Goal: Task Accomplishment & Management: Use online tool/utility

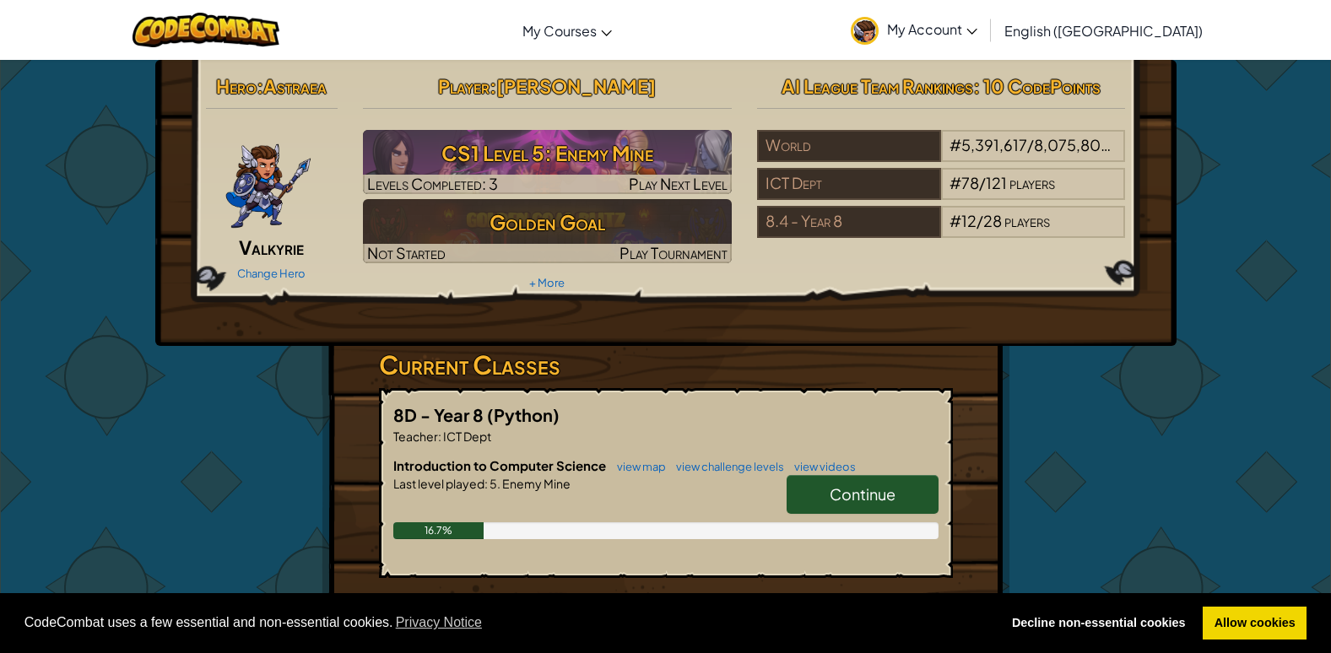
click at [858, 496] on span "Continue" at bounding box center [863, 494] width 66 height 19
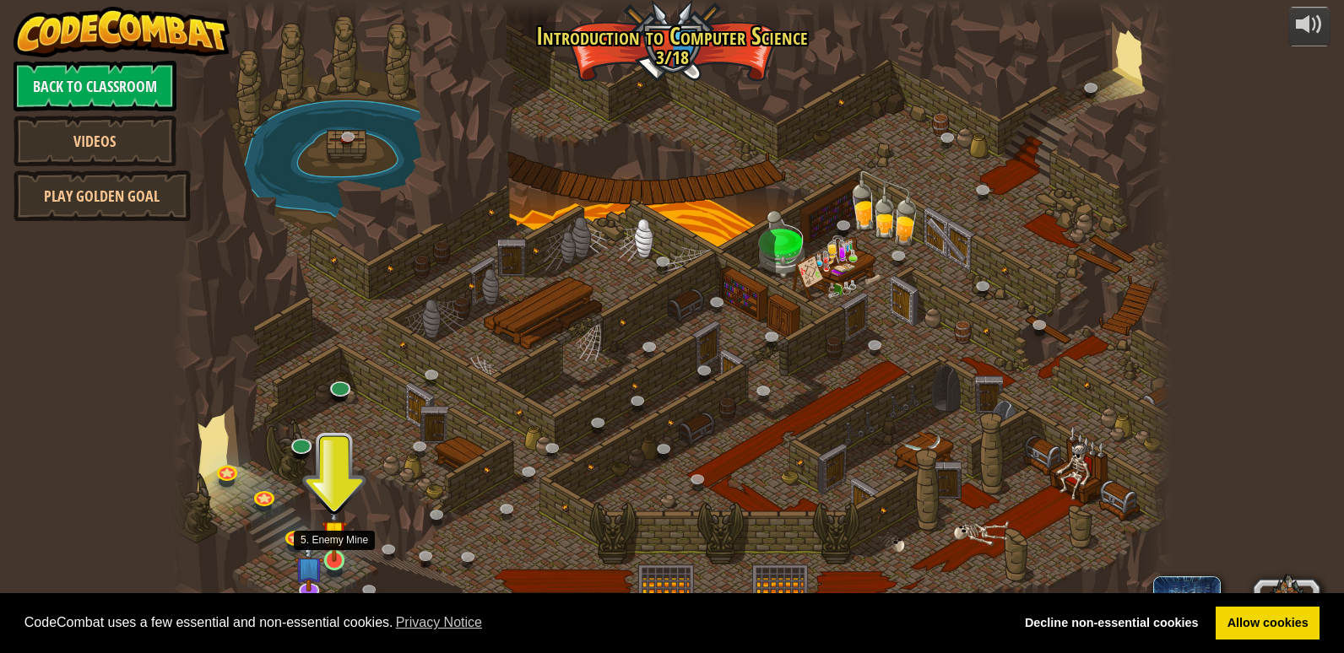
click at [327, 554] on img at bounding box center [334, 533] width 25 height 58
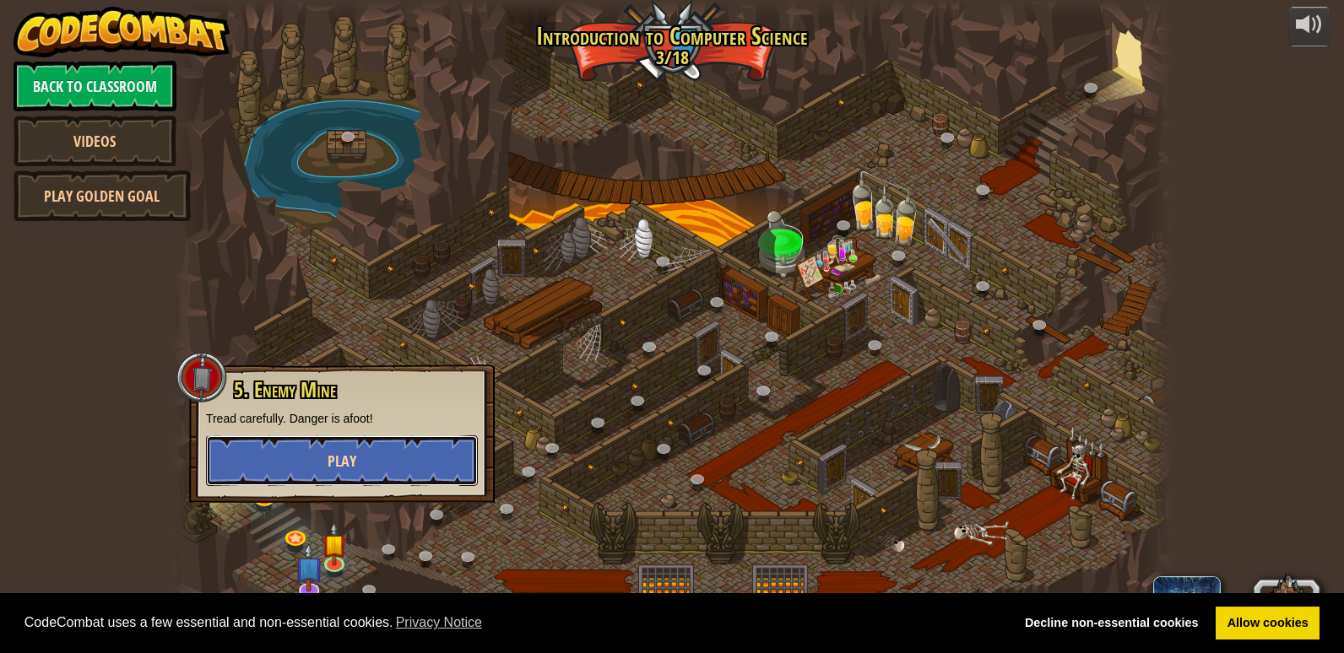
click at [360, 461] on button "Play" at bounding box center [342, 461] width 272 height 51
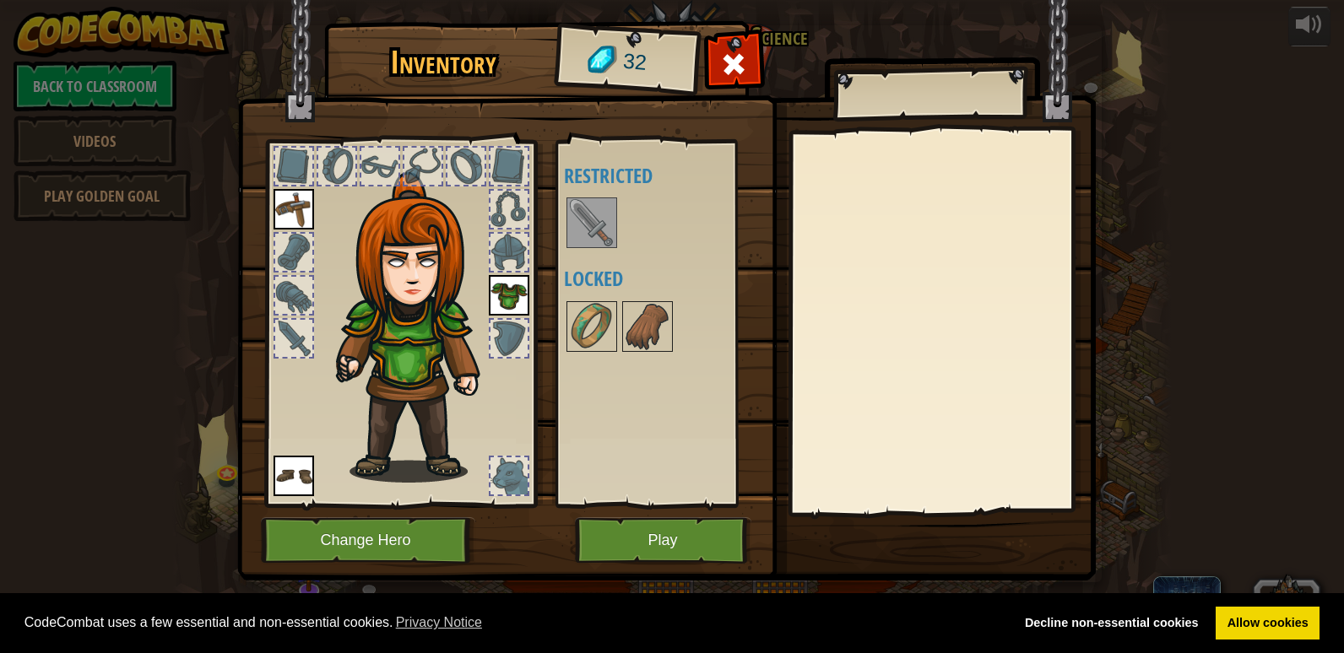
click at [599, 221] on img at bounding box center [591, 222] width 47 height 47
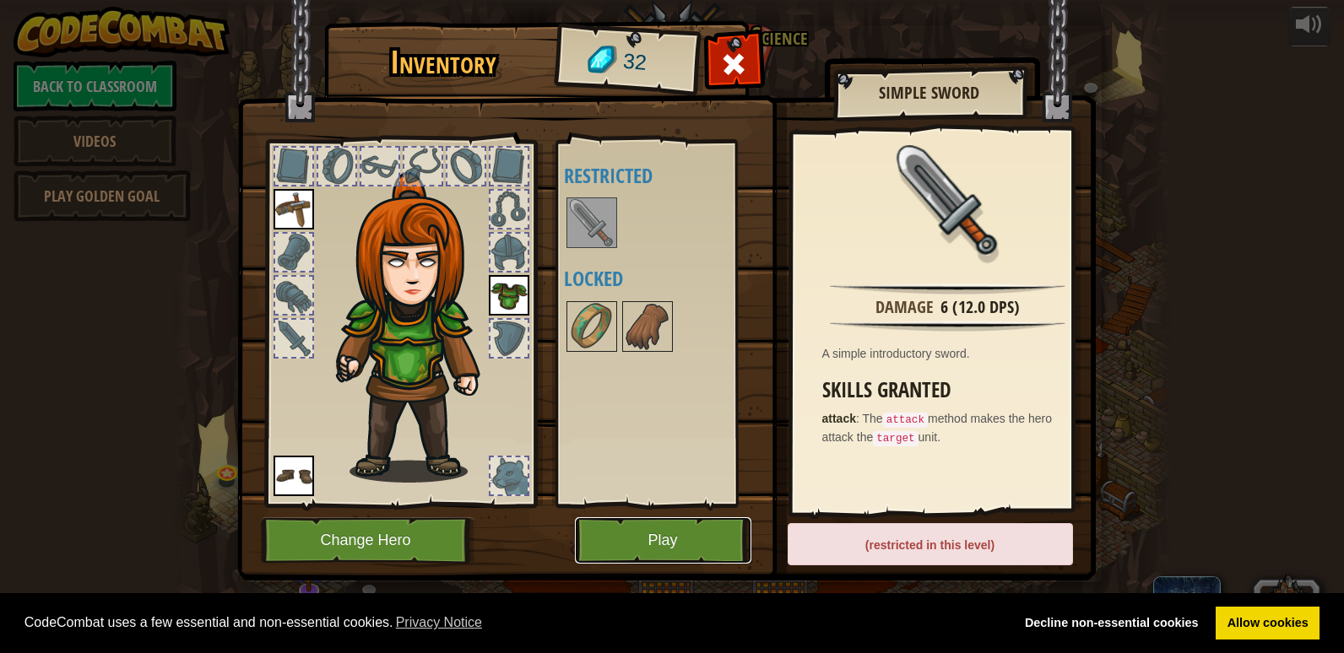
click at [644, 544] on button "Play" at bounding box center [663, 540] width 176 height 46
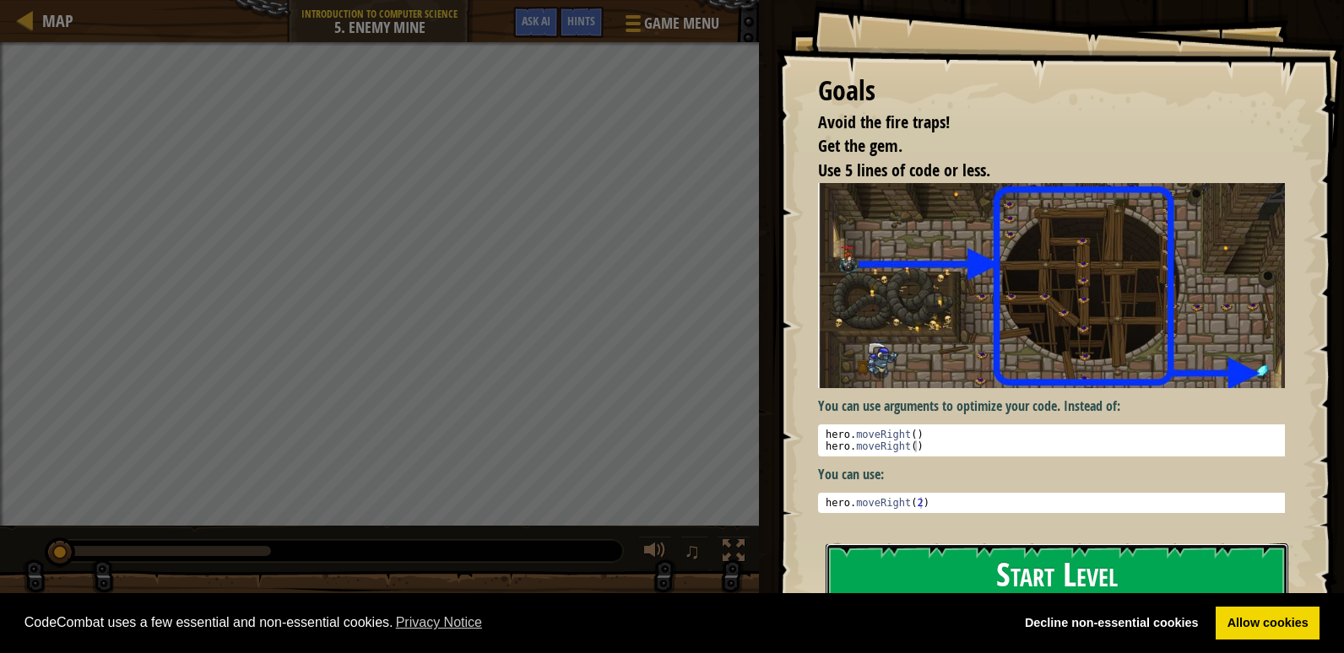
click at [939, 565] on button "Start Level" at bounding box center [1057, 577] width 463 height 67
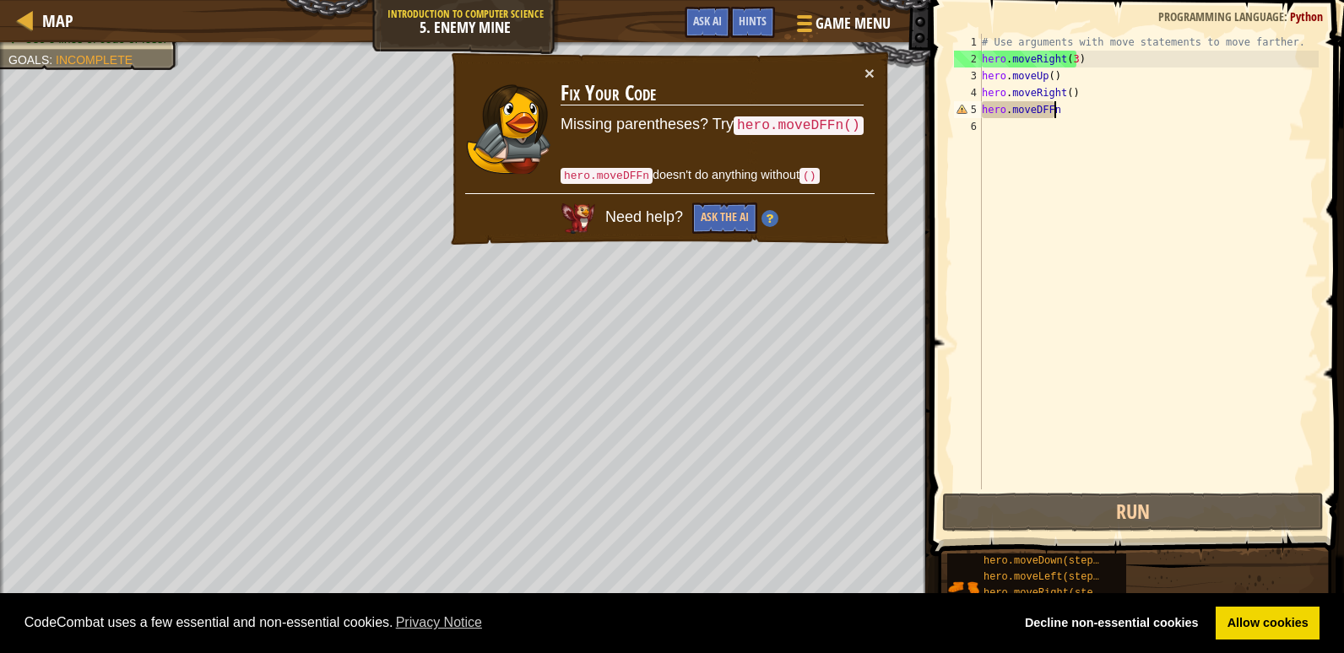
click at [1069, 106] on div "# Use arguments with move statements to move farther. hero . moveRight ( 3 ) he…" at bounding box center [1148, 279] width 340 height 490
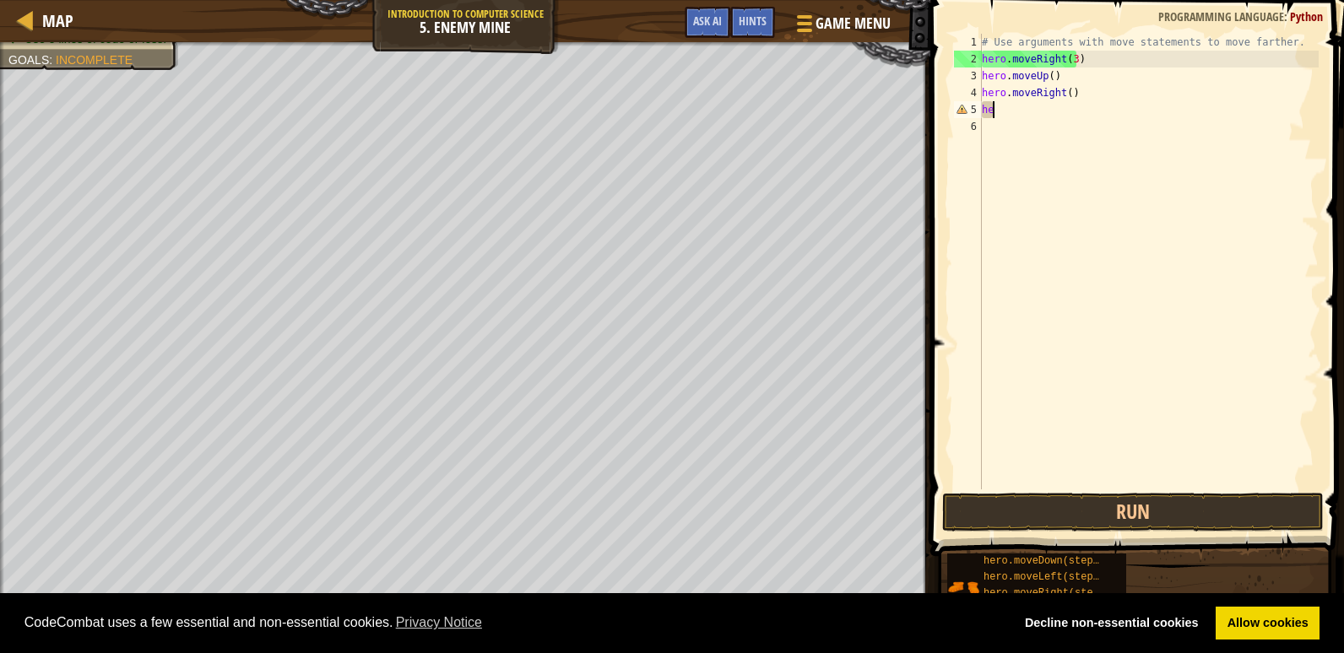
type textarea "h"
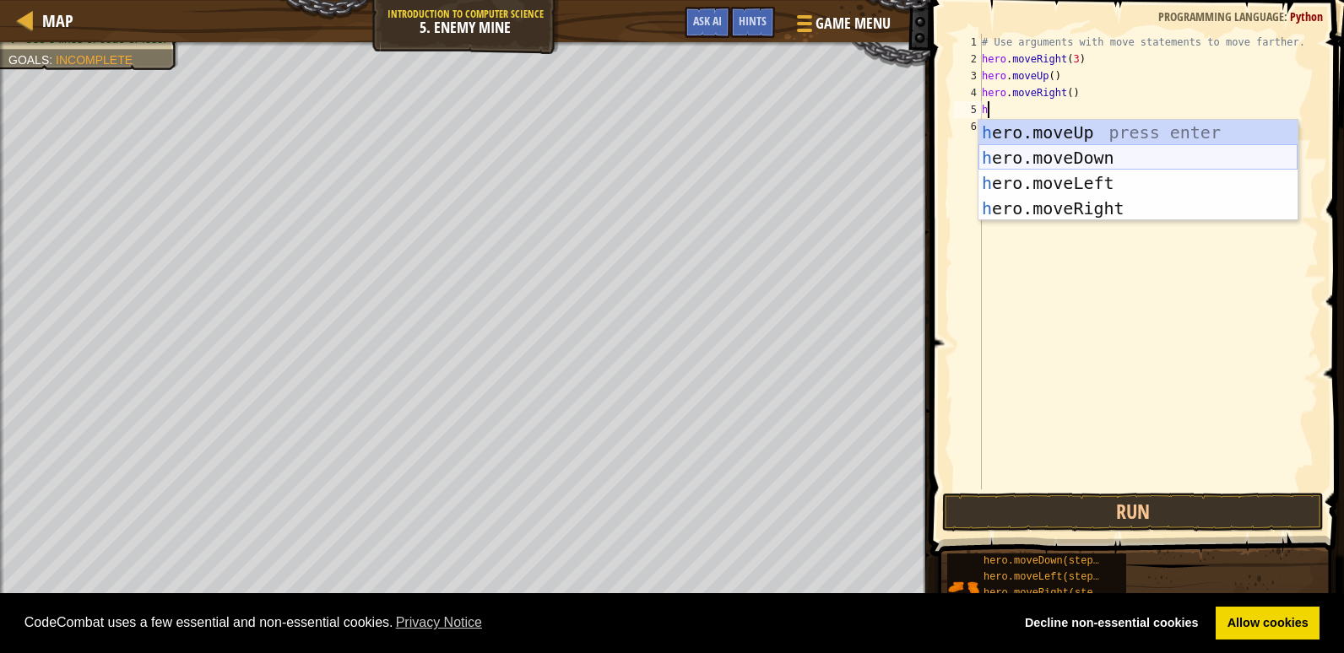
click at [1084, 154] on div "h ero.moveUp press enter h ero.moveDown press enter h ero.moveLeft press enter …" at bounding box center [1137, 196] width 319 height 152
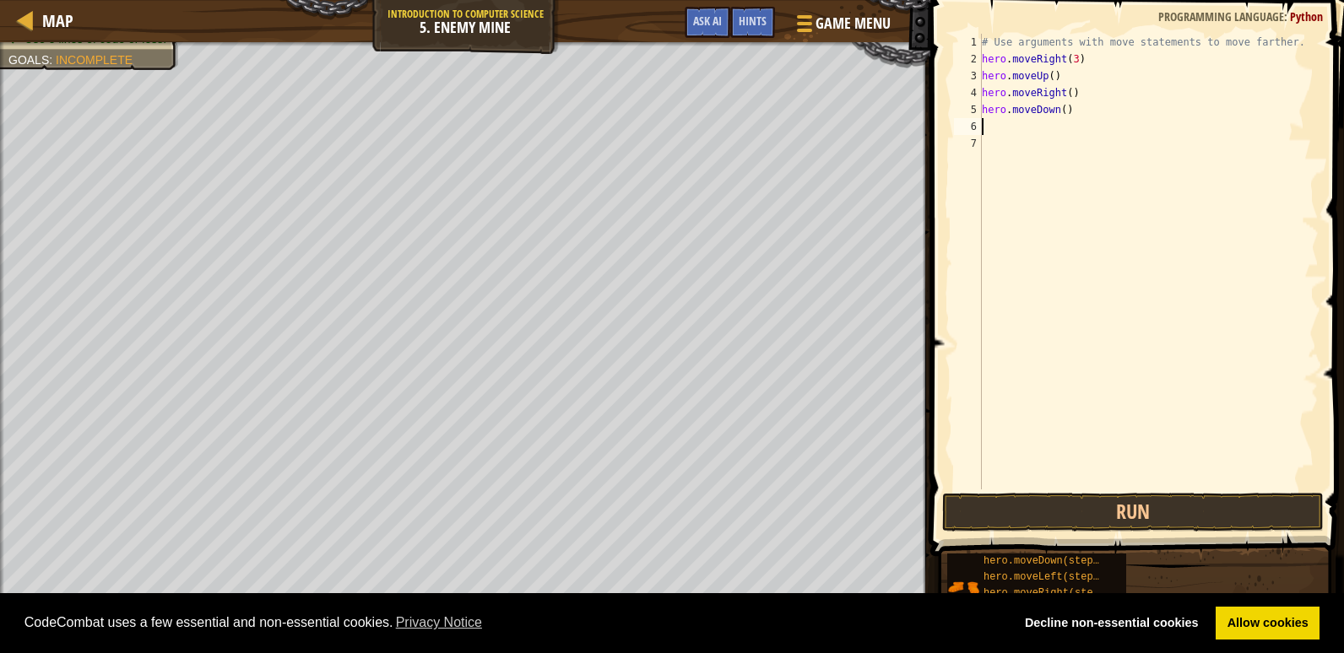
type textarea "h"
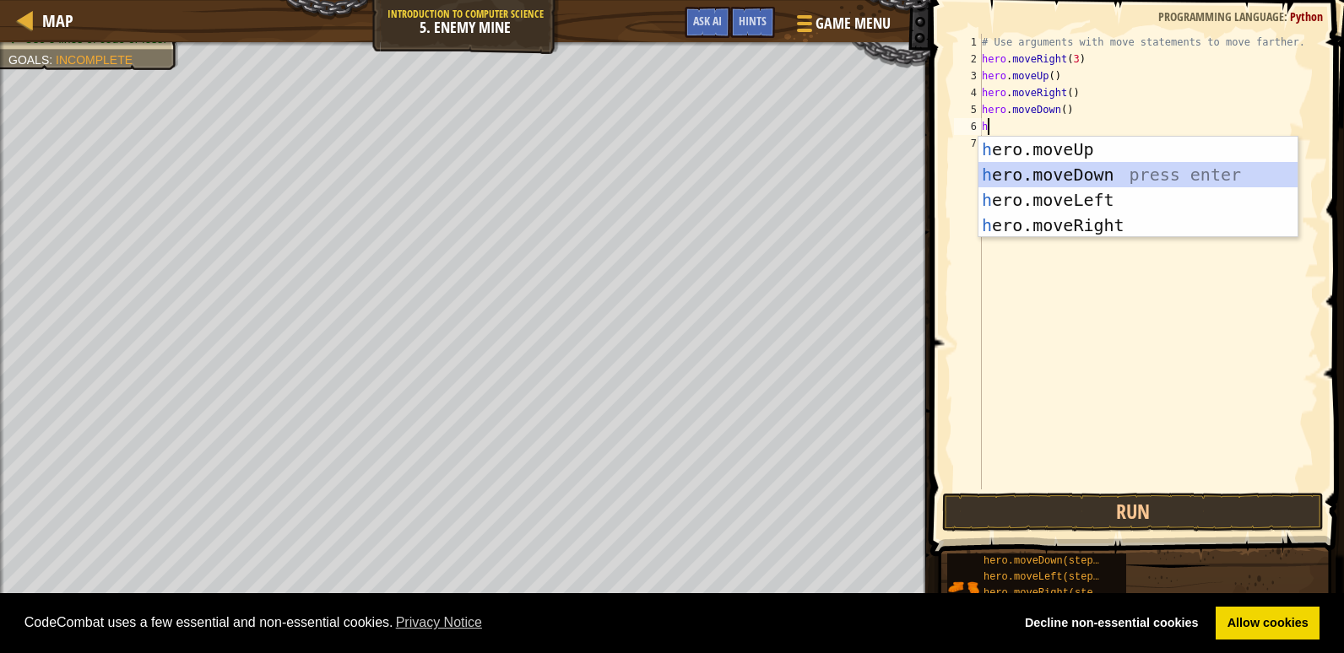
click at [1043, 173] on div "h ero.moveUp press enter h ero.moveDown press enter h ero.moveLeft press enter …" at bounding box center [1137, 213] width 319 height 152
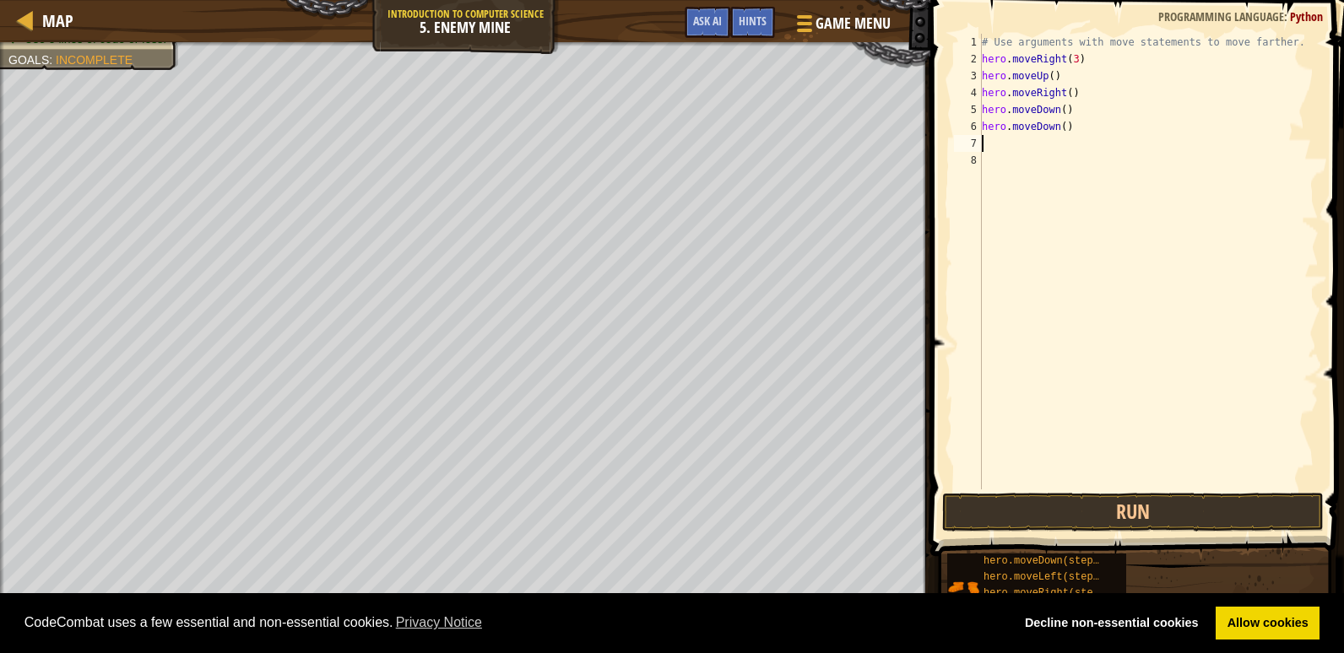
type textarea "h"
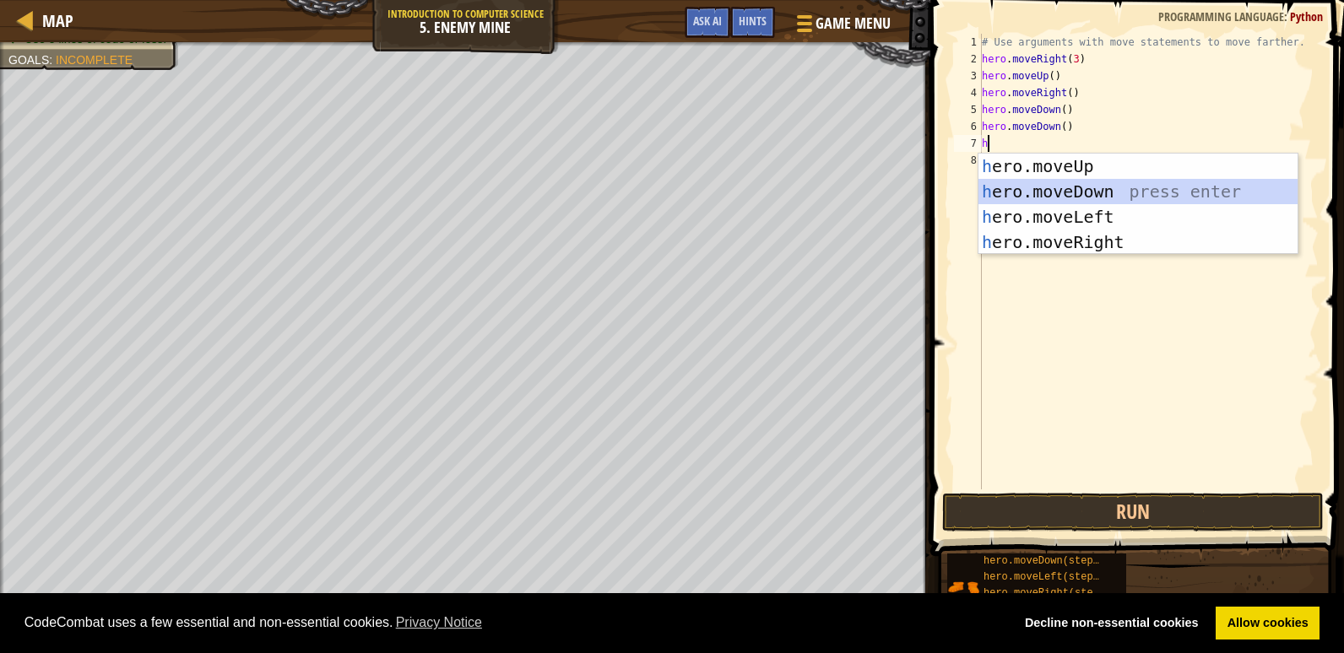
click at [1021, 187] on div "h ero.moveUp press enter h ero.moveDown press enter h ero.moveLeft press enter …" at bounding box center [1137, 230] width 319 height 152
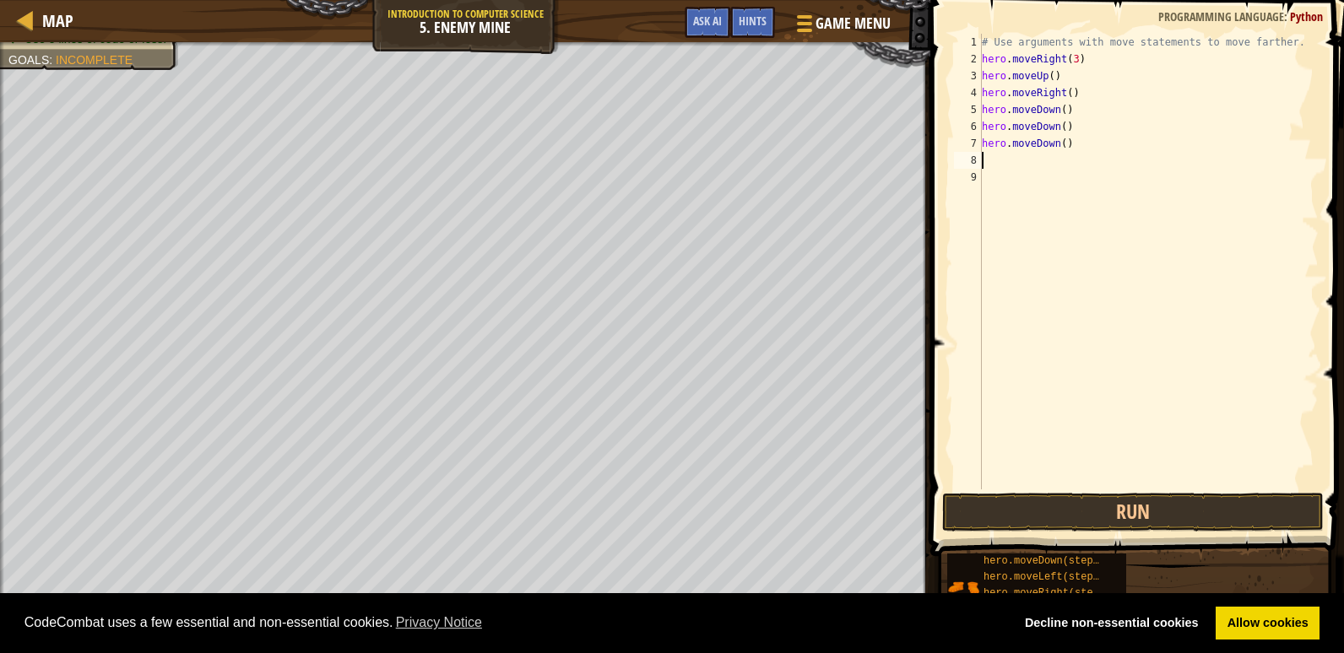
type textarea "h"
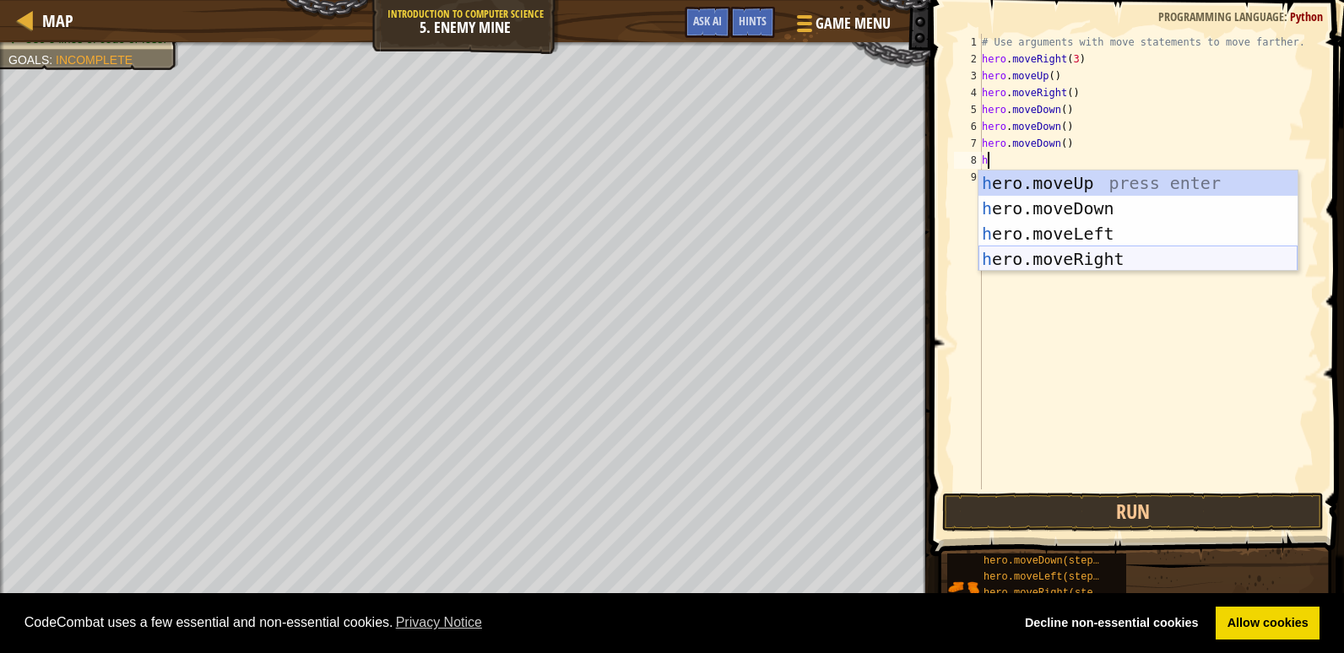
click at [1063, 257] on div "h ero.moveUp press enter h ero.moveDown press enter h ero.moveLeft press enter …" at bounding box center [1137, 247] width 319 height 152
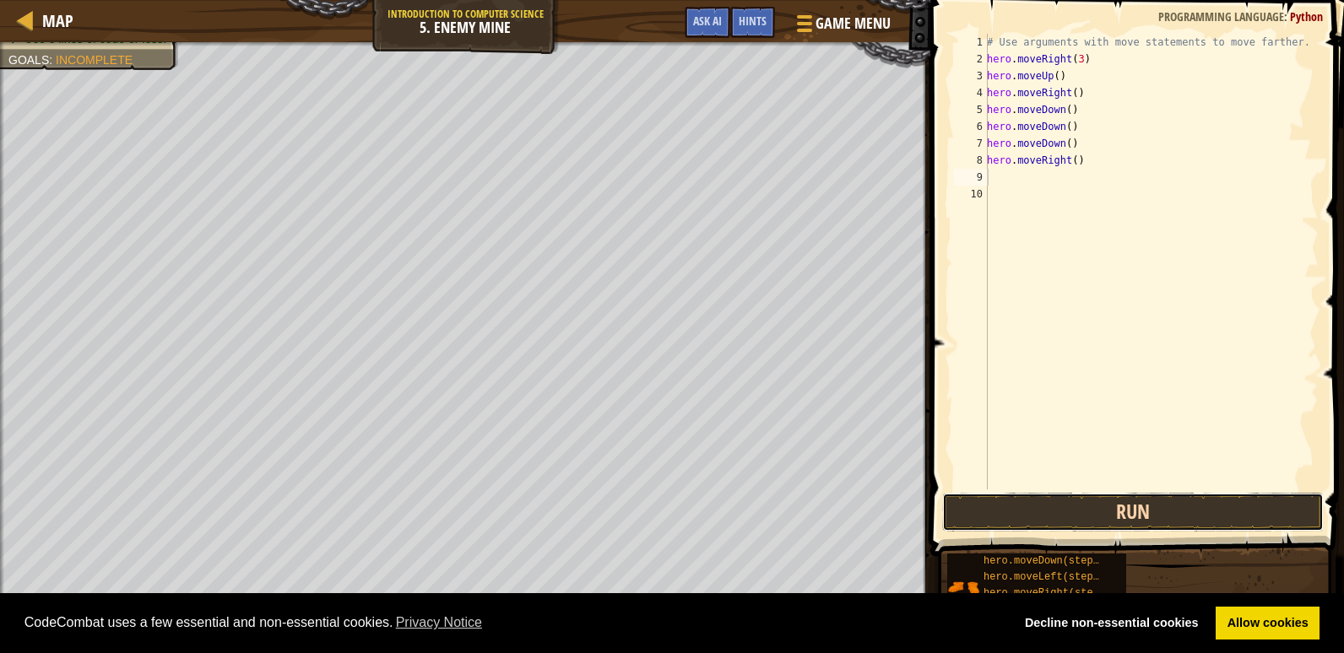
click at [1020, 517] on button "Run" at bounding box center [1133, 512] width 382 height 39
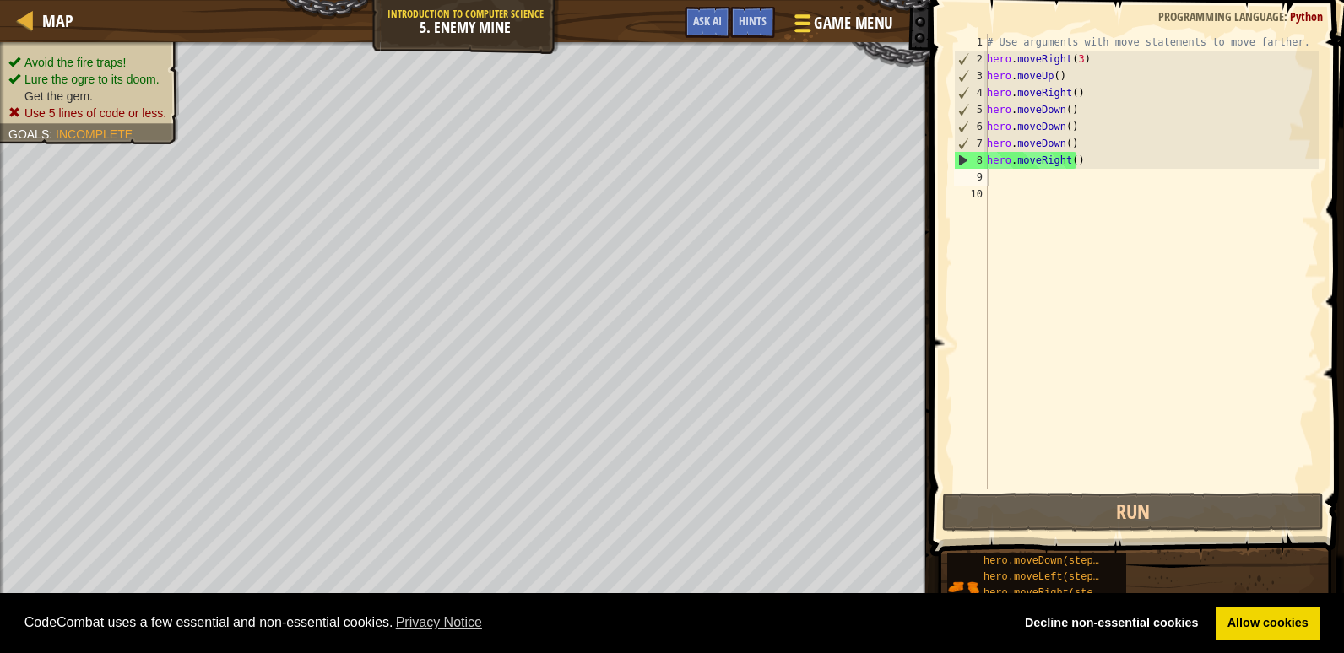
click at [796, 23] on span at bounding box center [802, 23] width 16 height 3
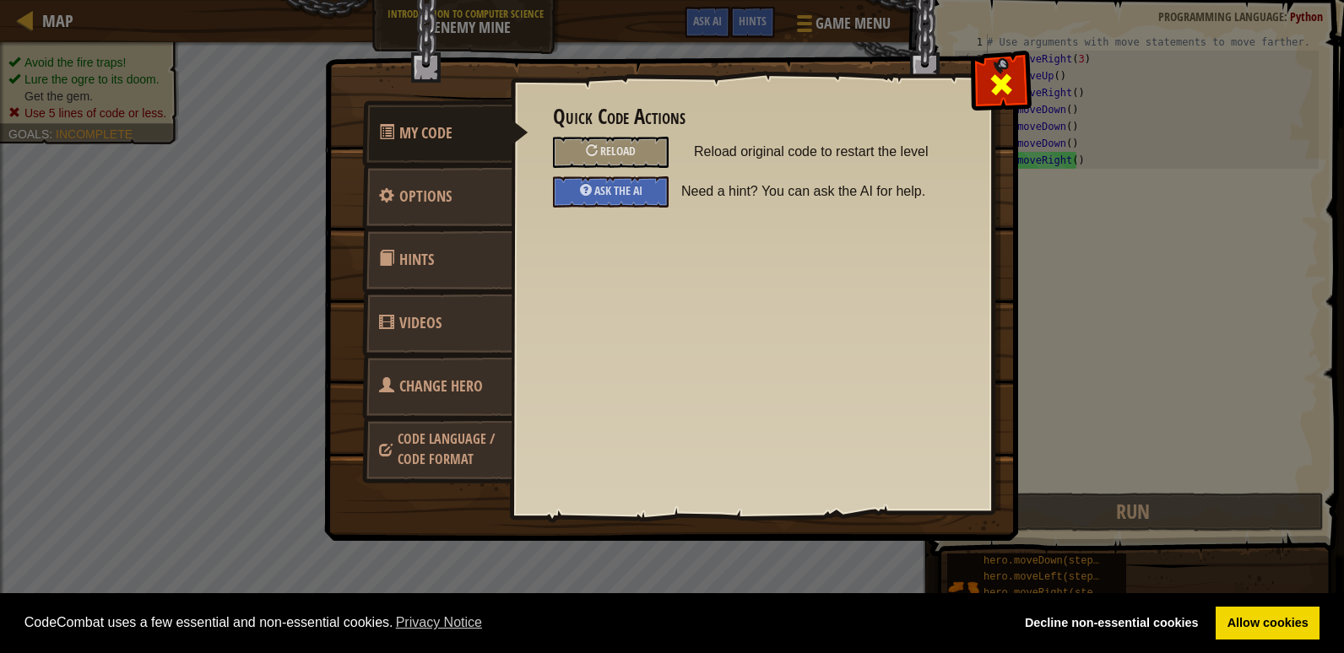
click at [989, 77] on span at bounding box center [1001, 84] width 27 height 27
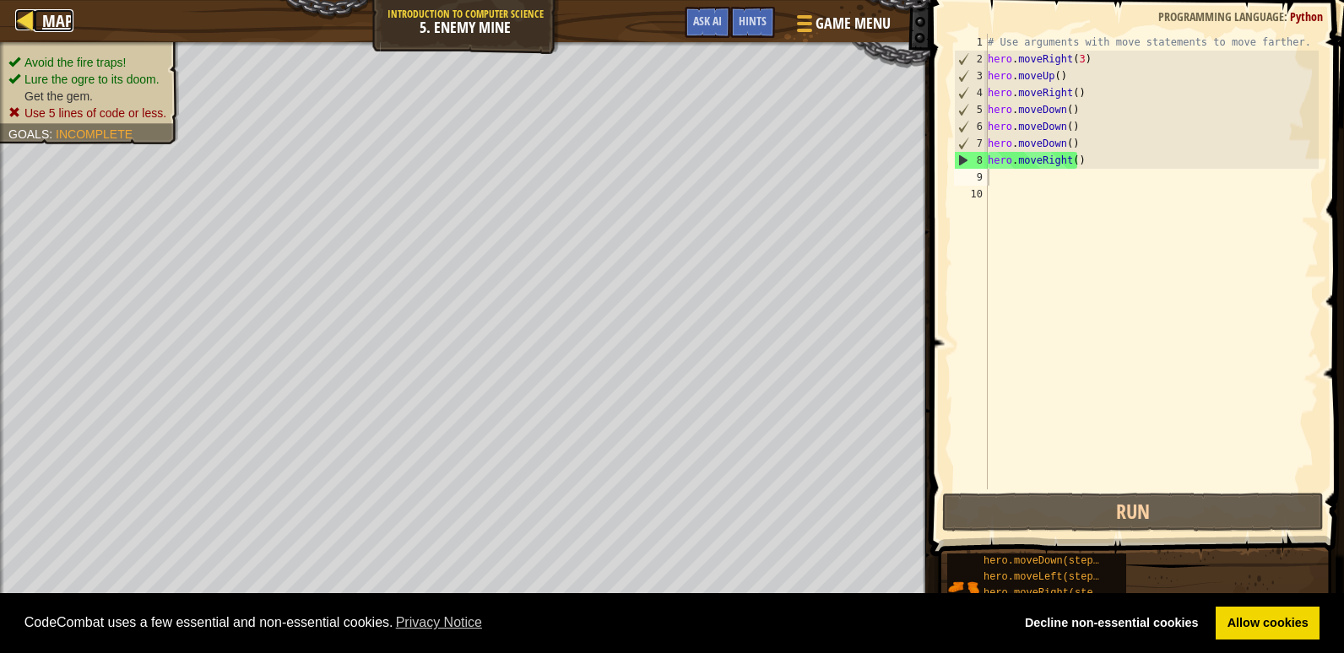
click at [31, 15] on div at bounding box center [25, 19] width 21 height 21
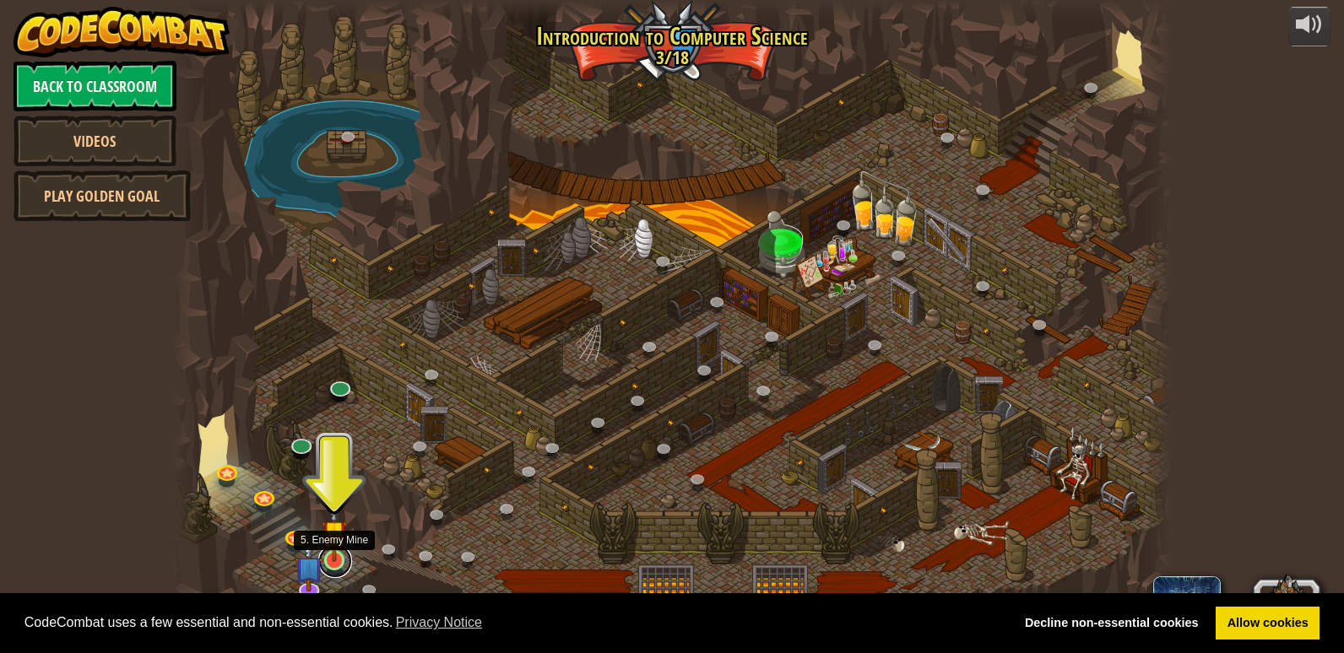
click at [328, 567] on link at bounding box center [335, 561] width 34 height 34
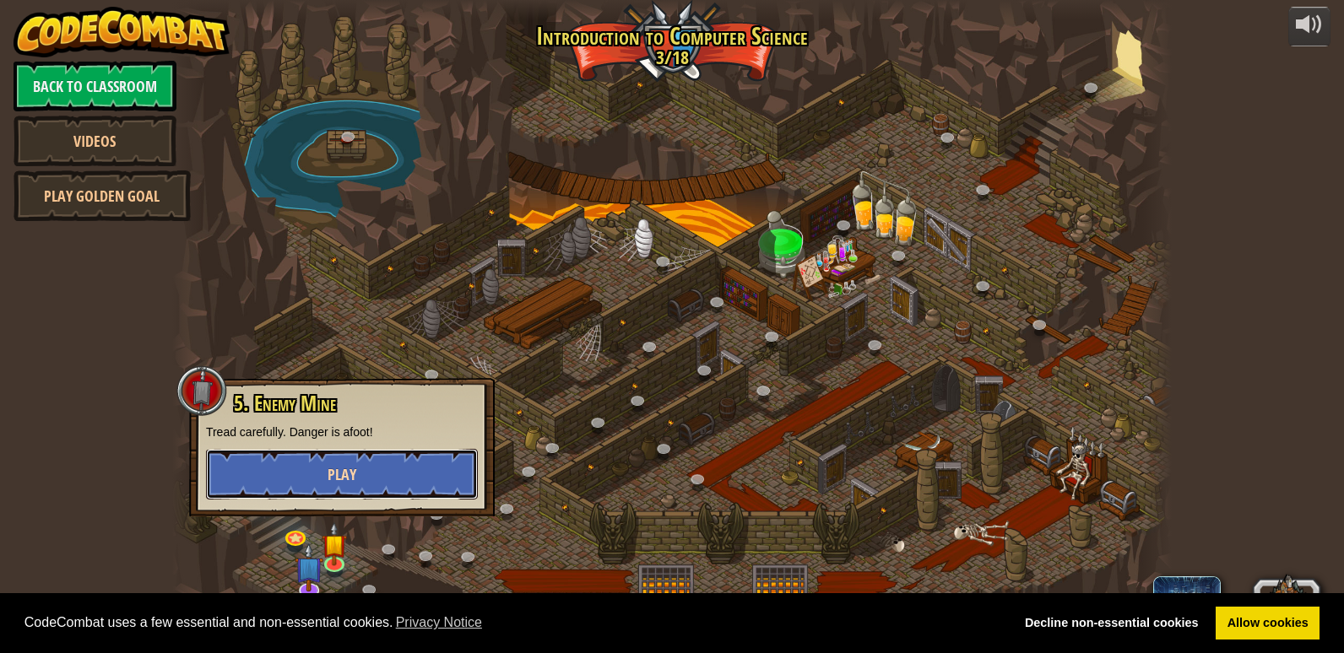
click at [327, 454] on button "Play" at bounding box center [342, 474] width 272 height 51
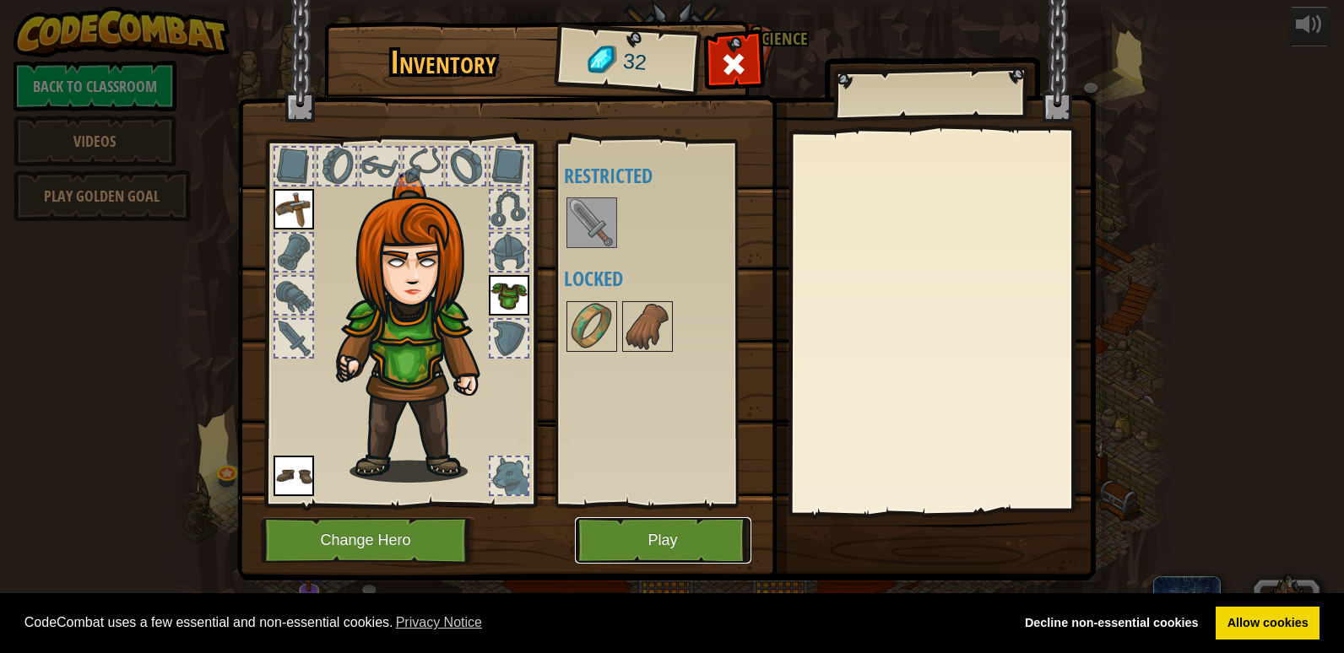
click at [642, 539] on button "Play" at bounding box center [663, 540] width 176 height 46
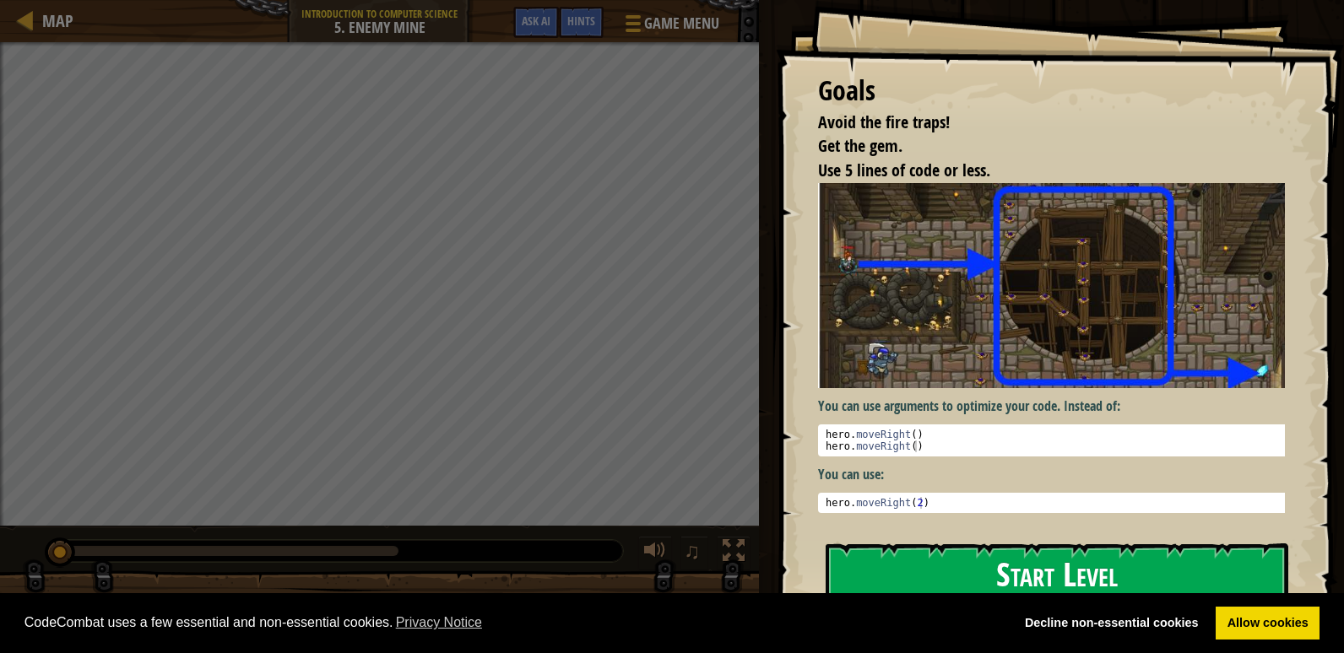
click at [997, 551] on button "Start Level" at bounding box center [1057, 577] width 463 height 67
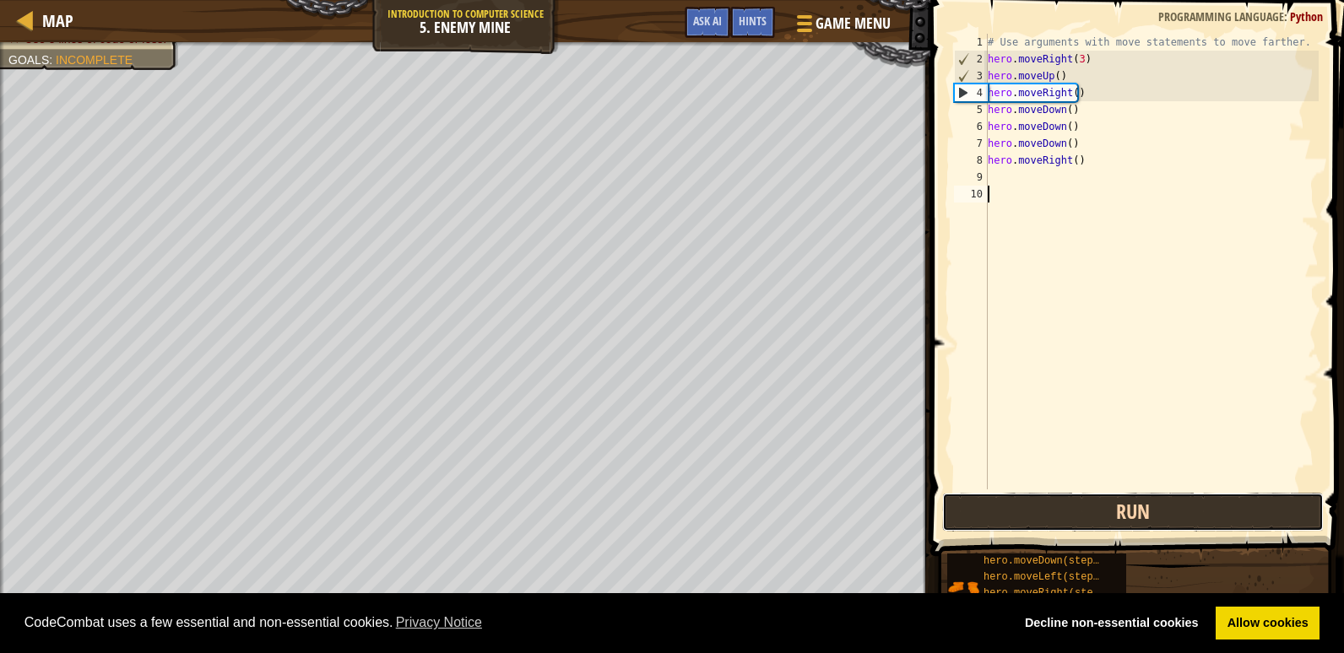
click at [1033, 518] on button "Run" at bounding box center [1133, 512] width 382 height 39
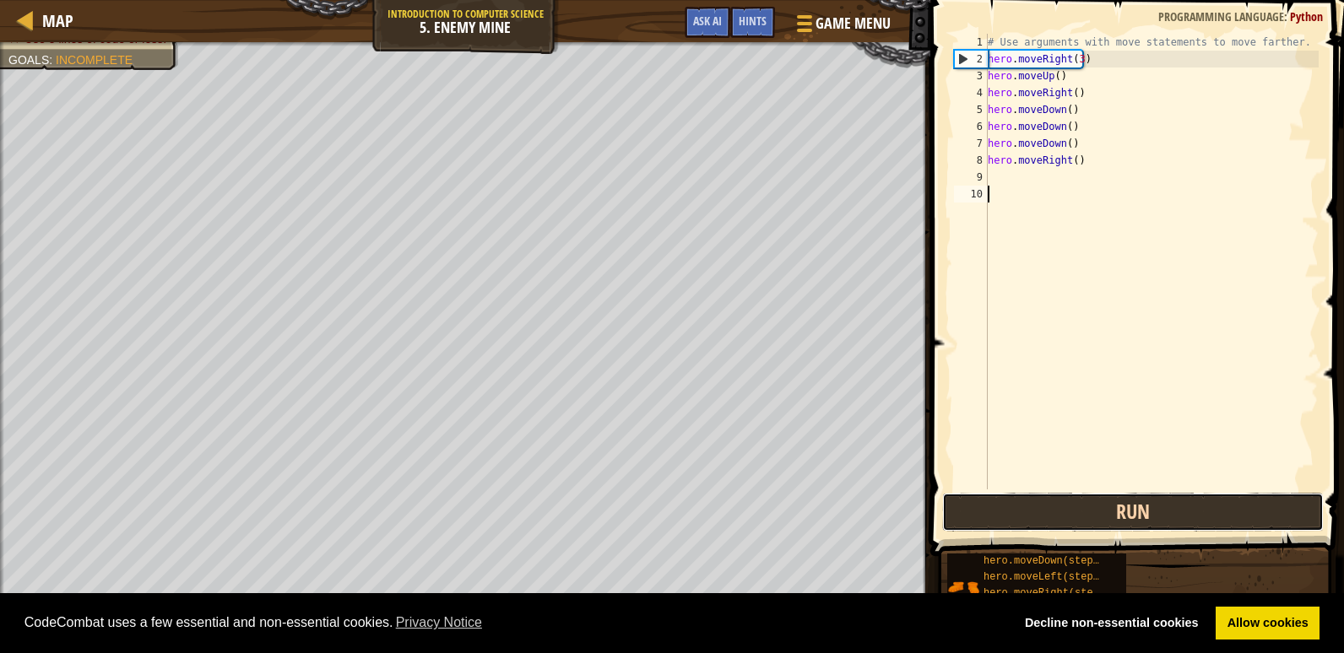
click at [1033, 518] on button "Run" at bounding box center [1133, 512] width 382 height 39
click at [1033, 518] on button "Running" at bounding box center [1133, 512] width 382 height 39
click at [1033, 518] on button "Run" at bounding box center [1133, 512] width 382 height 39
click at [1033, 518] on button "Running" at bounding box center [1133, 512] width 382 height 39
click at [1033, 518] on button "Run" at bounding box center [1133, 512] width 382 height 39
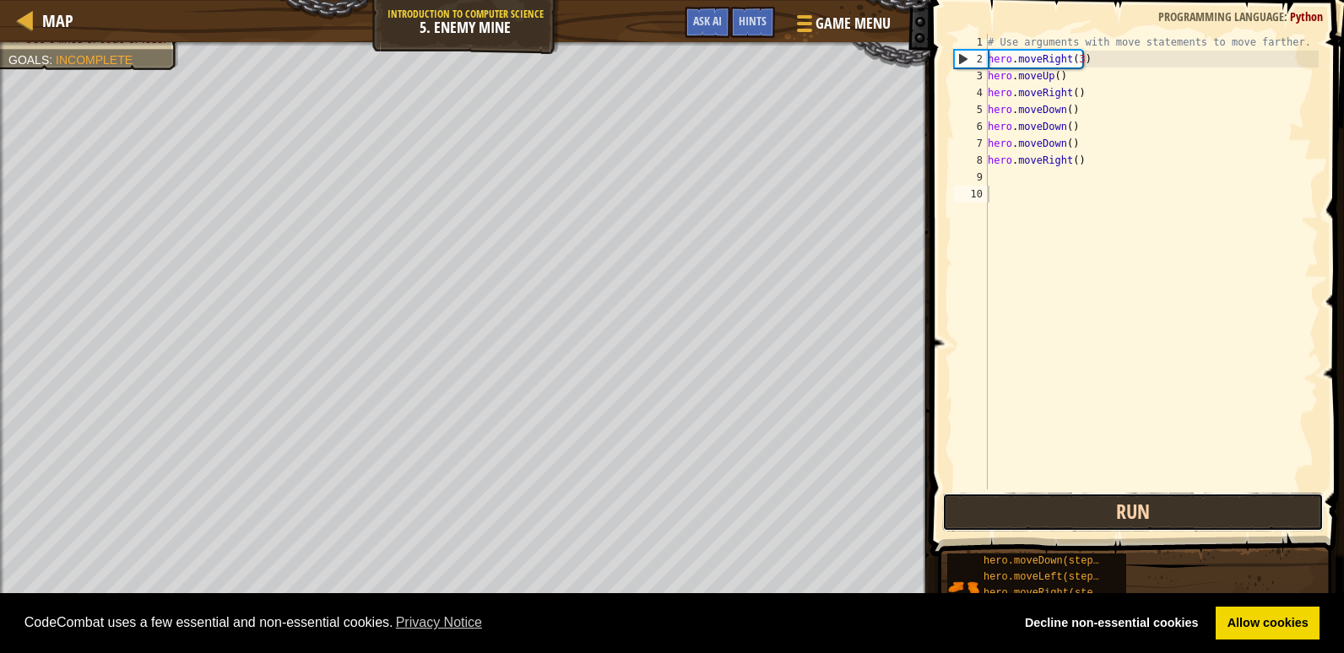
click at [1033, 518] on button "Run" at bounding box center [1133, 512] width 382 height 39
click at [1033, 518] on button "Running" at bounding box center [1133, 512] width 382 height 39
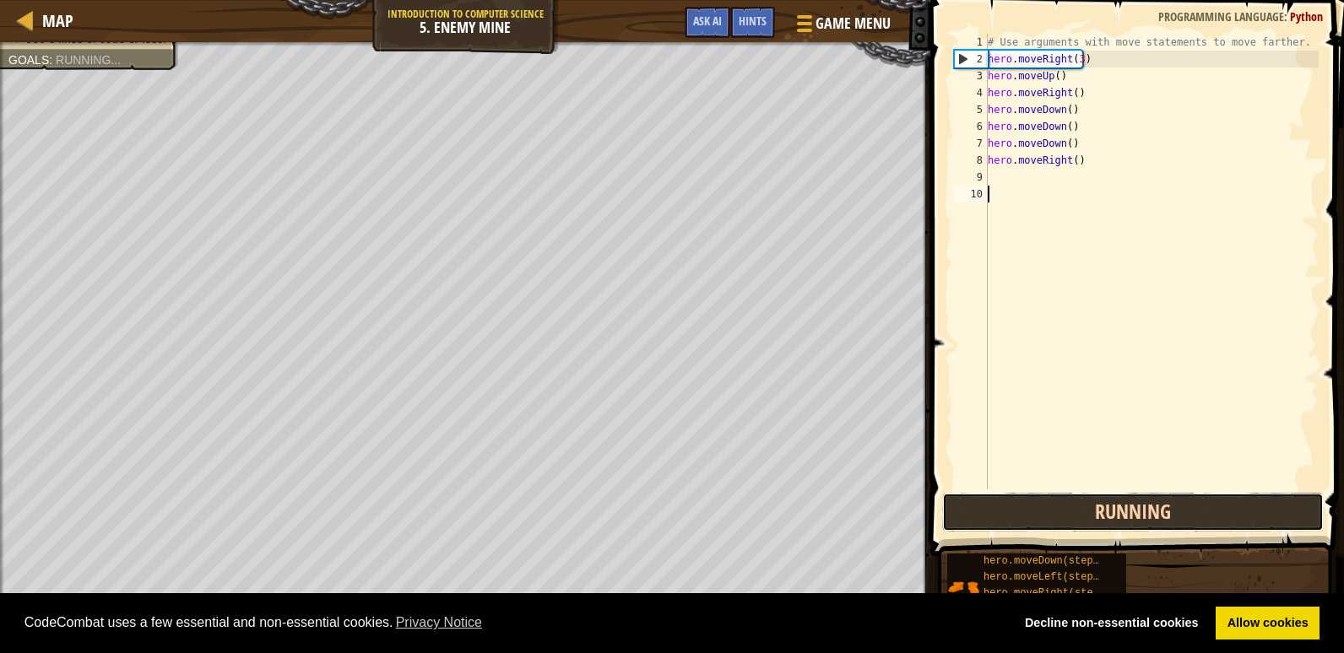
click at [1033, 518] on button "Running" at bounding box center [1133, 512] width 382 height 39
click at [1033, 518] on button "Run" at bounding box center [1133, 512] width 382 height 39
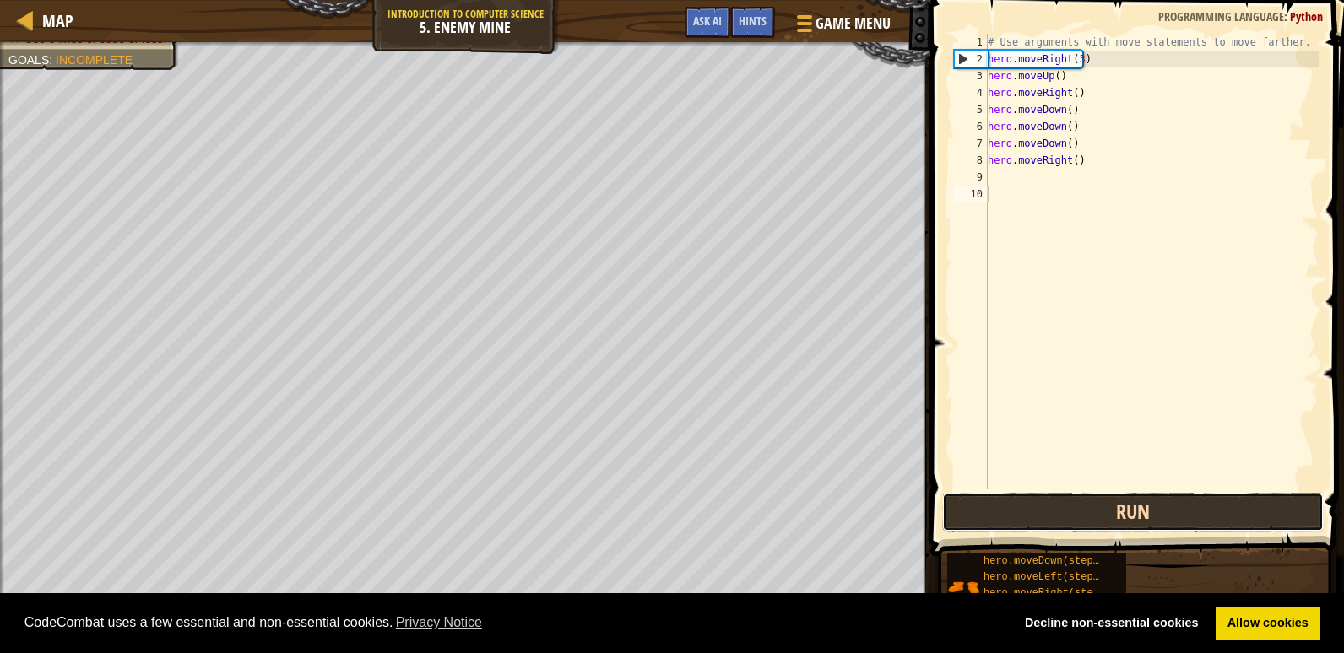
click at [1033, 518] on button "Run" at bounding box center [1133, 512] width 382 height 39
click at [1033, 518] on button "Running" at bounding box center [1133, 512] width 382 height 39
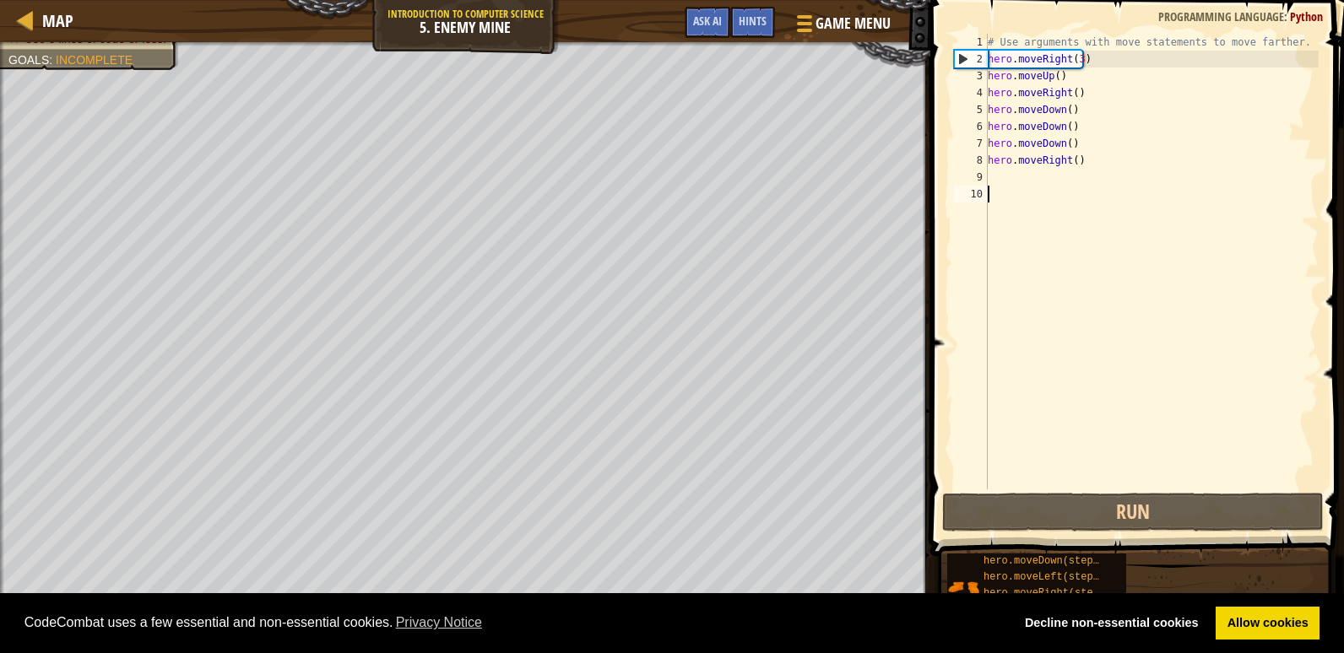
click at [1074, 84] on div "# Use arguments with move statements to move farther. hero . moveRight ( 3 ) he…" at bounding box center [1151, 279] width 334 height 490
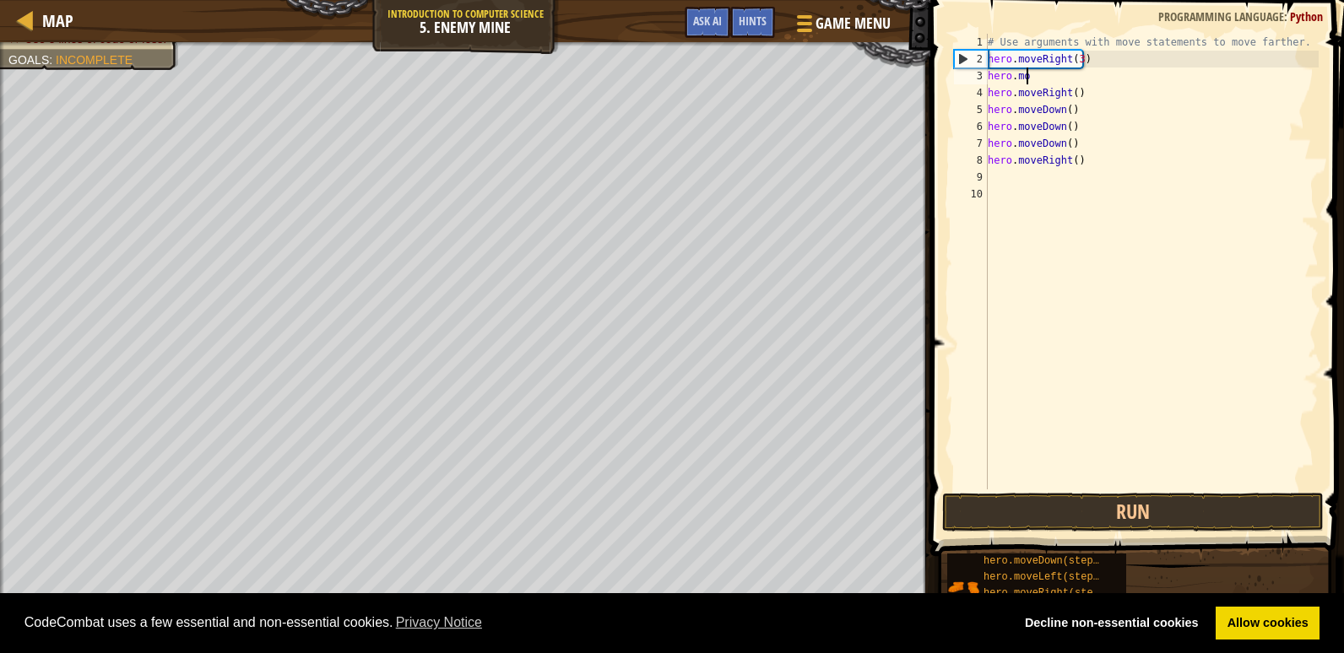
type textarea "h"
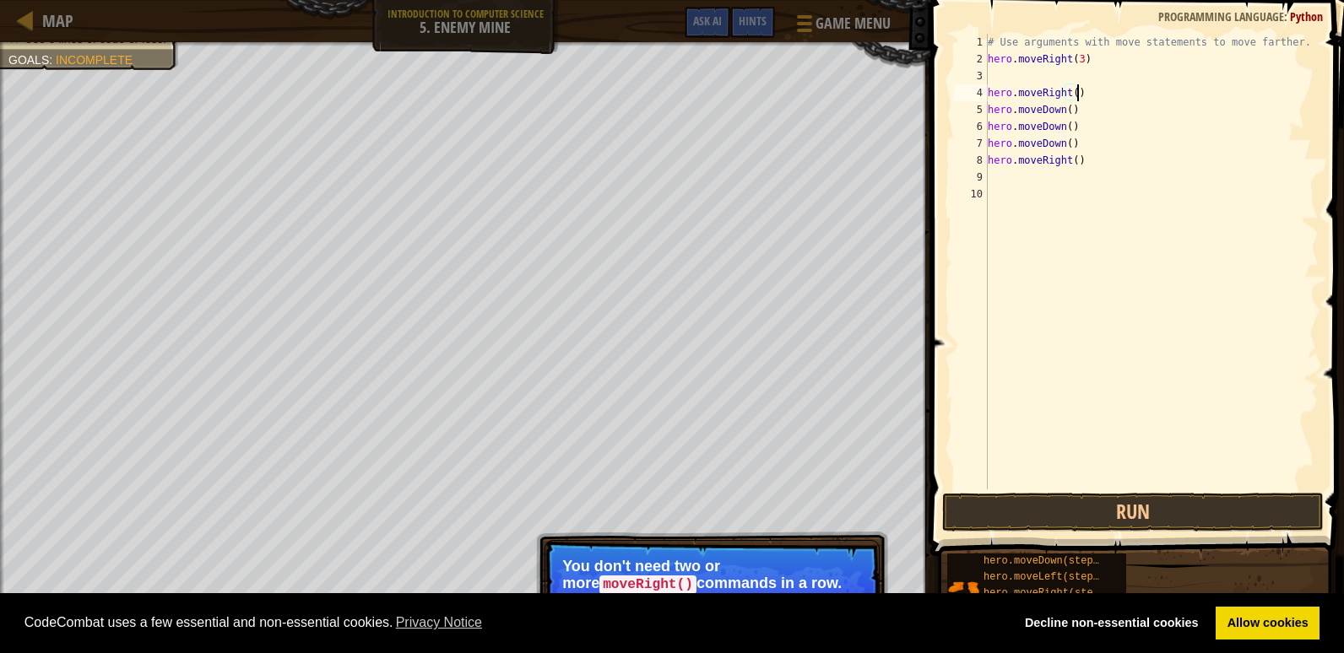
click at [1078, 93] on div "# Use arguments with move statements to move farther. hero . moveRight ( 3 ) he…" at bounding box center [1151, 279] width 334 height 490
click at [1076, 56] on div "# Use arguments with move statements to move farther. hero . moveRight ( 3 ) he…" at bounding box center [1151, 279] width 334 height 490
type textarea "hero.moveRight(2)"
click at [999, 79] on div "# Use arguments with move statements to move farther. hero . moveRight ( 2 ) he…" at bounding box center [1151, 279] width 334 height 490
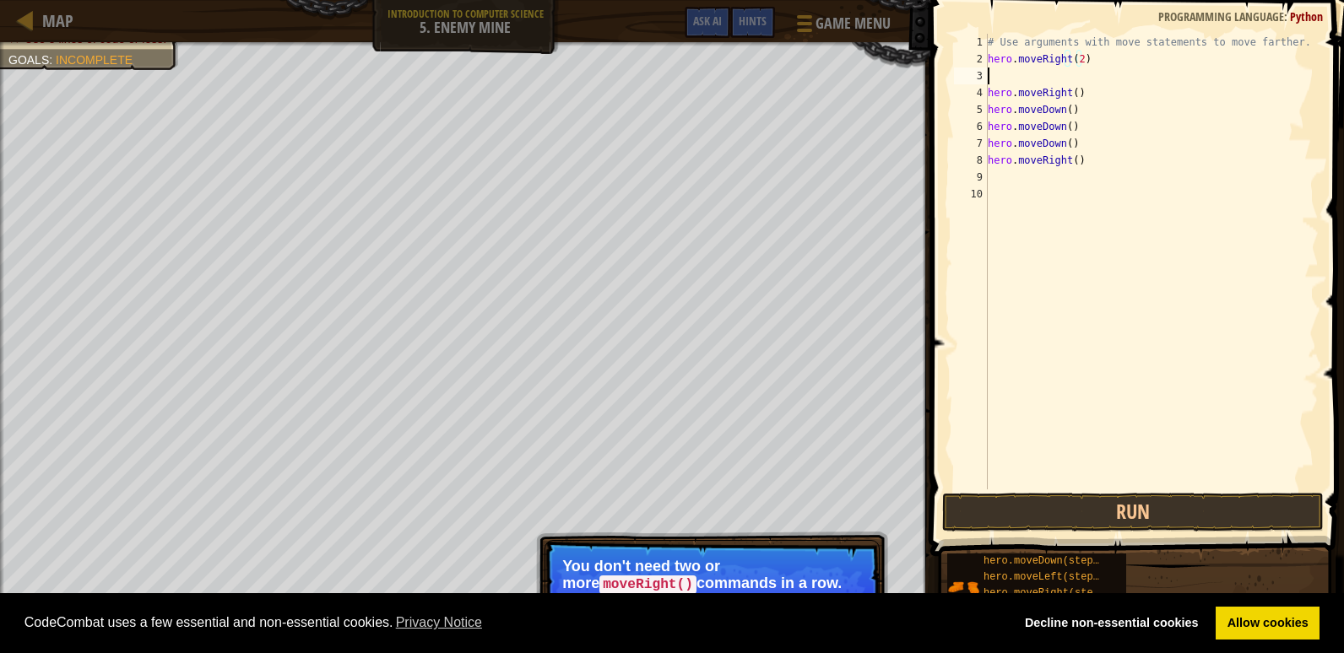
scroll to position [8, 0]
type textarea "h"
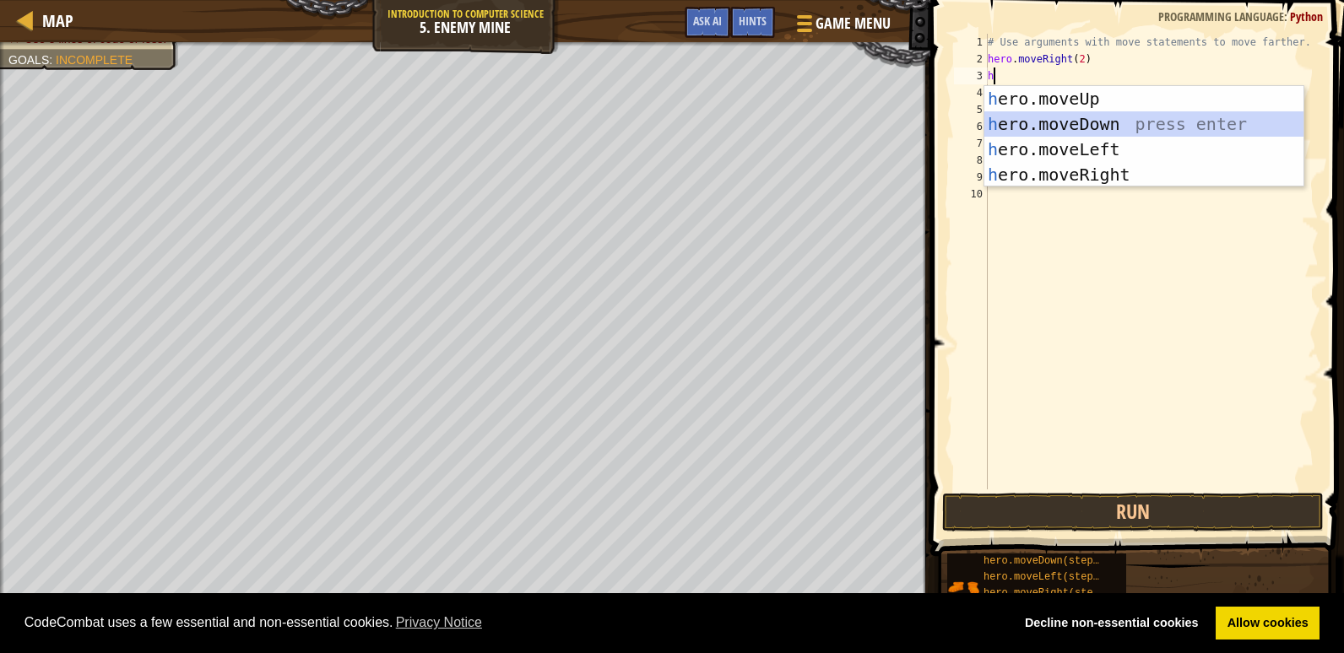
click at [1035, 116] on div "h ero.moveUp press enter h ero.moveDown press enter h ero.moveLeft press enter …" at bounding box center [1143, 162] width 319 height 152
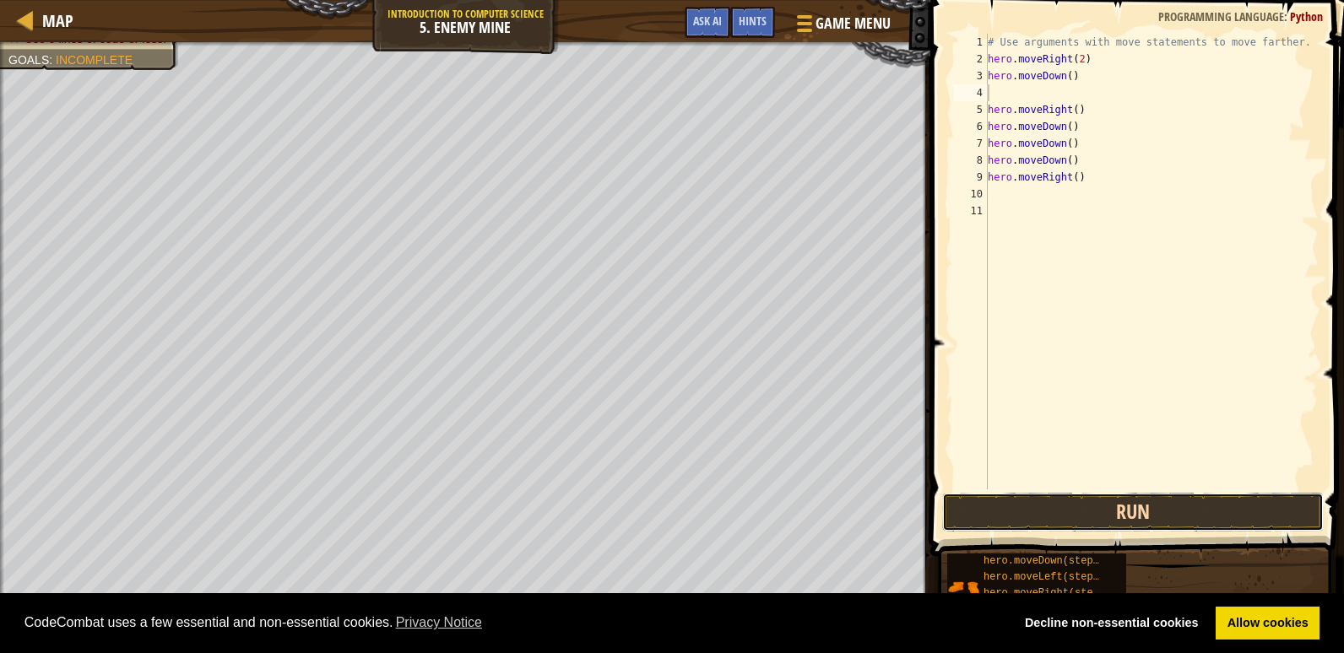
click at [1028, 509] on button "Run" at bounding box center [1133, 512] width 382 height 39
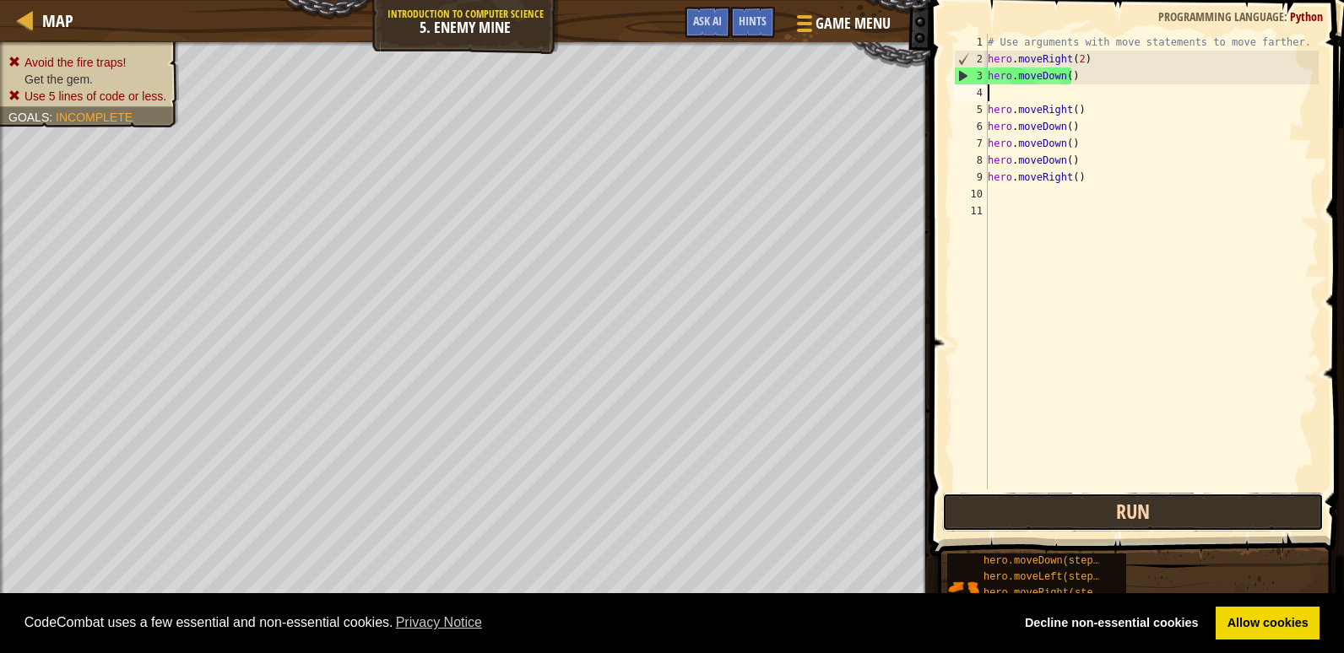
click at [1023, 494] on button "Run" at bounding box center [1133, 512] width 382 height 39
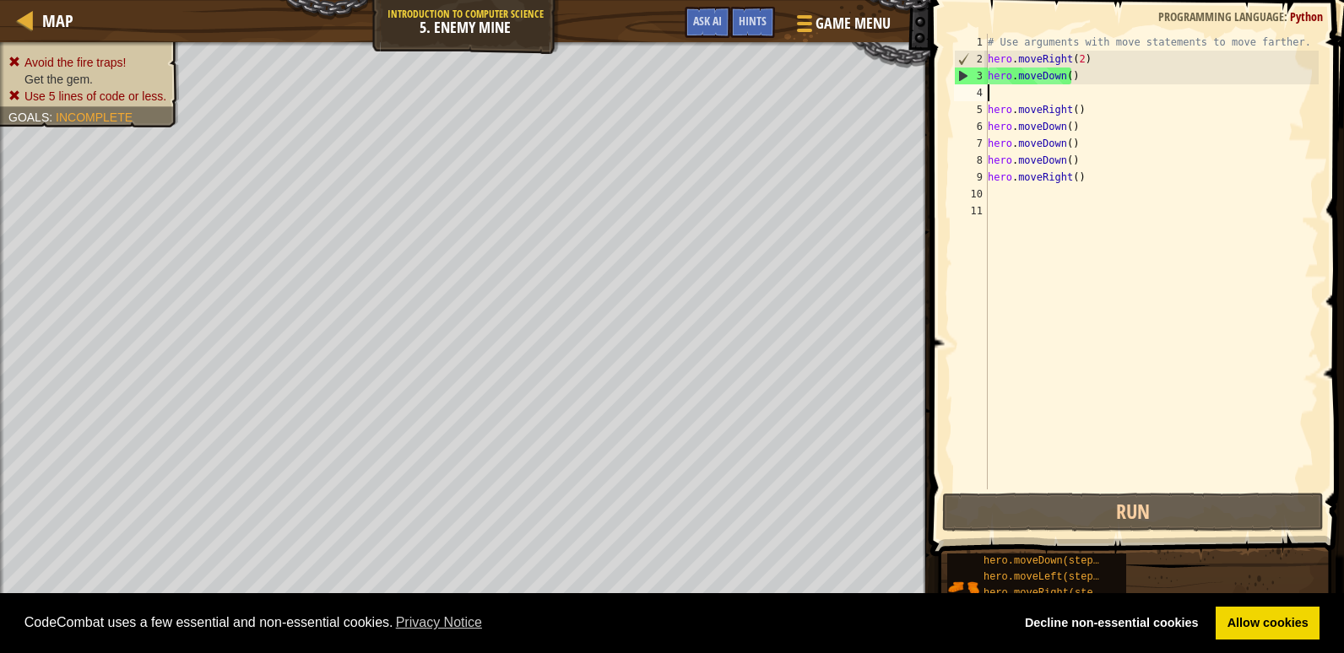
click at [1071, 62] on div "# Use arguments with move statements to move farther. hero . moveRight ( 2 ) he…" at bounding box center [1151, 279] width 334 height 490
click at [1077, 56] on div "# Use arguments with move statements to move farther. hero . moveRight ( 2 ) he…" at bounding box center [1151, 279] width 334 height 490
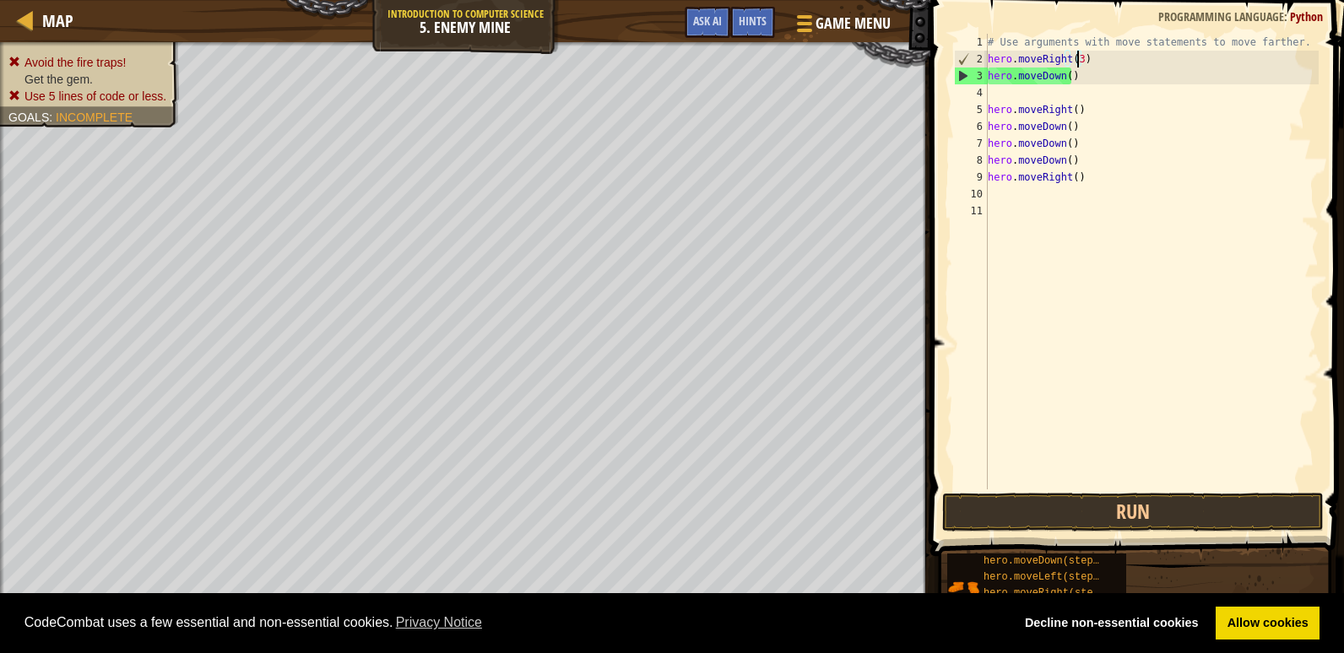
scroll to position [8, 7]
click at [1065, 73] on div "# Use arguments with move statements to move farther. hero . moveRight ( 3 ) he…" at bounding box center [1151, 279] width 334 height 490
click at [1065, 73] on div "# Use arguments with move statements to move farther. hero . moveRight ( 3 ) h …" at bounding box center [1151, 279] width 334 height 490
type textarea "h"
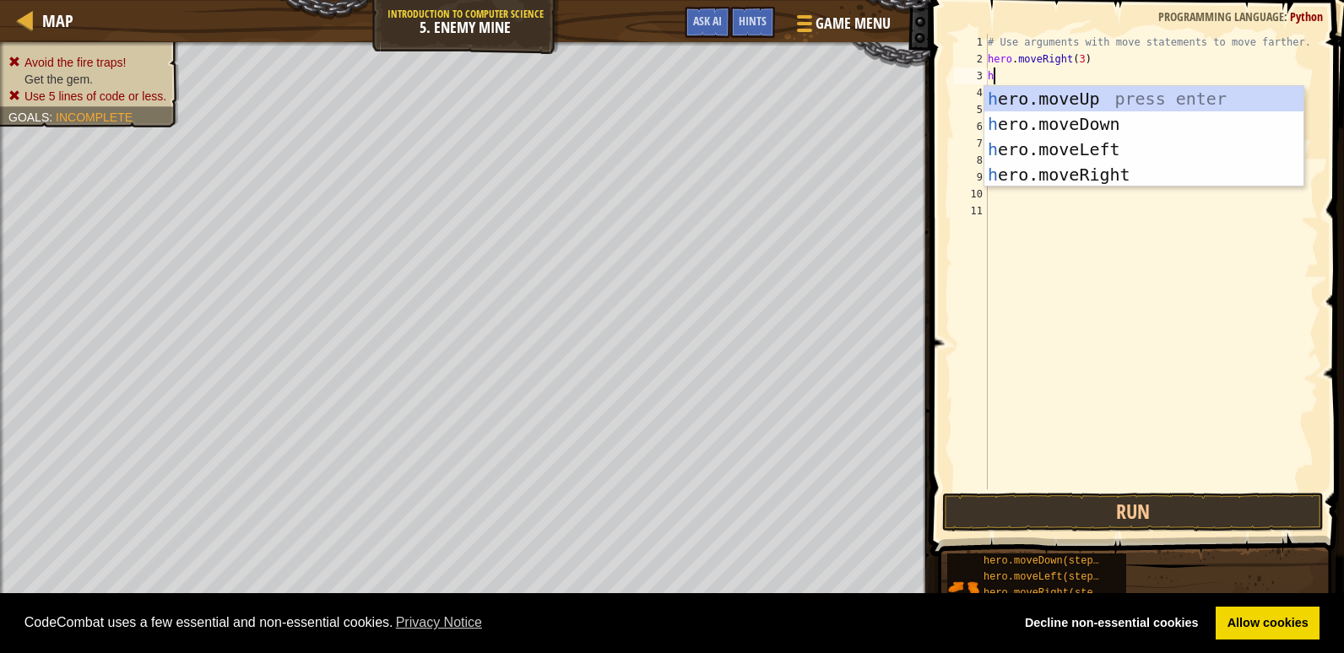
type textarea "h"
click at [1130, 0] on body "Cookie Policy CodeCombat uses a few essential and non-essential cookies. Privac…" at bounding box center [672, 0] width 1344 height 0
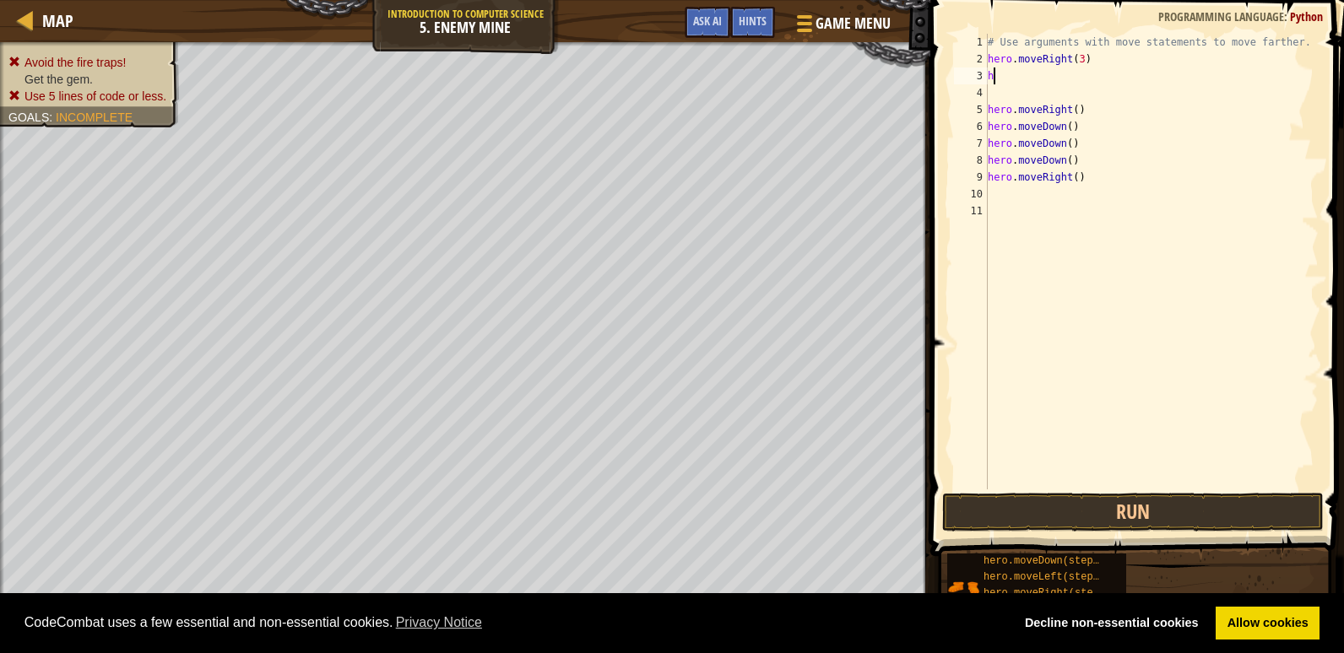
click at [999, 73] on div "# Use arguments with move statements to move farther. hero . moveRight ( 3 ) h …" at bounding box center [1151, 279] width 334 height 490
type textarea "h"
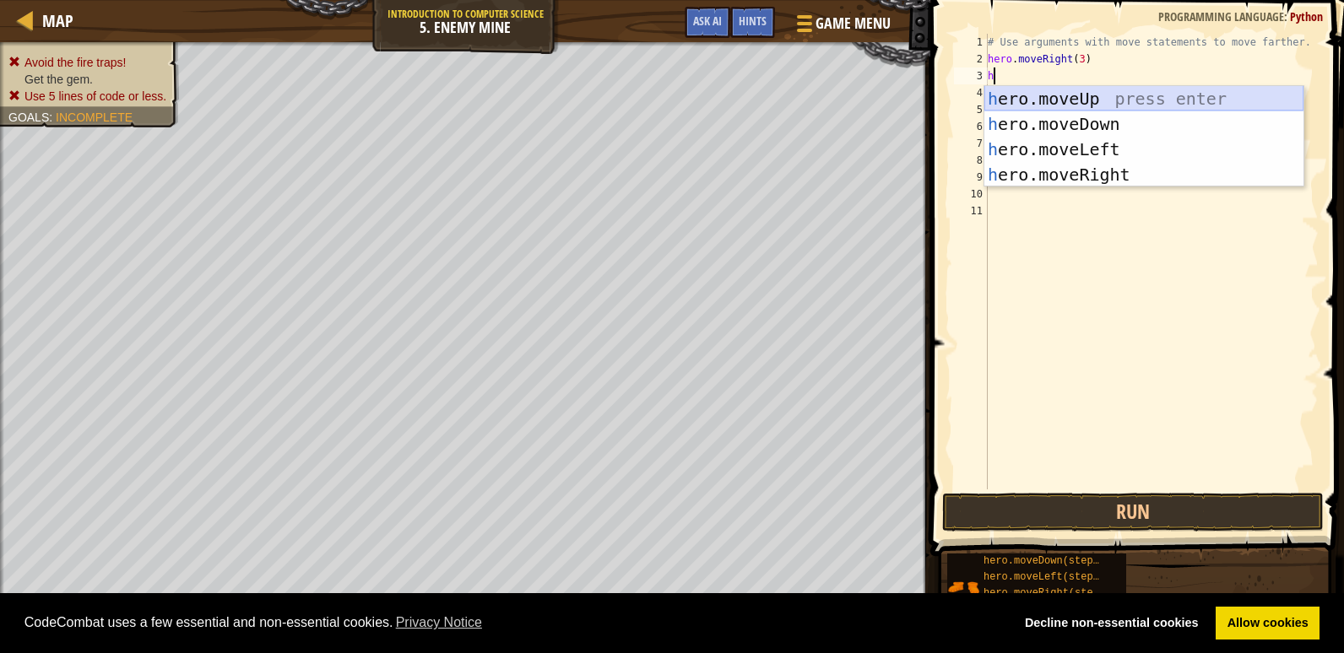
click at [1049, 93] on div "h ero.moveUp press enter h ero.moveDown press enter h ero.moveLeft press enter …" at bounding box center [1143, 162] width 319 height 152
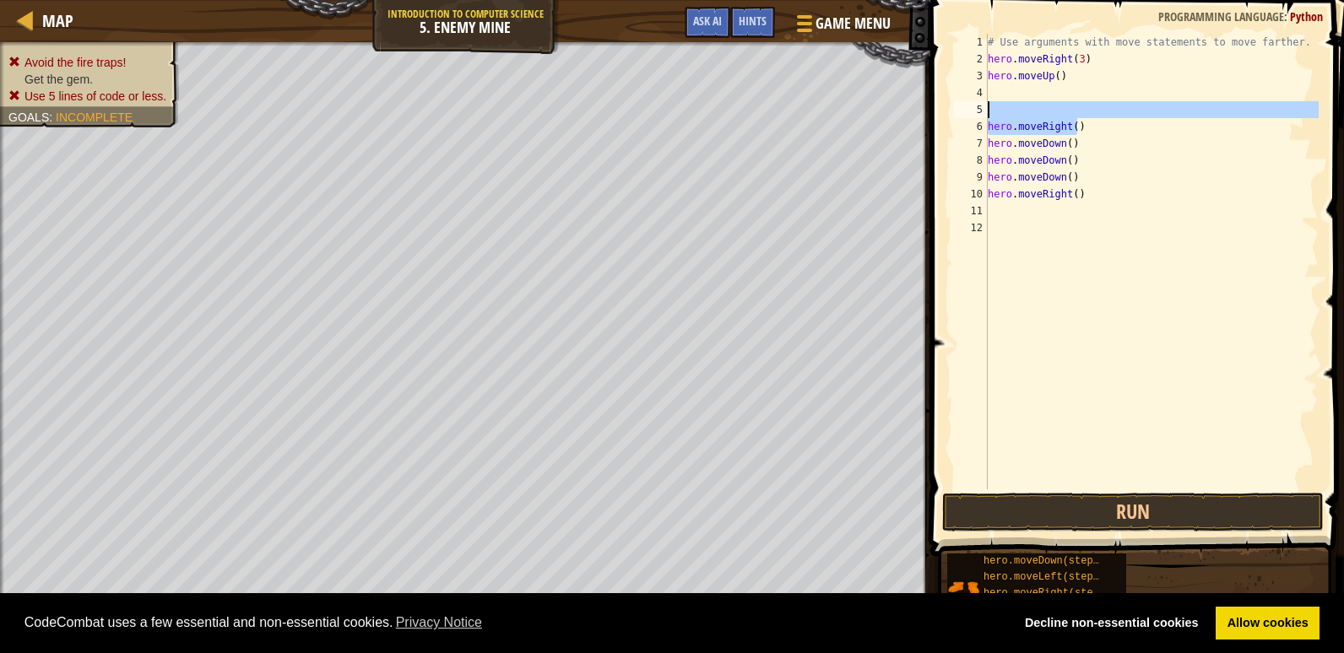
drag, startPoint x: 1101, startPoint y: 126, endPoint x: 1102, endPoint y: 116, distance: 9.3
click at [1102, 116] on div "# Use arguments with move statements to move farther. hero . moveRight ( 3 ) he…" at bounding box center [1151, 279] width 334 height 490
type textarea "hero.moveRight()"
click at [1097, 116] on div "# Use arguments with move statements to move farther. hero . moveRight ( 3 ) he…" at bounding box center [1151, 262] width 334 height 456
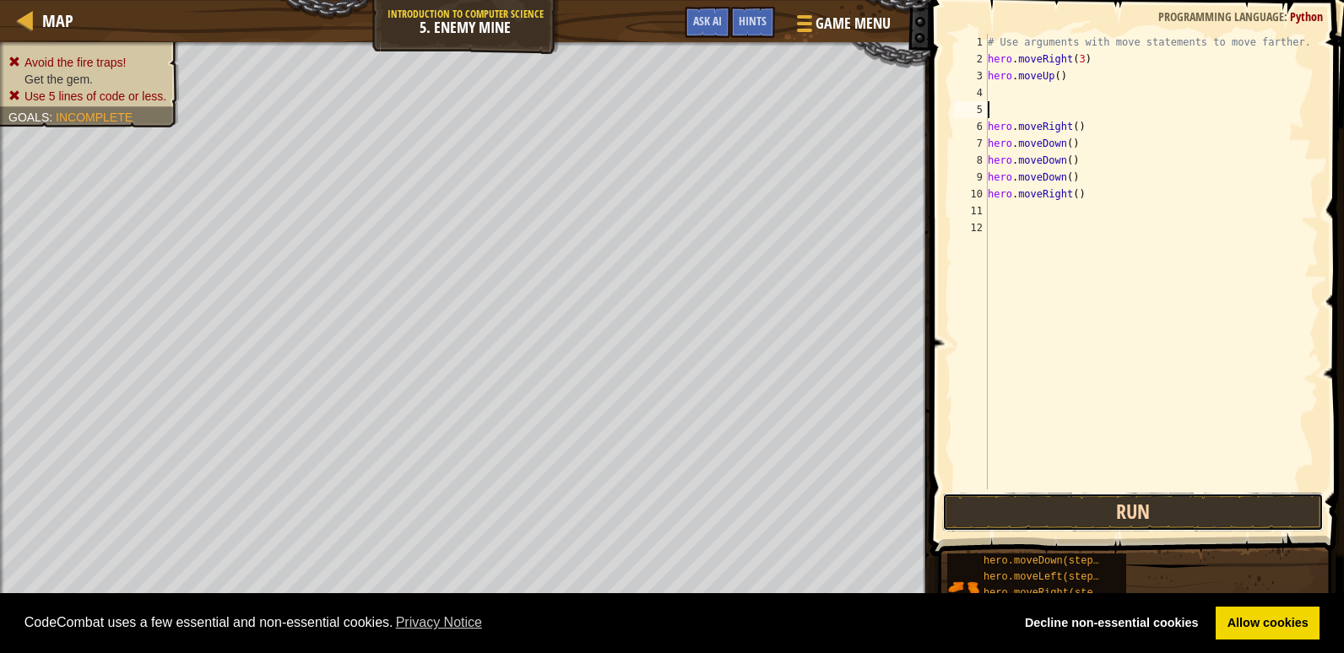
click at [1135, 517] on button "Run" at bounding box center [1133, 512] width 382 height 39
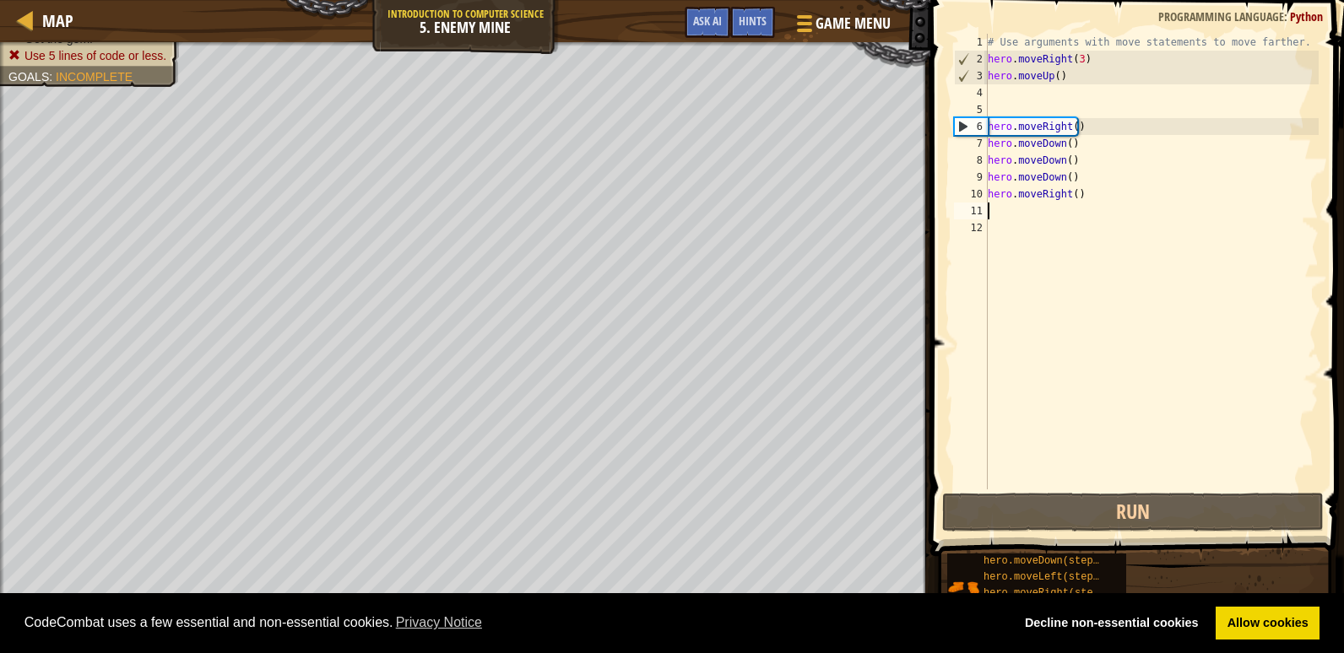
click at [995, 212] on div "# Use arguments with move statements to move farther. hero . moveRight ( 3 ) he…" at bounding box center [1151, 279] width 334 height 490
type textarea "h"
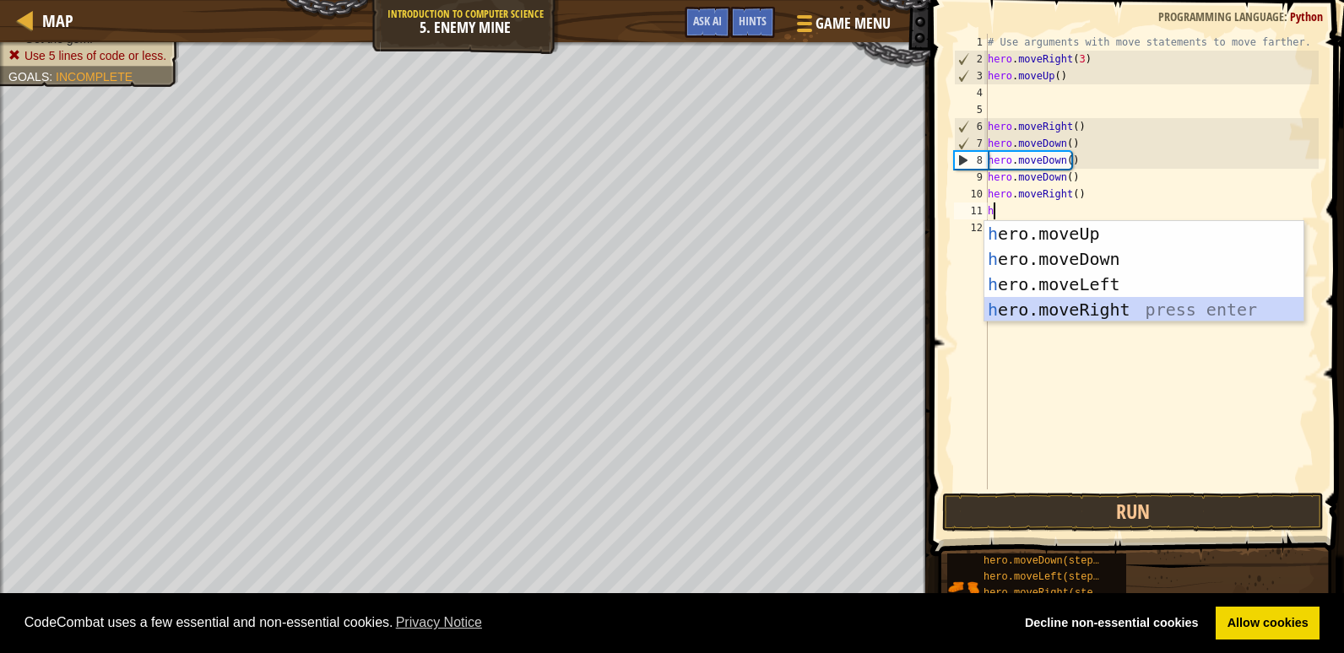
click at [1102, 302] on div "h ero.moveUp press enter h ero.moveDown press enter h ero.moveLeft press enter …" at bounding box center [1143, 297] width 319 height 152
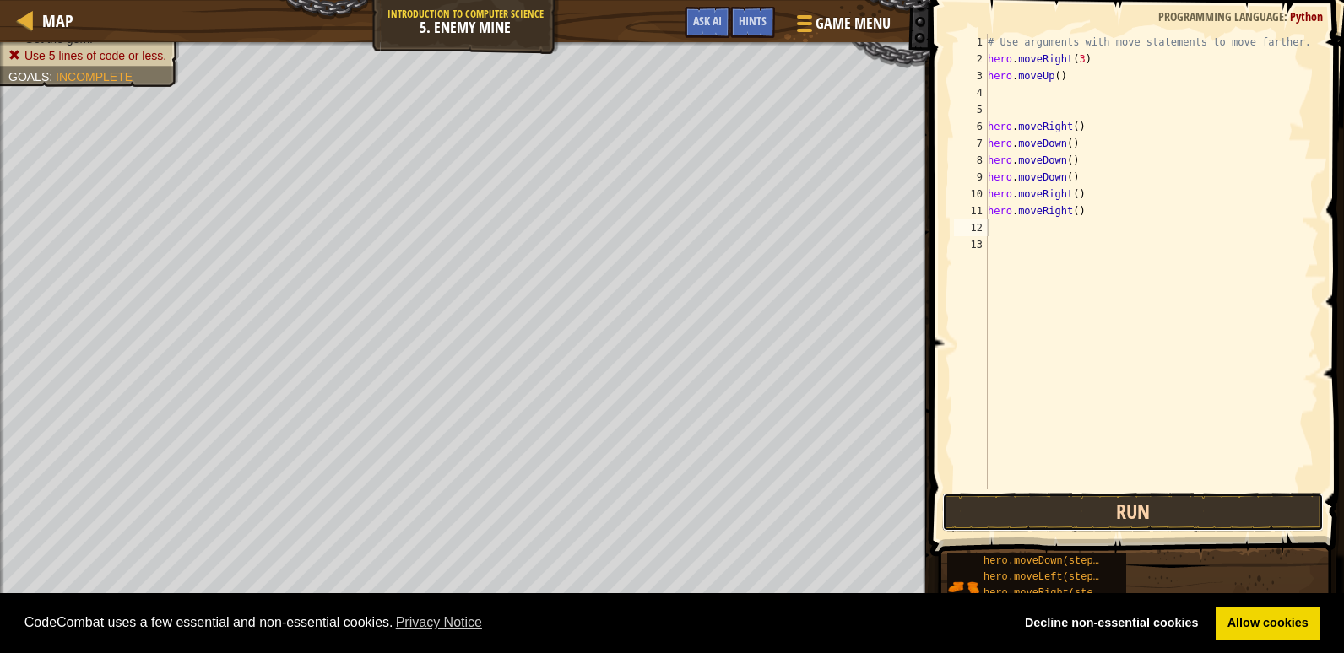
click at [1111, 509] on button "Run" at bounding box center [1133, 512] width 382 height 39
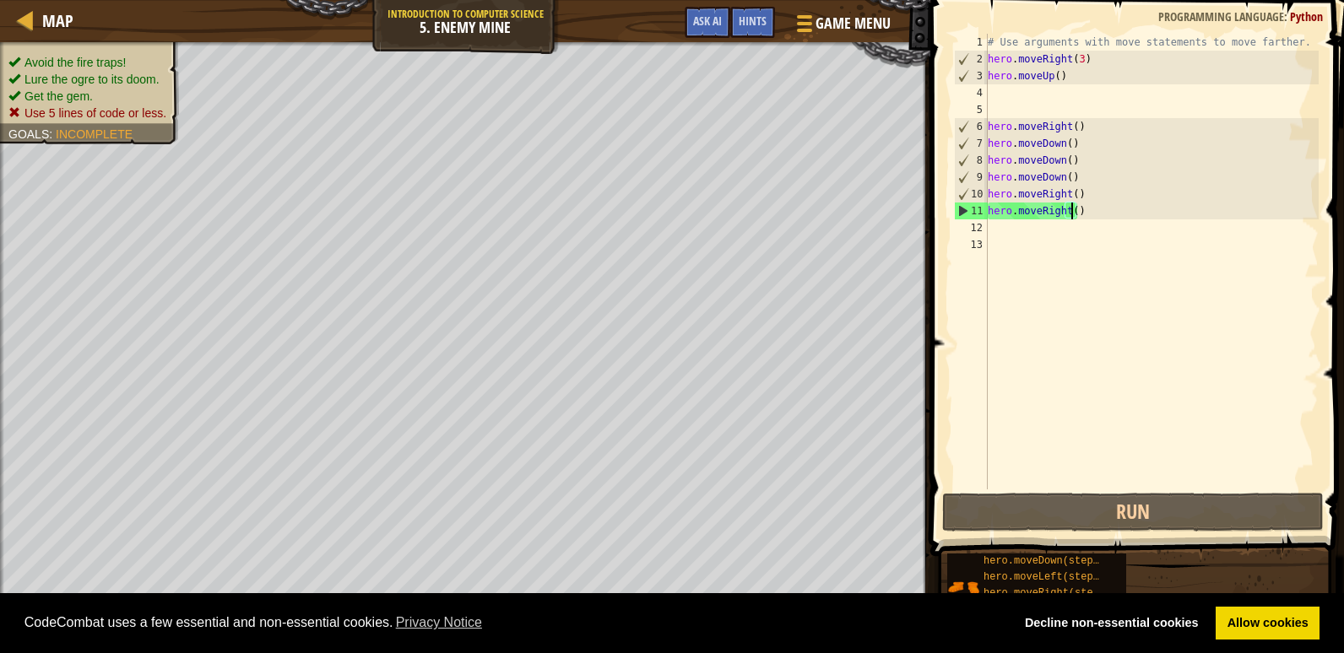
click at [1070, 208] on div "# Use arguments with move statements to move farther. hero . moveRight ( 3 ) he…" at bounding box center [1151, 279] width 334 height 490
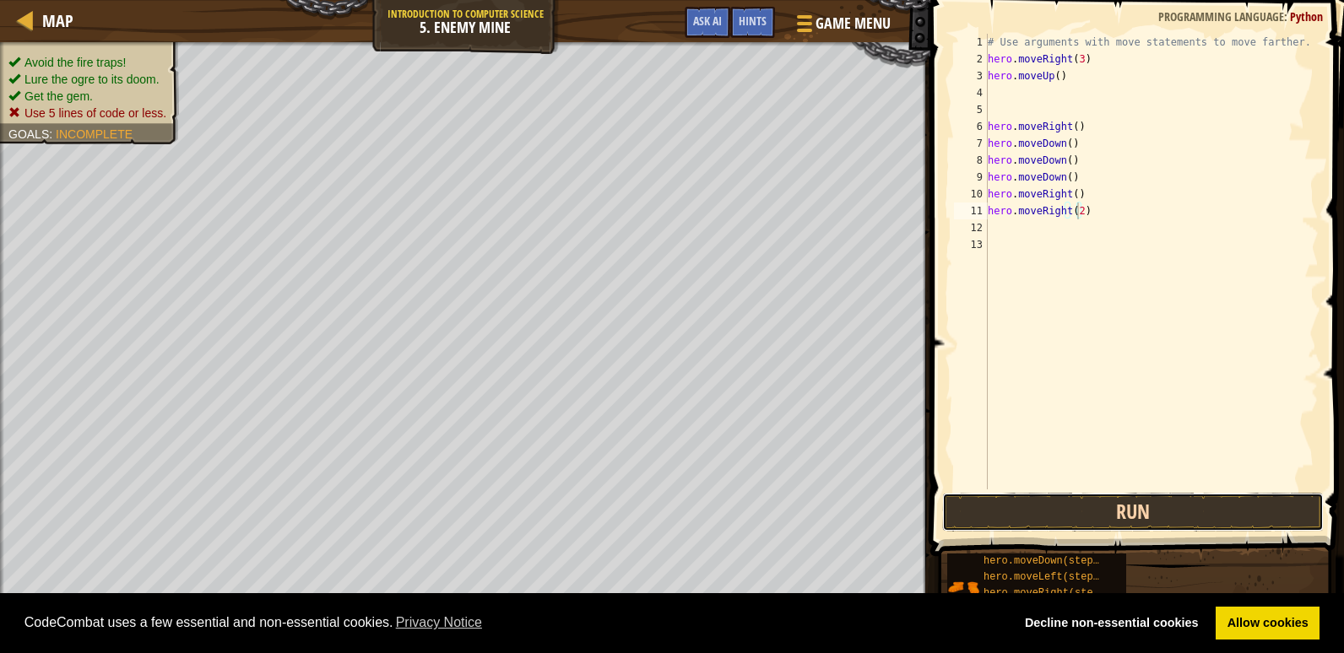
click at [1111, 504] on button "Run" at bounding box center [1133, 512] width 382 height 39
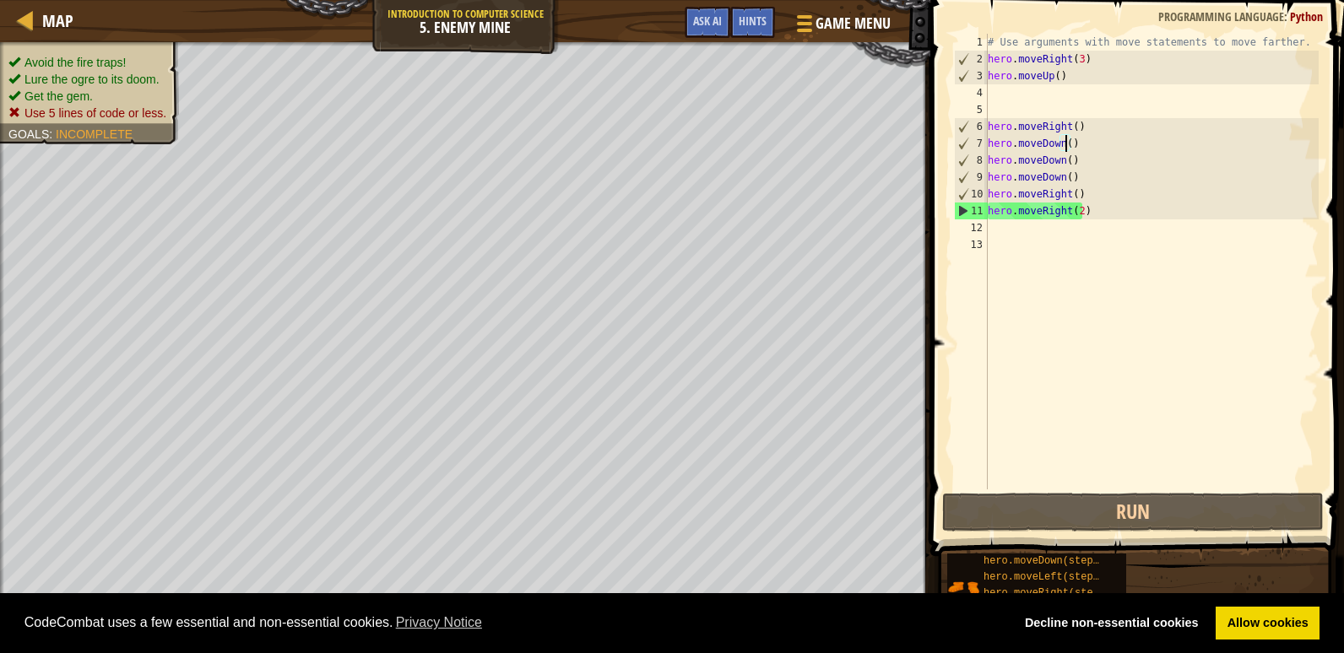
click at [1065, 144] on div "# Use arguments with move statements to move farther. hero . moveRight ( 3 ) he…" at bounding box center [1151, 279] width 334 height 490
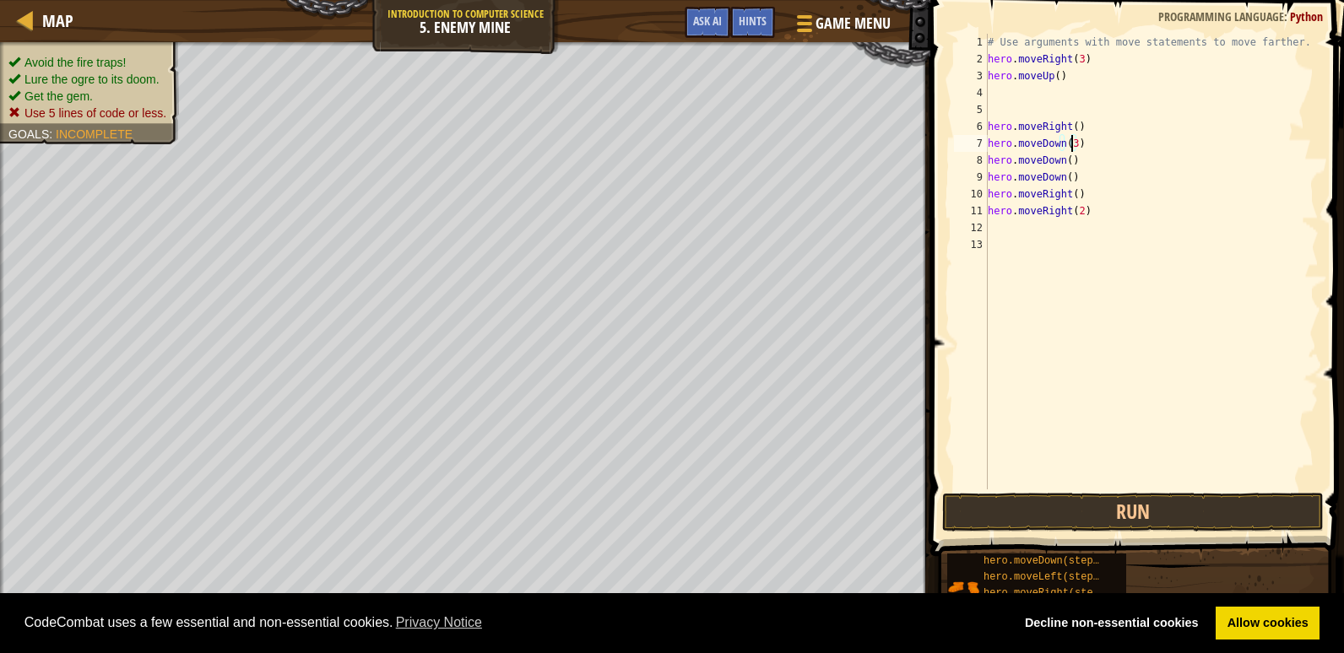
click at [1070, 165] on div "# Use arguments with move statements to move farther. hero . moveRight ( 3 ) he…" at bounding box center [1151, 279] width 334 height 490
type textarea "h"
click at [1079, 176] on div "# Use arguments with move statements to move farther. hero . moveRight ( 3 ) he…" at bounding box center [1151, 279] width 334 height 490
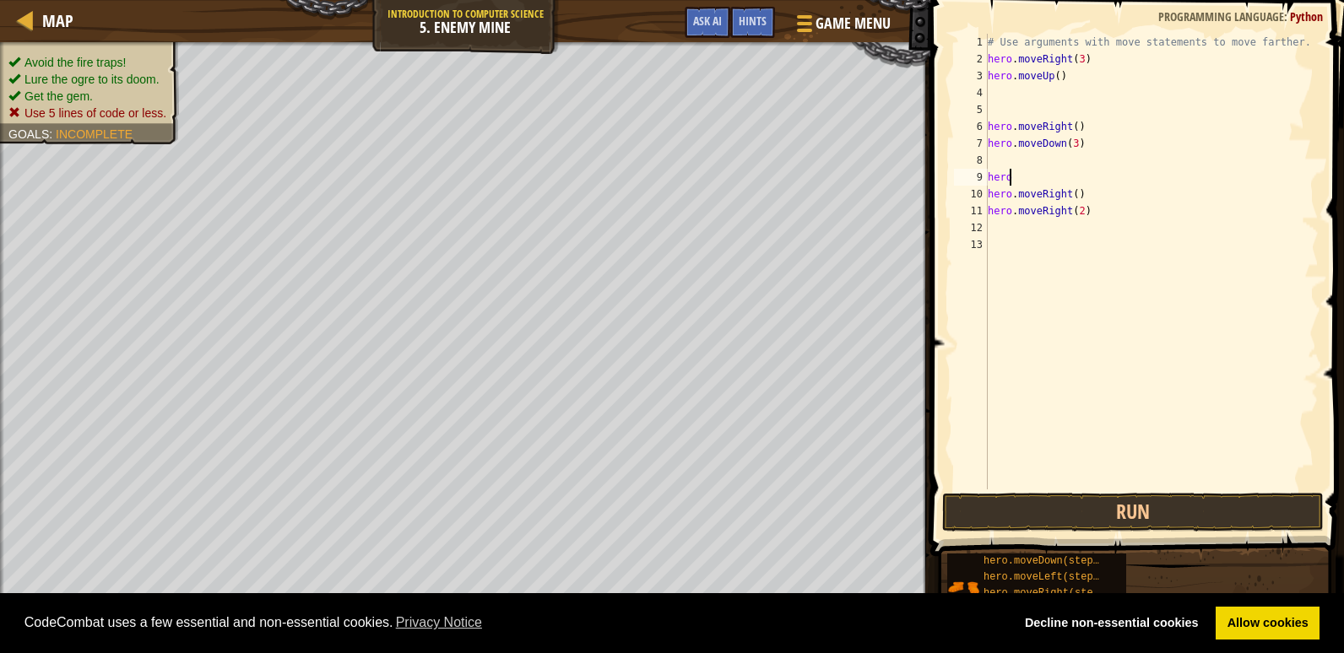
type textarea "h"
click at [1080, 189] on div "# Use arguments with move statements to move farther. hero . moveRight ( 3 ) he…" at bounding box center [1151, 279] width 334 height 490
type textarea "h"
click at [1002, 223] on div "# Use arguments with move statements to move farther. hero . moveRight ( 3 ) he…" at bounding box center [1151, 279] width 334 height 490
type textarea "h"
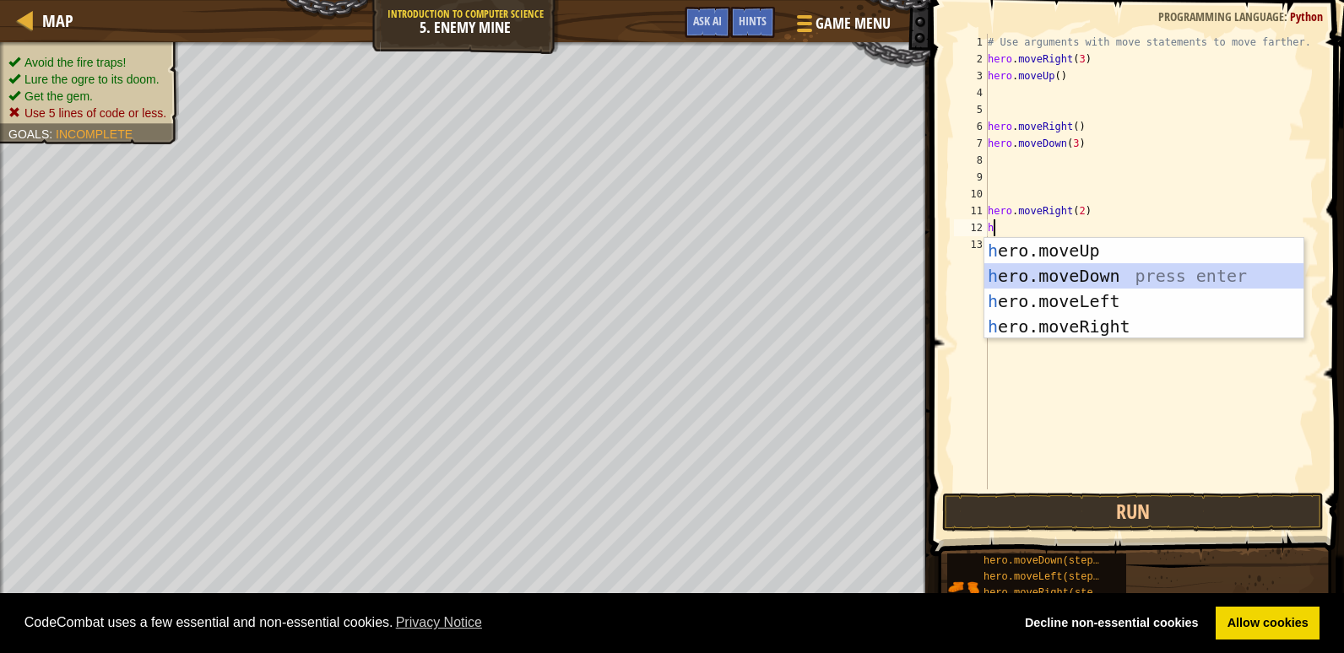
click at [1062, 274] on div "h ero.moveUp press enter h ero.moveDown press enter h ero.moveLeft press enter …" at bounding box center [1143, 314] width 319 height 152
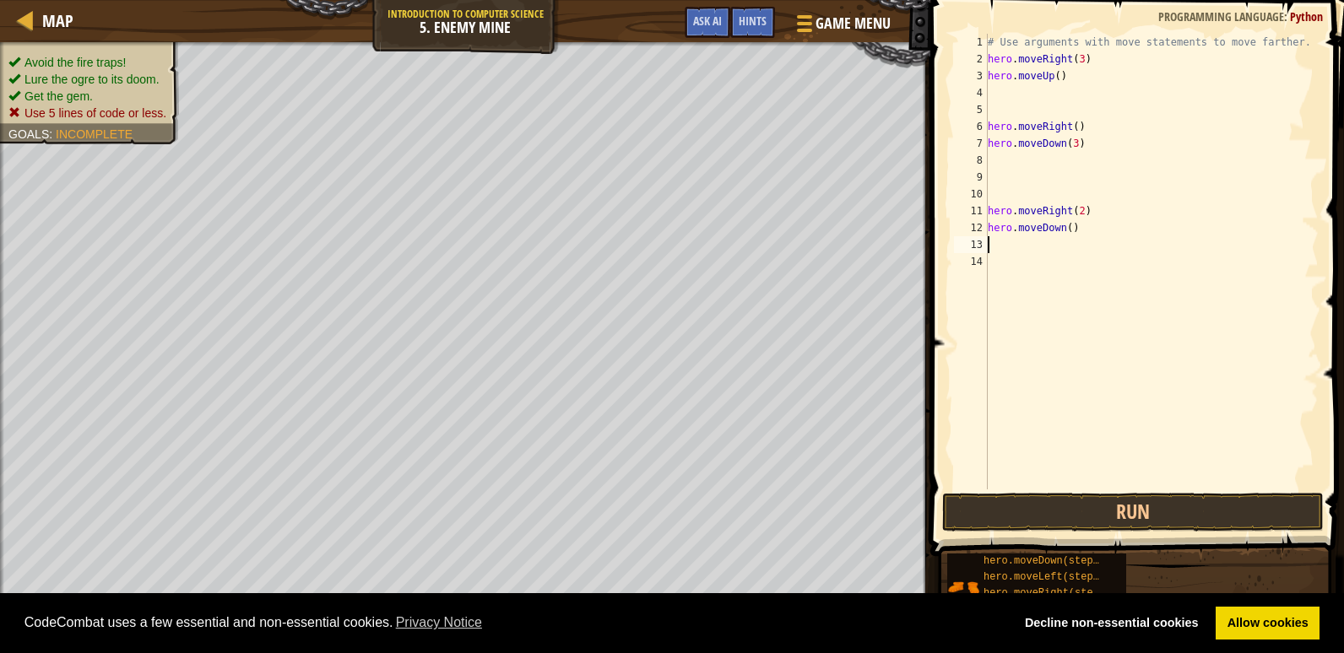
type textarea "h"
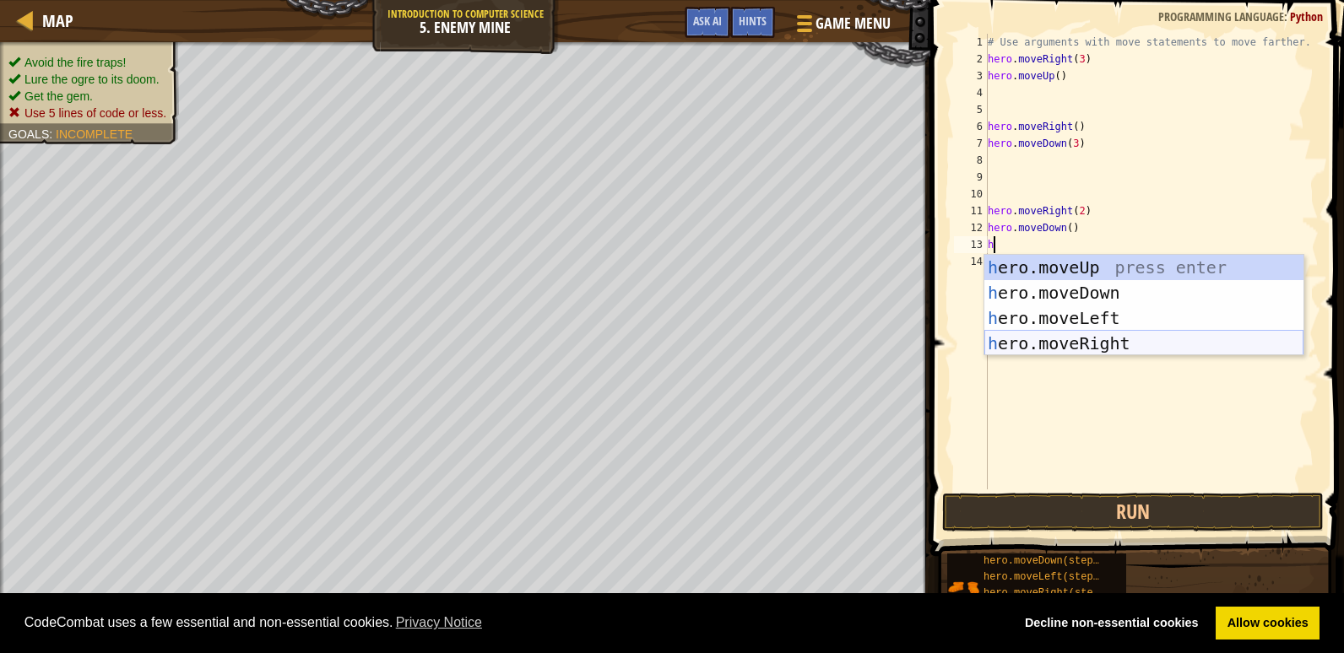
click at [1058, 338] on div "h ero.moveUp press enter h ero.moveDown press enter h ero.moveLeft press enter …" at bounding box center [1143, 331] width 319 height 152
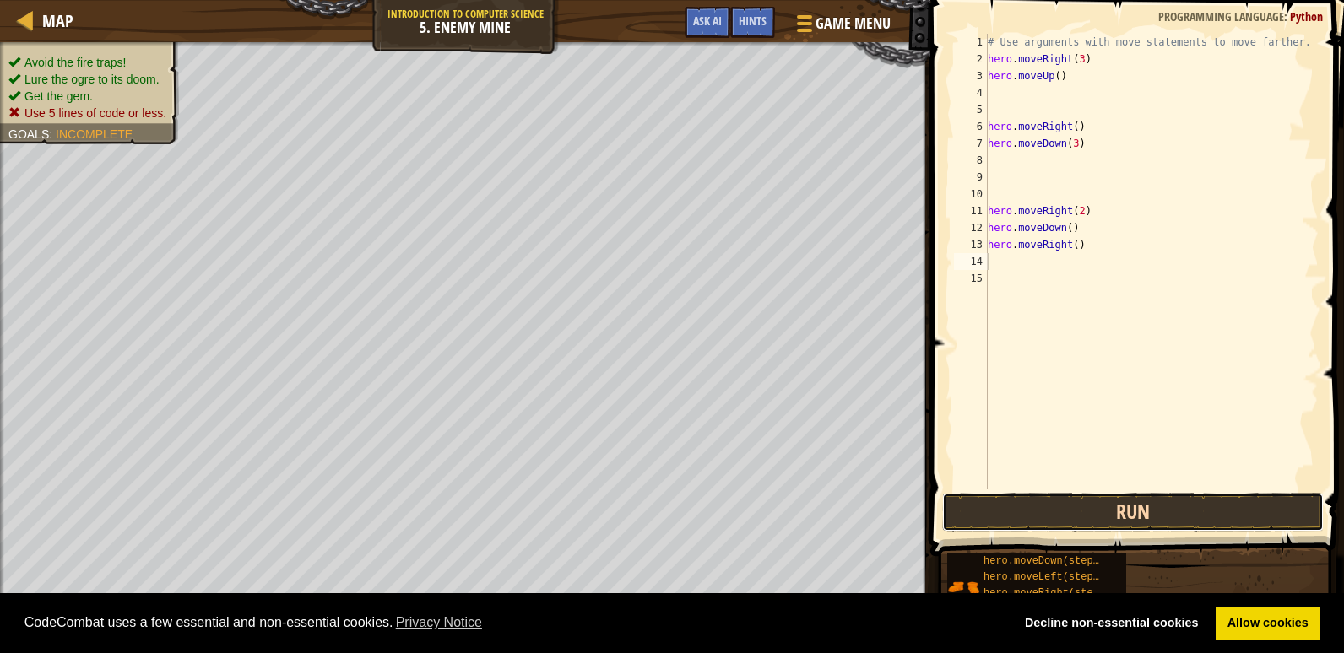
click at [1059, 512] on button "Run" at bounding box center [1133, 512] width 382 height 39
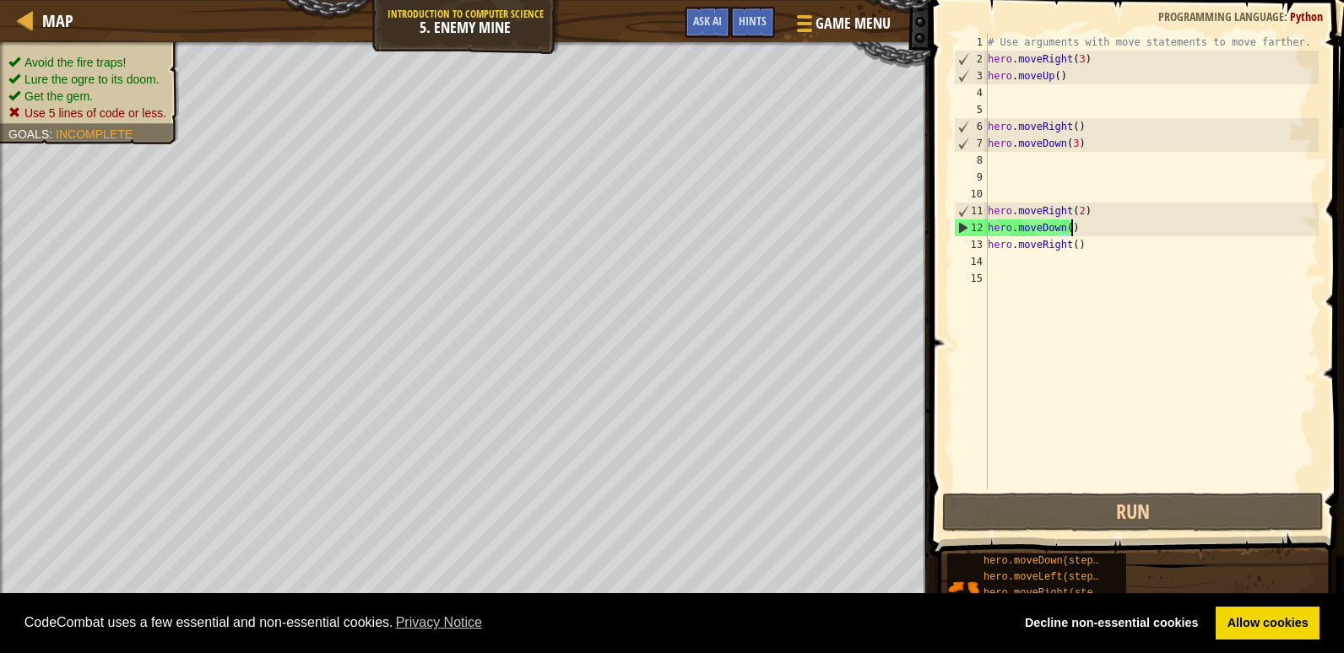
click at [1072, 230] on div "# Use arguments with move statements to move farther. hero . moveRight ( 3 ) he…" at bounding box center [1151, 279] width 334 height 490
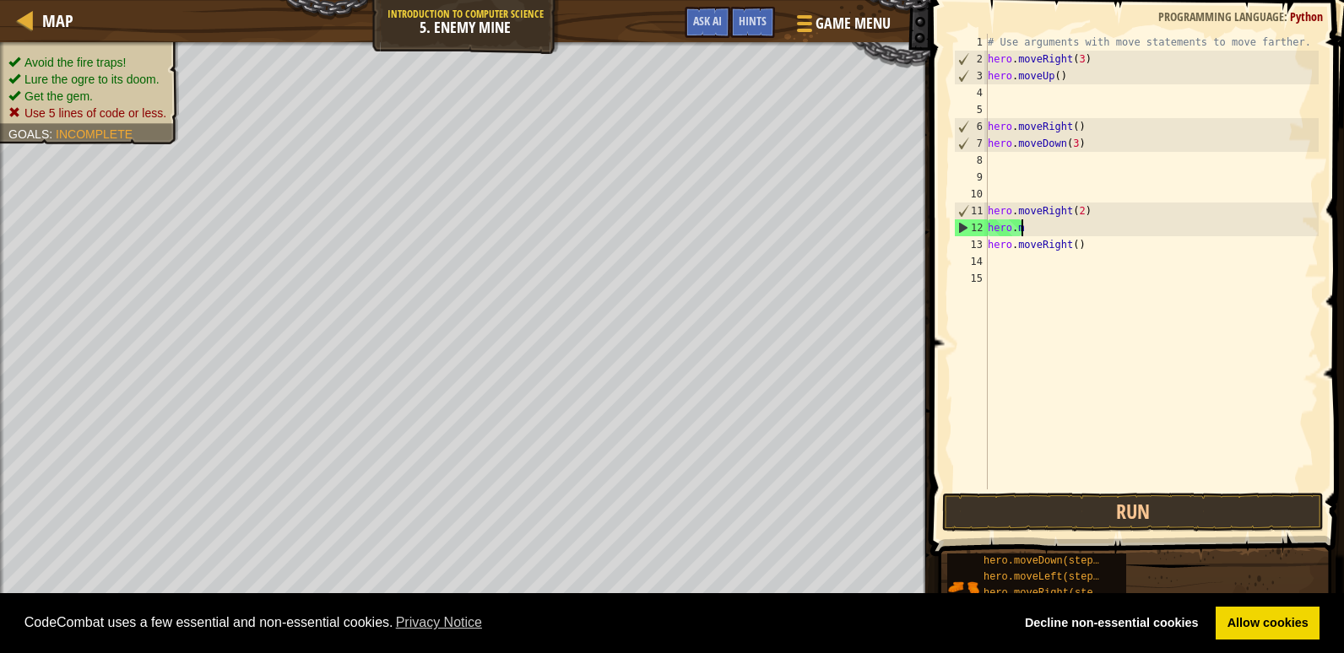
type textarea "h"
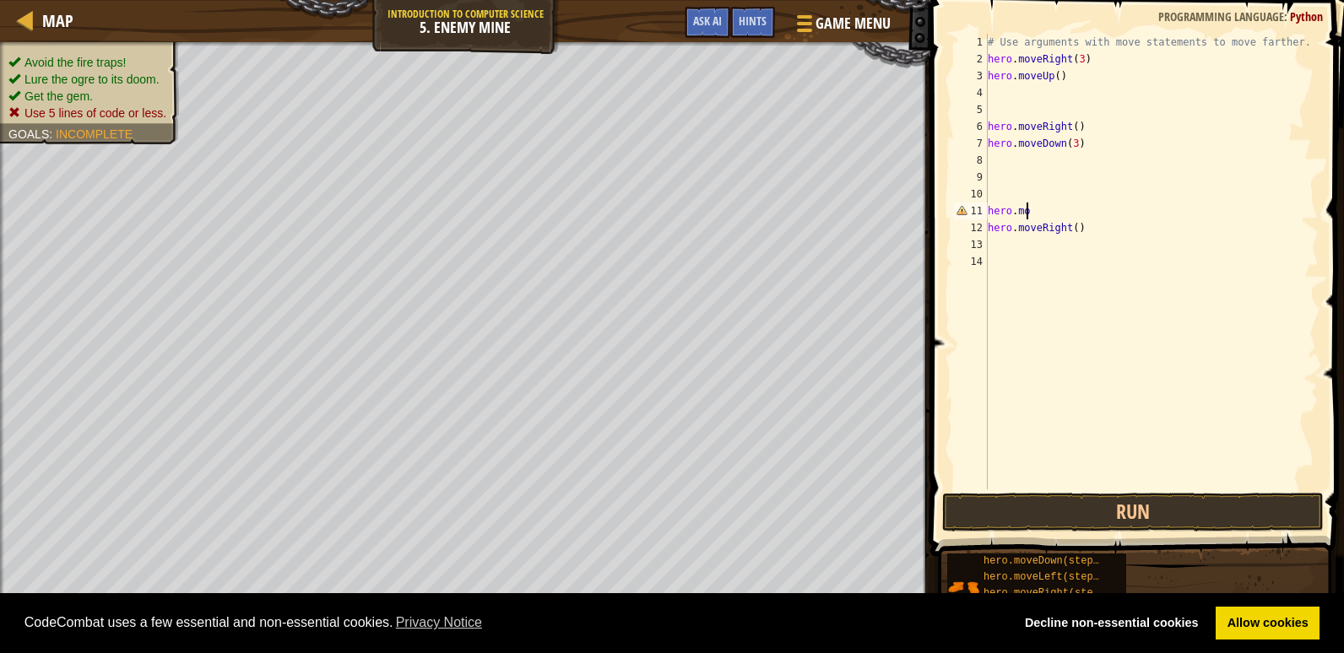
type textarea "h"
click at [1114, 496] on button "Run" at bounding box center [1133, 512] width 382 height 39
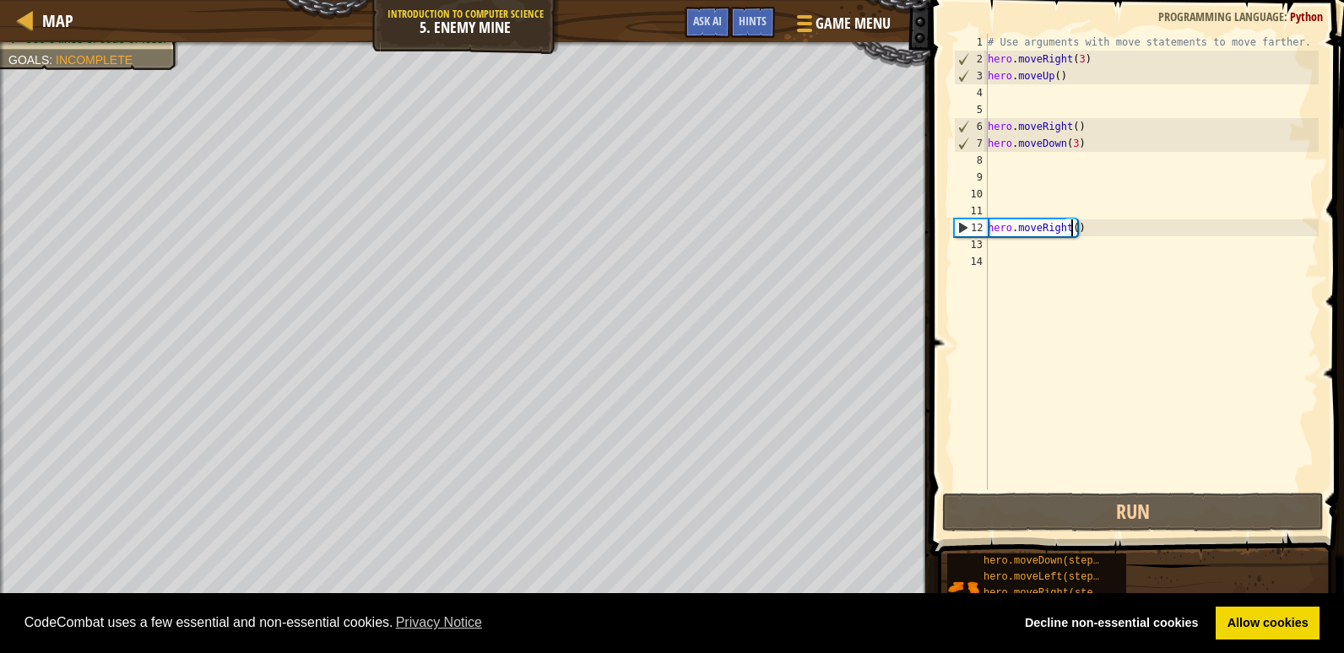
click at [1069, 227] on div "# Use arguments with move statements to move farther. hero . moveRight ( 3 ) he…" at bounding box center [1151, 279] width 334 height 490
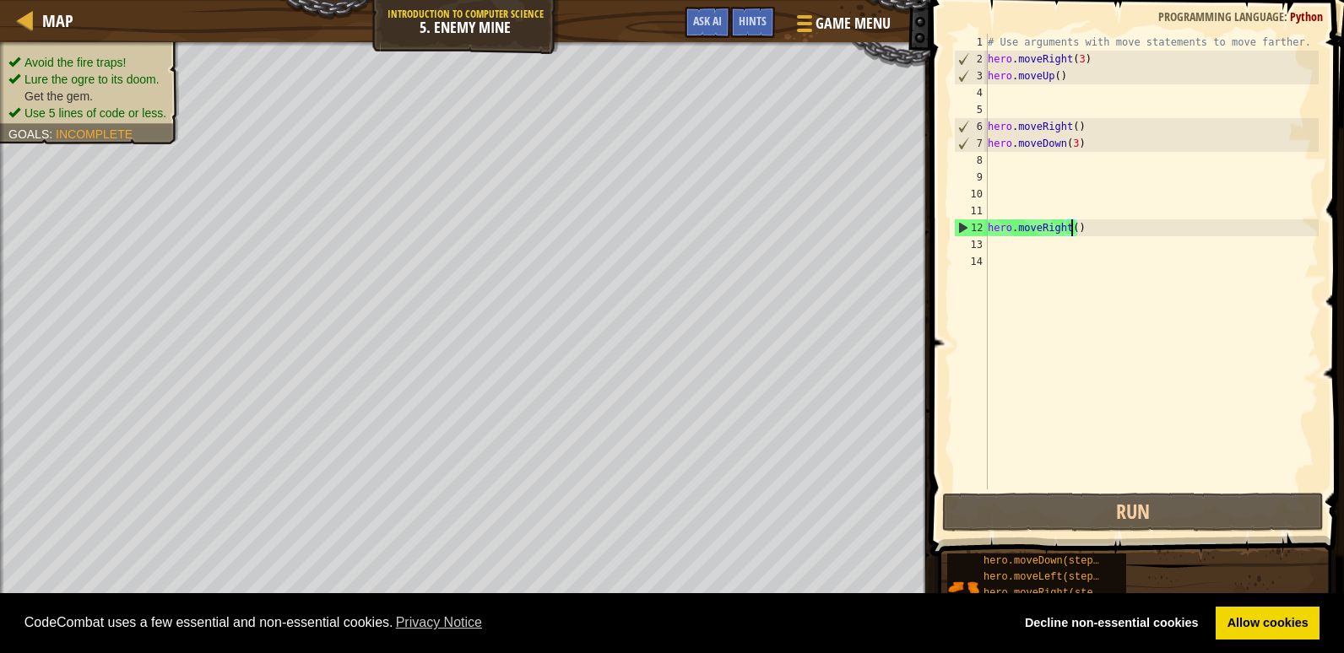
scroll to position [8, 7]
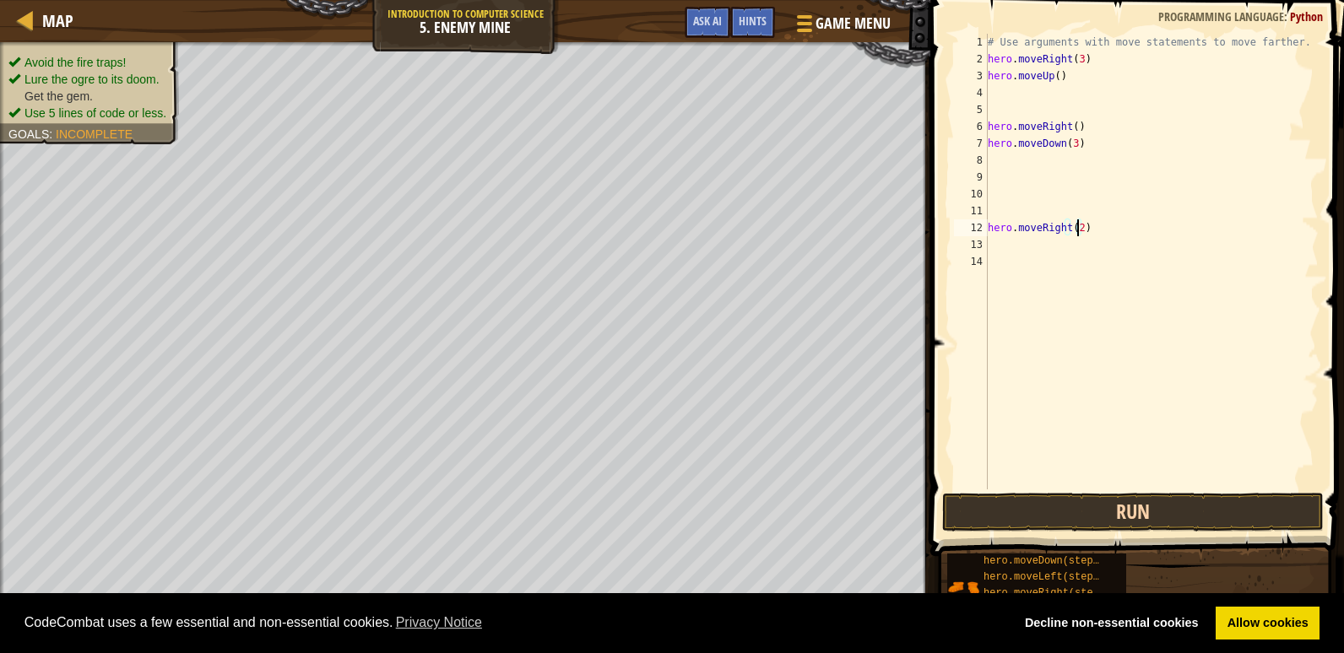
type textarea "hero.moveRight(2)"
click at [1000, 501] on button "Run" at bounding box center [1133, 512] width 382 height 39
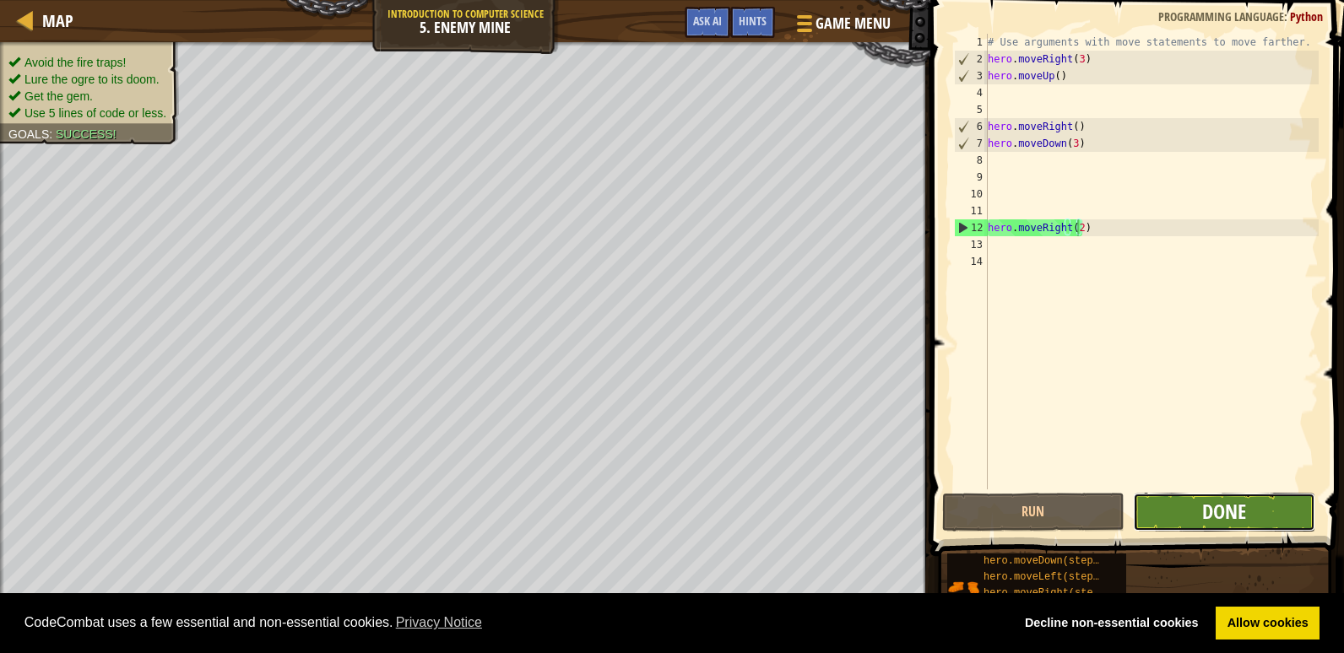
click at [1201, 511] on button "Done" at bounding box center [1224, 512] width 182 height 39
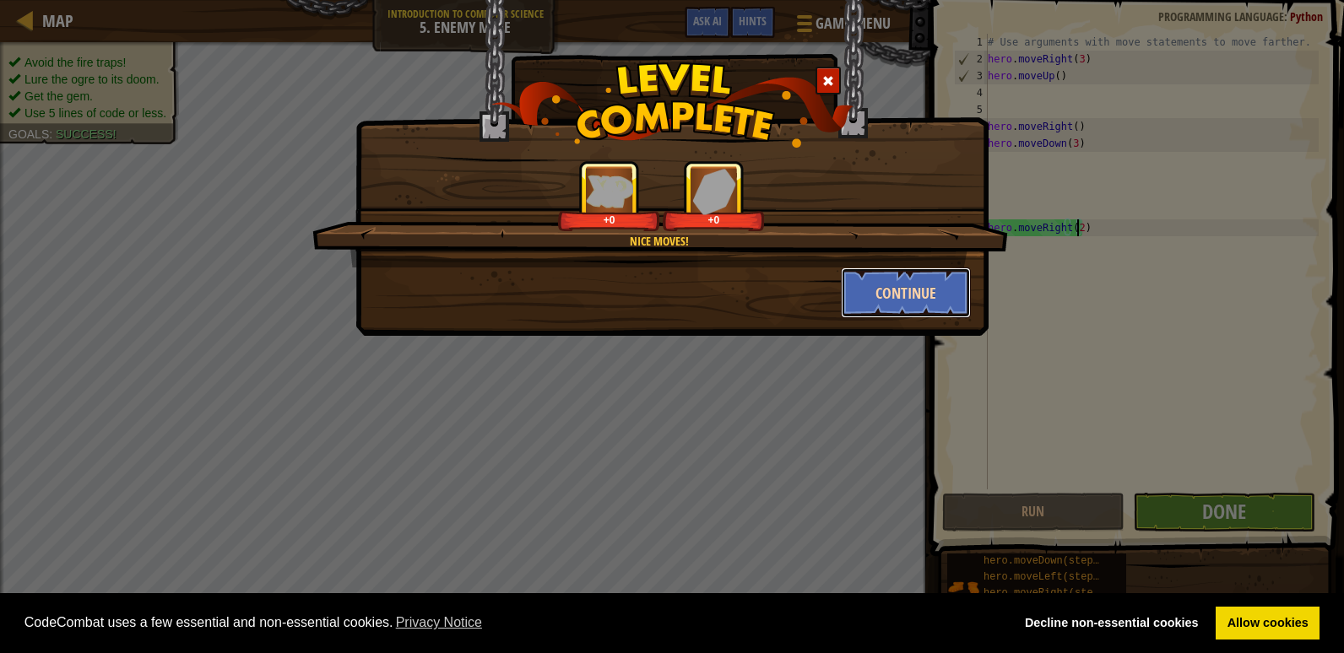
click at [898, 297] on button "Continue" at bounding box center [906, 293] width 131 height 51
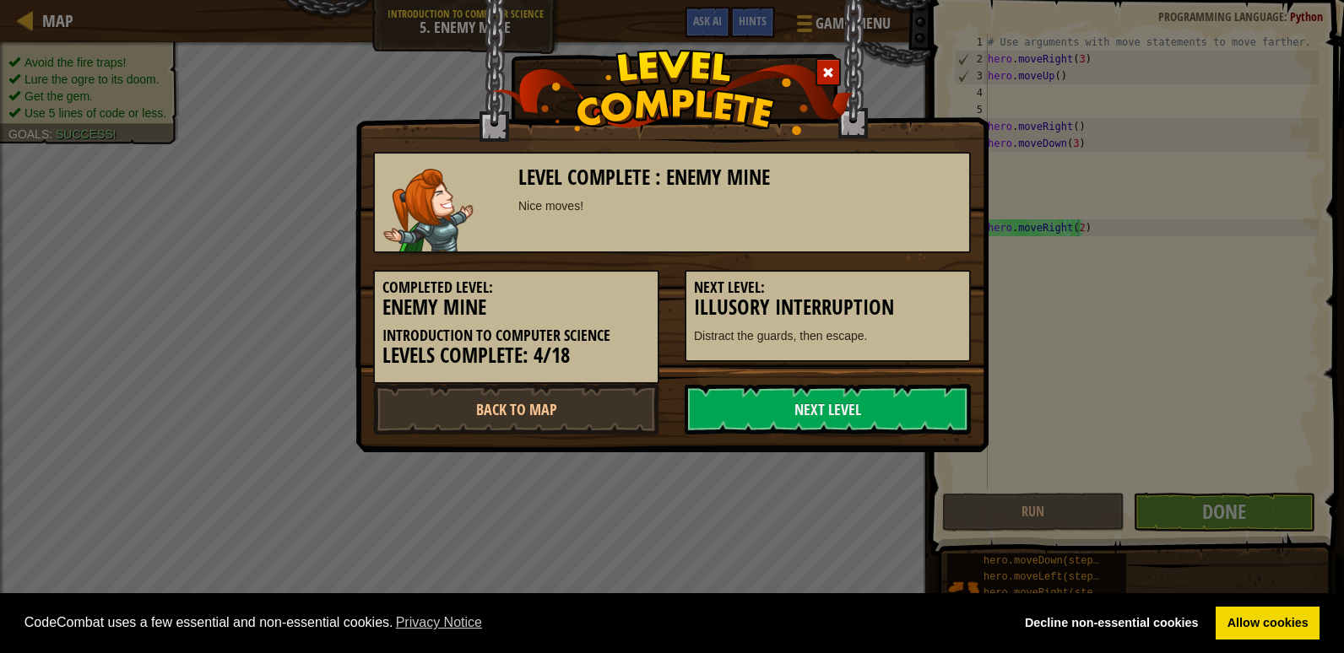
click at [898, 297] on h3 "Illusory Interruption" at bounding box center [828, 307] width 268 height 23
click at [819, 398] on link "Next Level" at bounding box center [828, 409] width 286 height 51
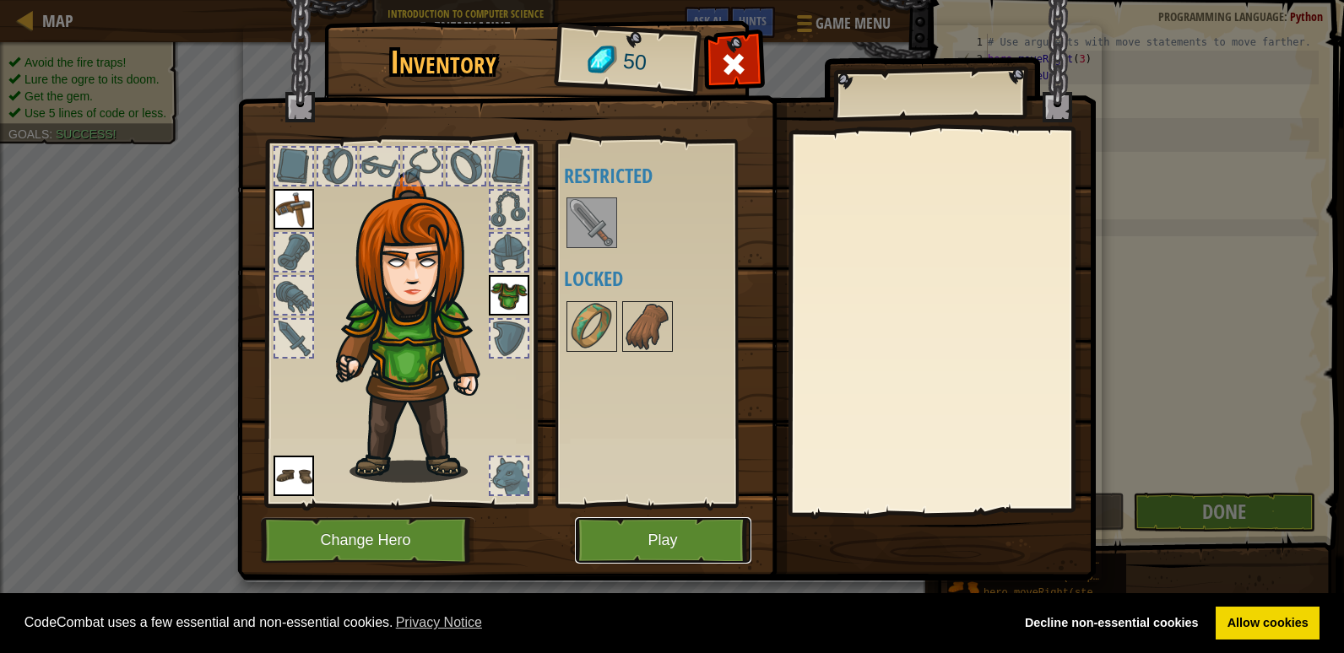
click at [671, 544] on button "Play" at bounding box center [663, 540] width 176 height 46
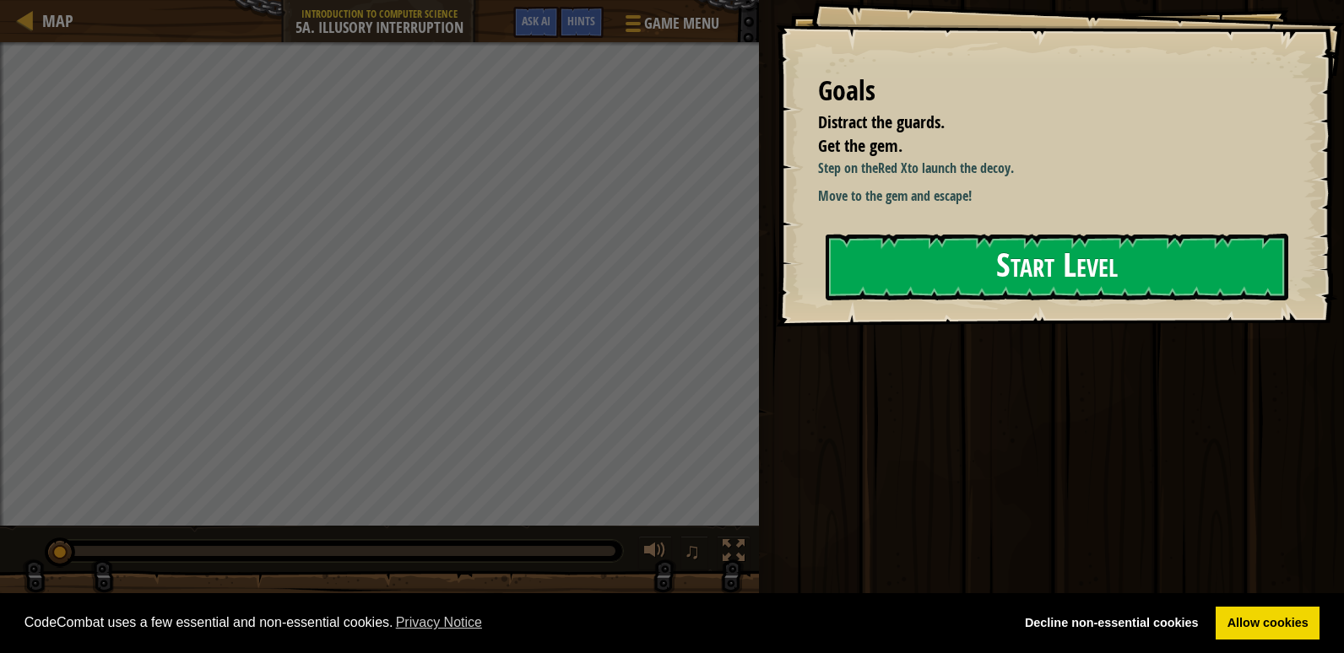
click at [892, 251] on button "Start Level" at bounding box center [1057, 267] width 463 height 67
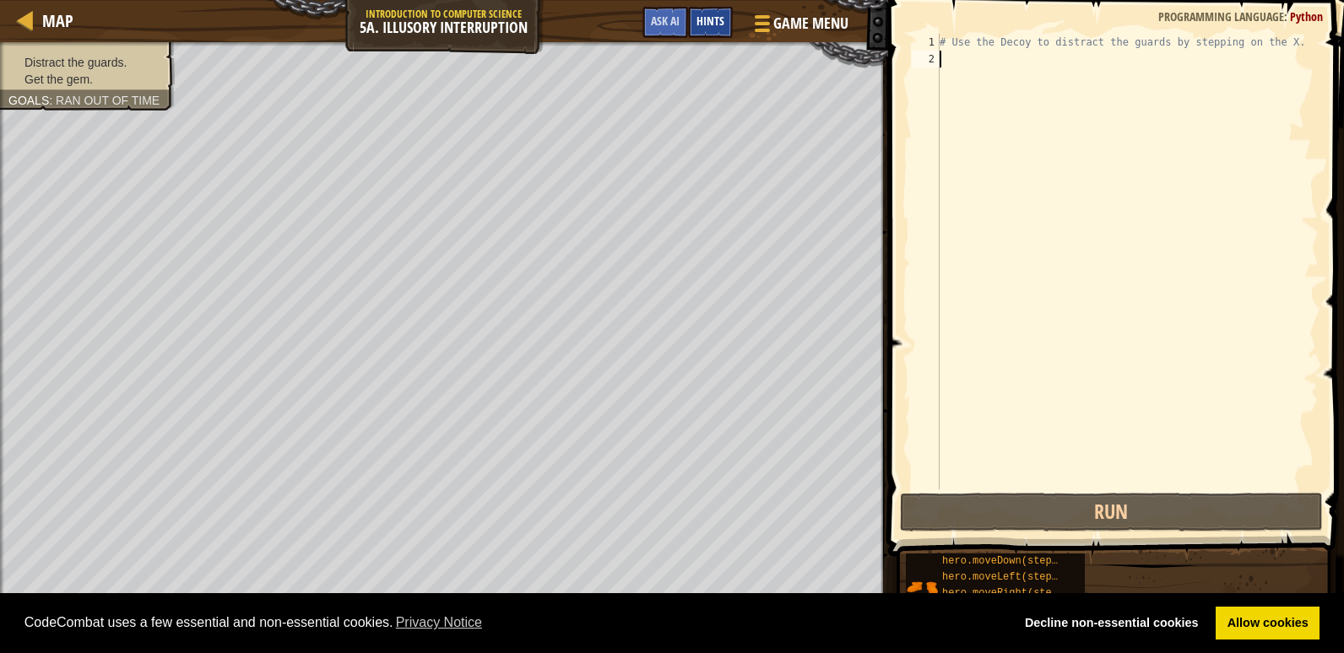
click at [719, 16] on span "Hints" at bounding box center [710, 21] width 28 height 16
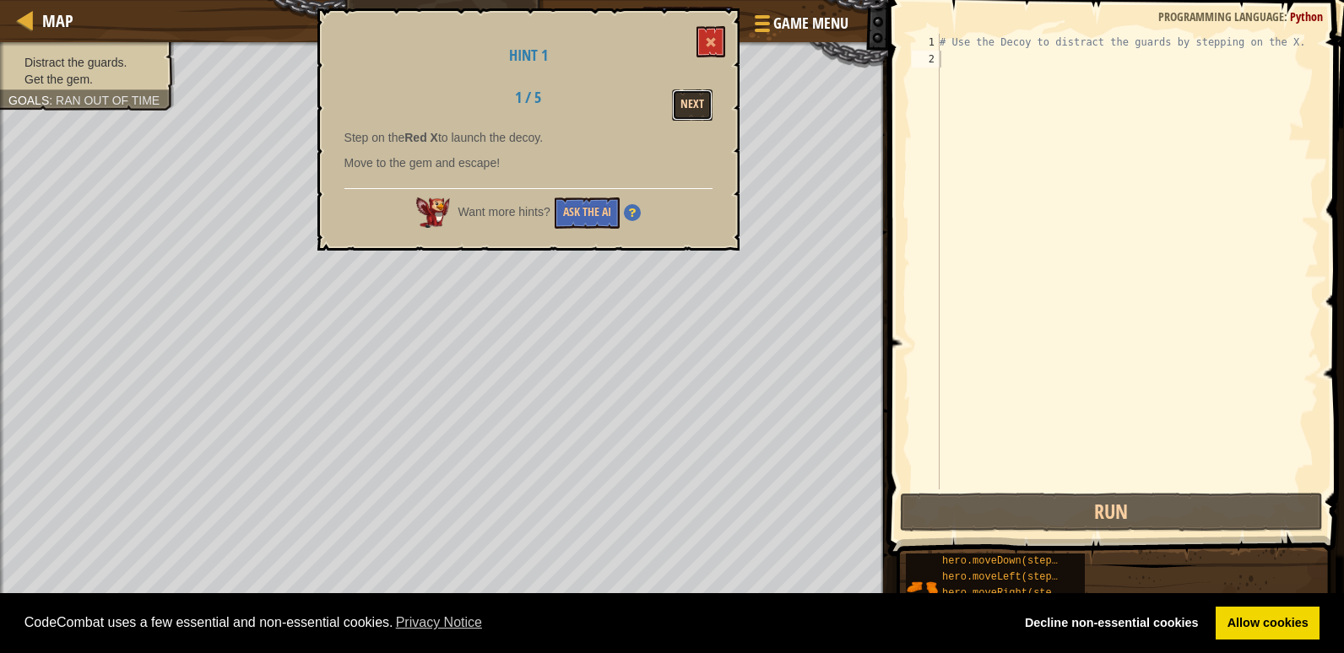
click at [701, 111] on button "Next" at bounding box center [692, 104] width 41 height 31
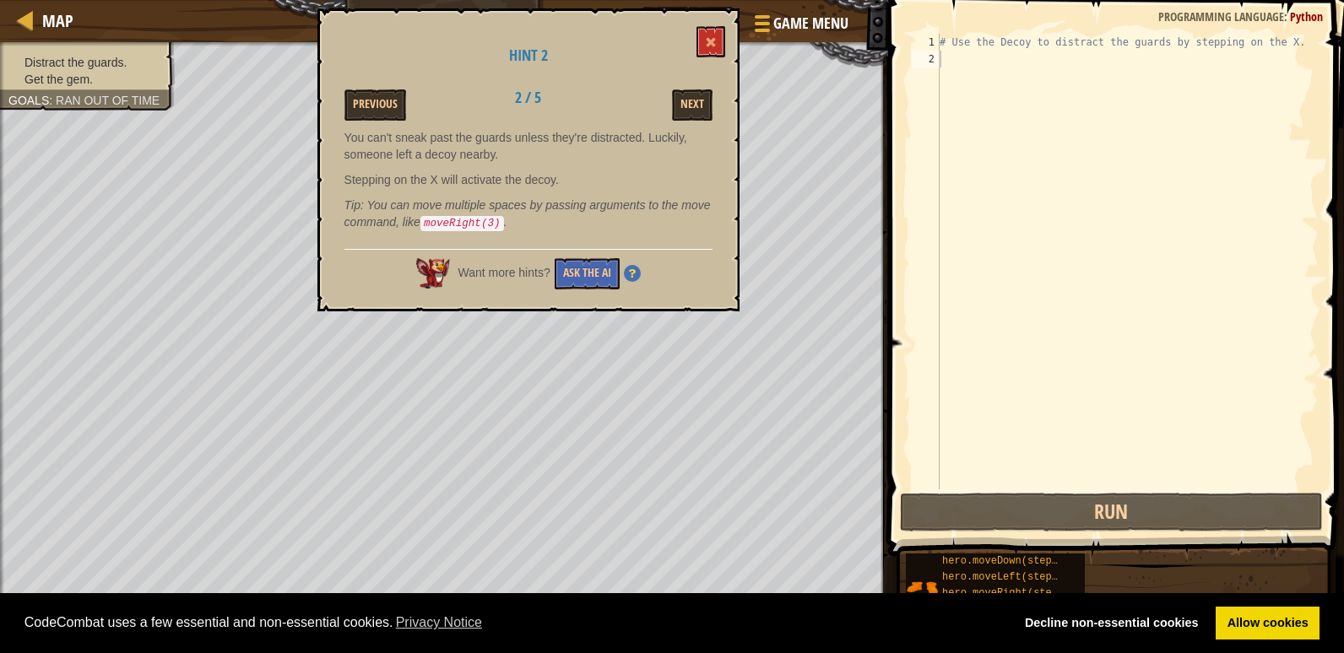
click at [670, 95] on div "Next" at bounding box center [658, 104] width 131 height 31
click at [696, 95] on button "Next" at bounding box center [692, 104] width 41 height 31
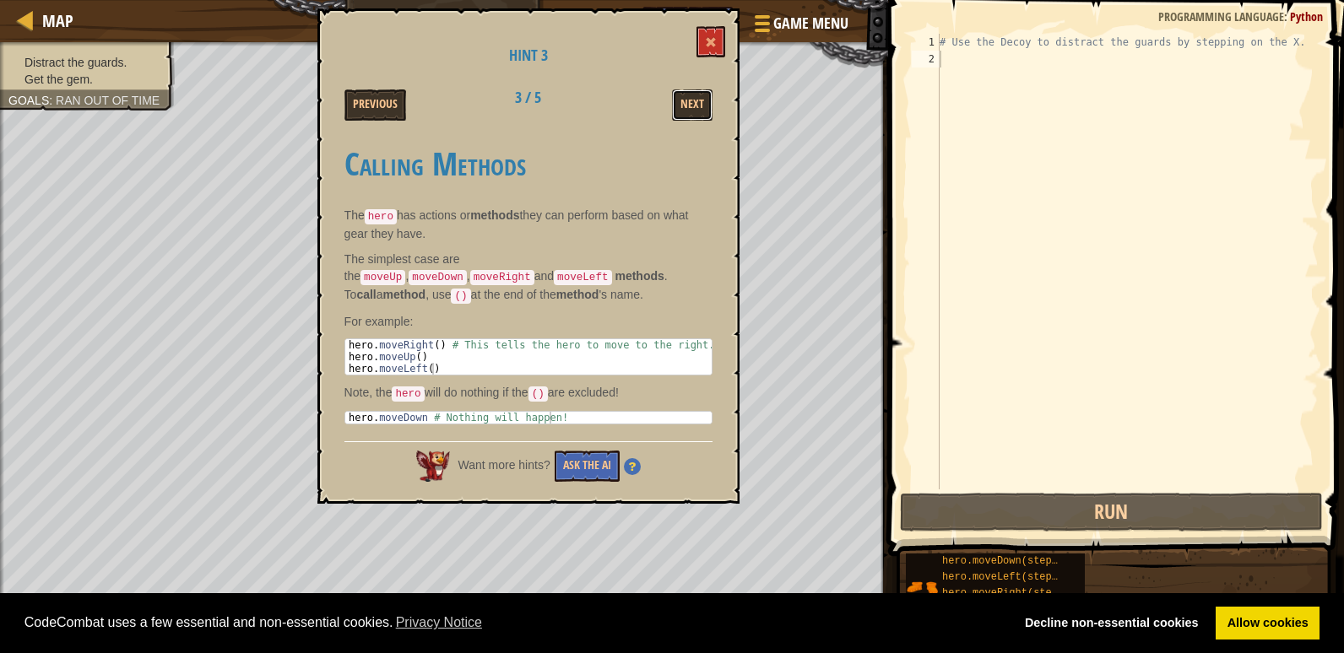
click at [696, 95] on button "Next" at bounding box center [692, 104] width 41 height 31
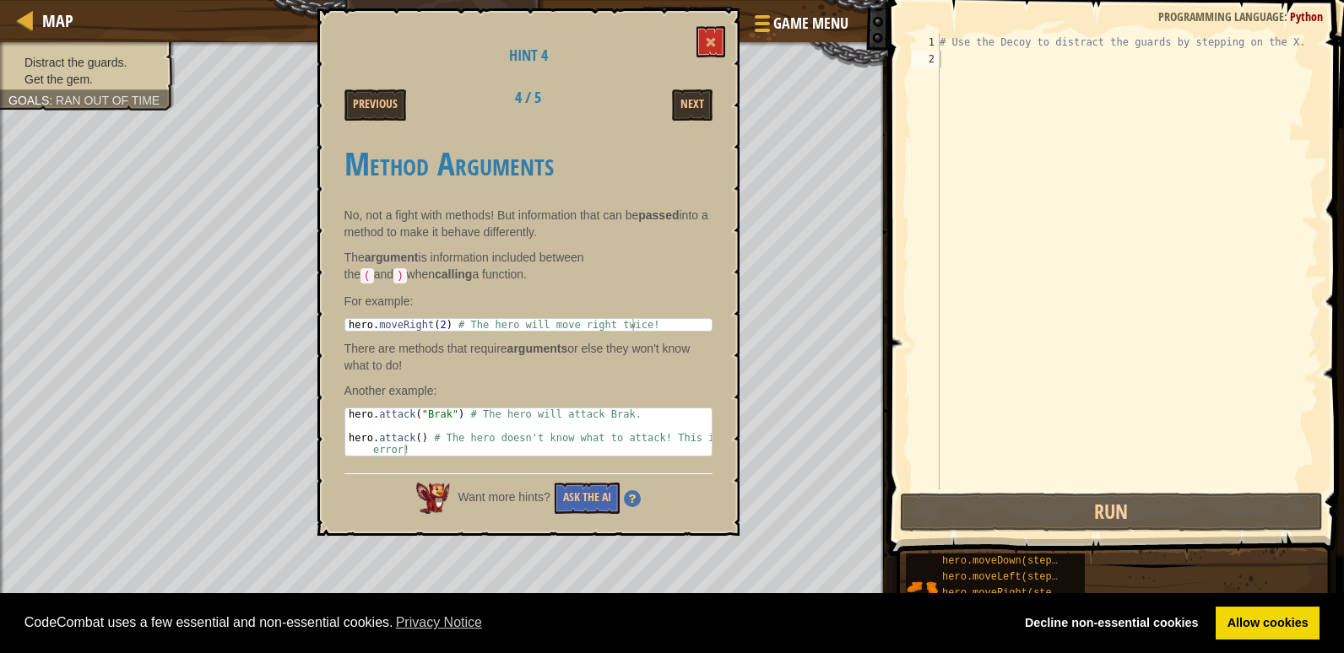
click at [696, 95] on button "Next" at bounding box center [692, 104] width 41 height 31
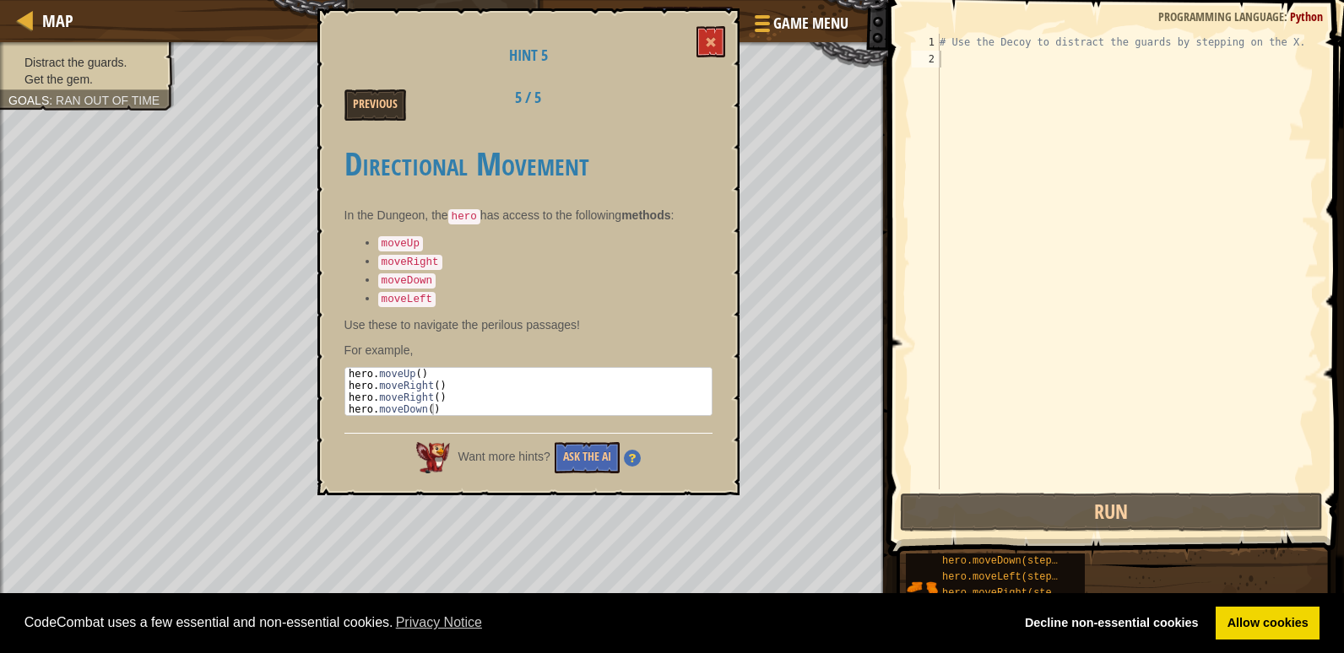
click at [696, 95] on div "Previous 5 / 5" at bounding box center [528, 104] width 393 height 31
click at [715, 46] on span at bounding box center [711, 42] width 12 height 12
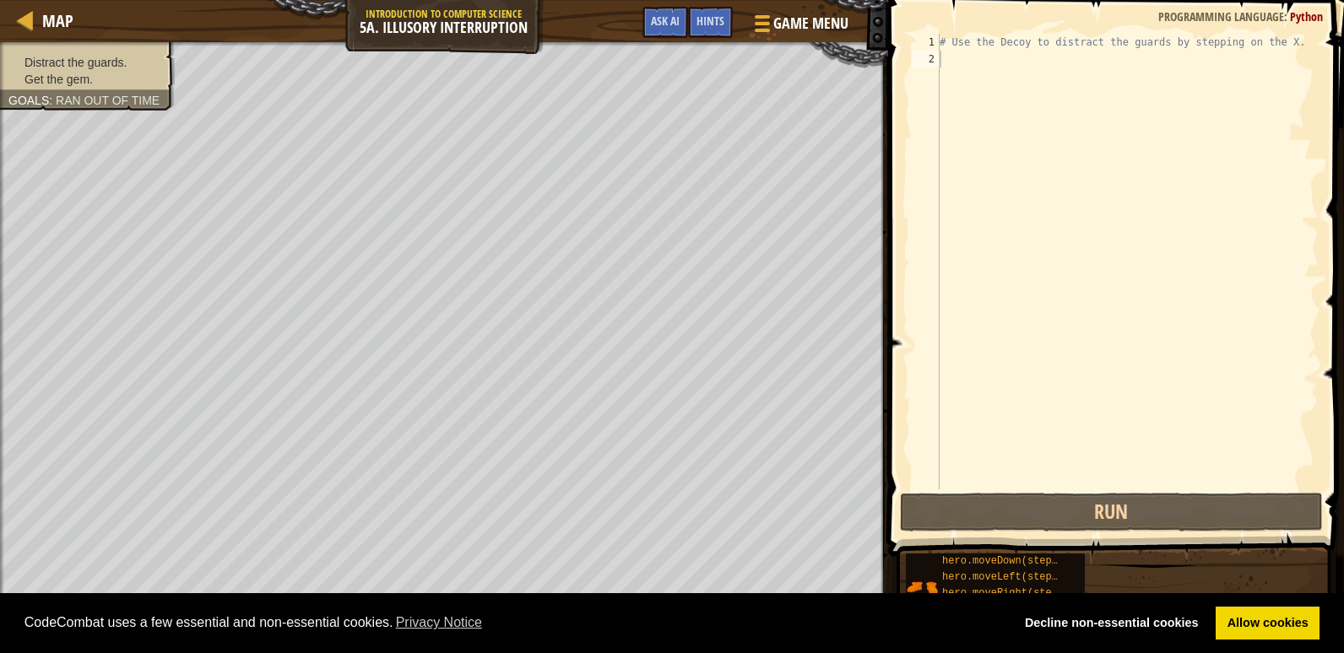
click at [944, 65] on div "# Use the Decoy to distract the guards by stepping on the X." at bounding box center [1127, 279] width 382 height 490
type textarea "h"
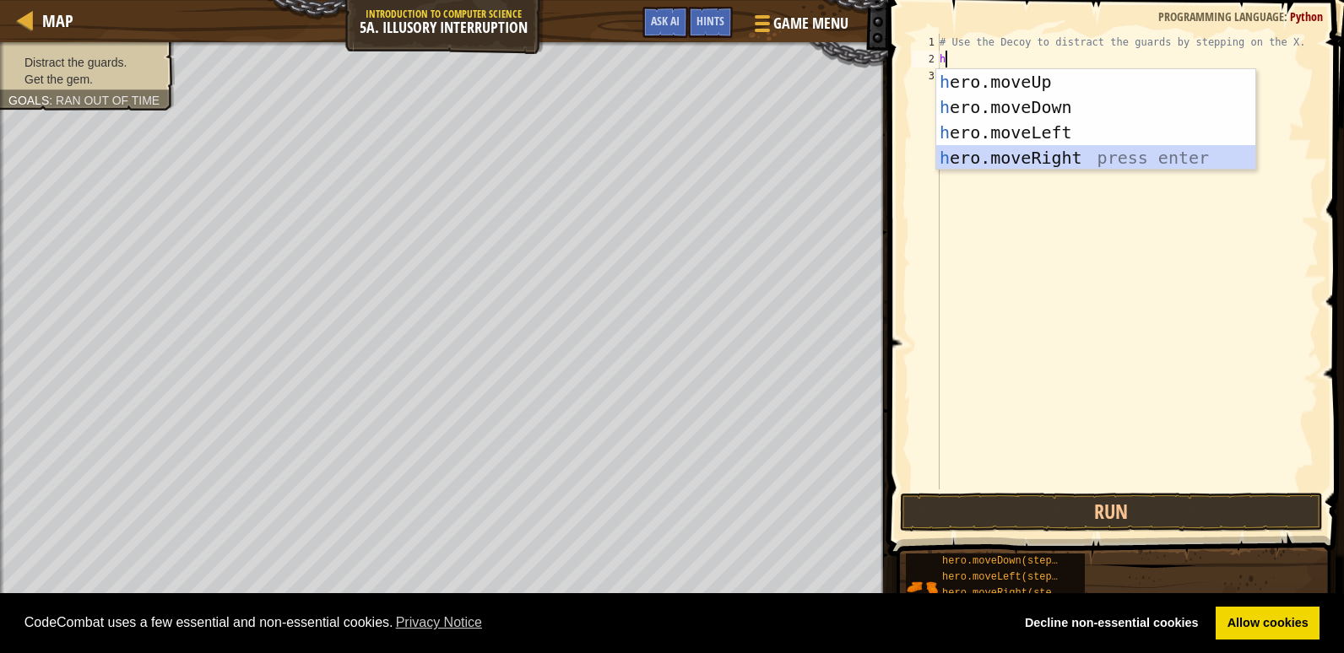
click at [1081, 148] on div "h ero.moveUp press enter h ero.moveDown press enter h ero.moveLeft press enter …" at bounding box center [1095, 145] width 319 height 152
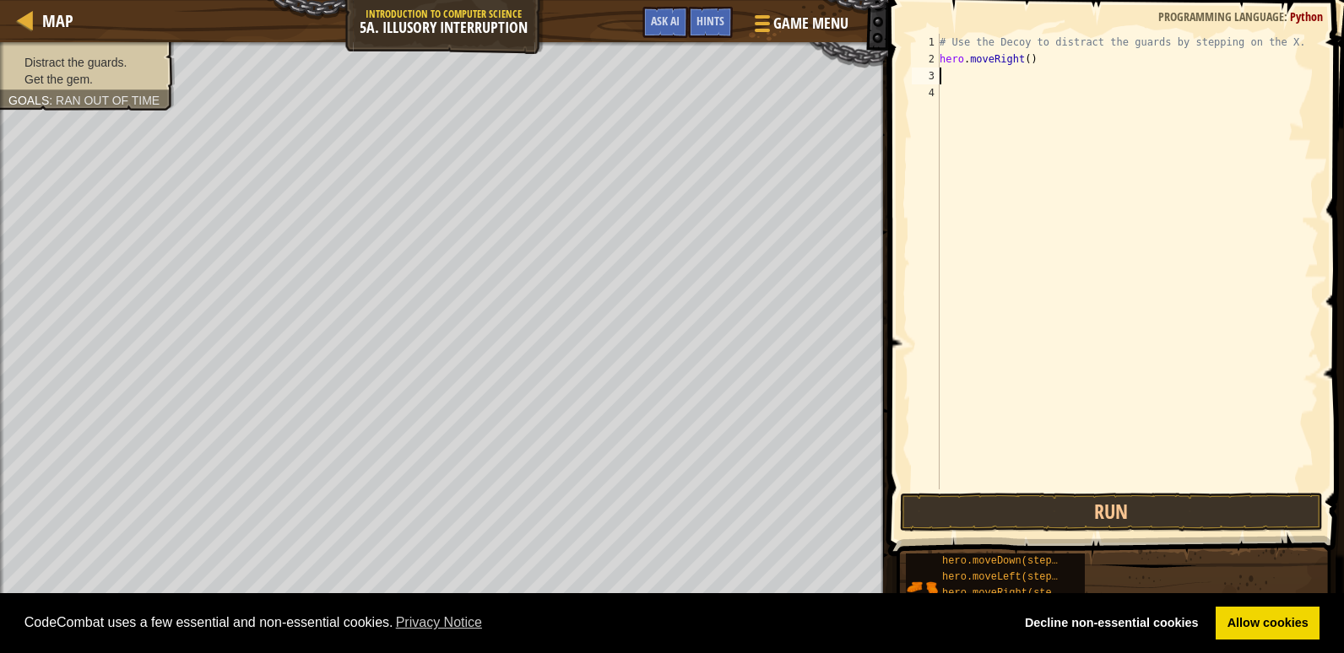
type textarea "h"
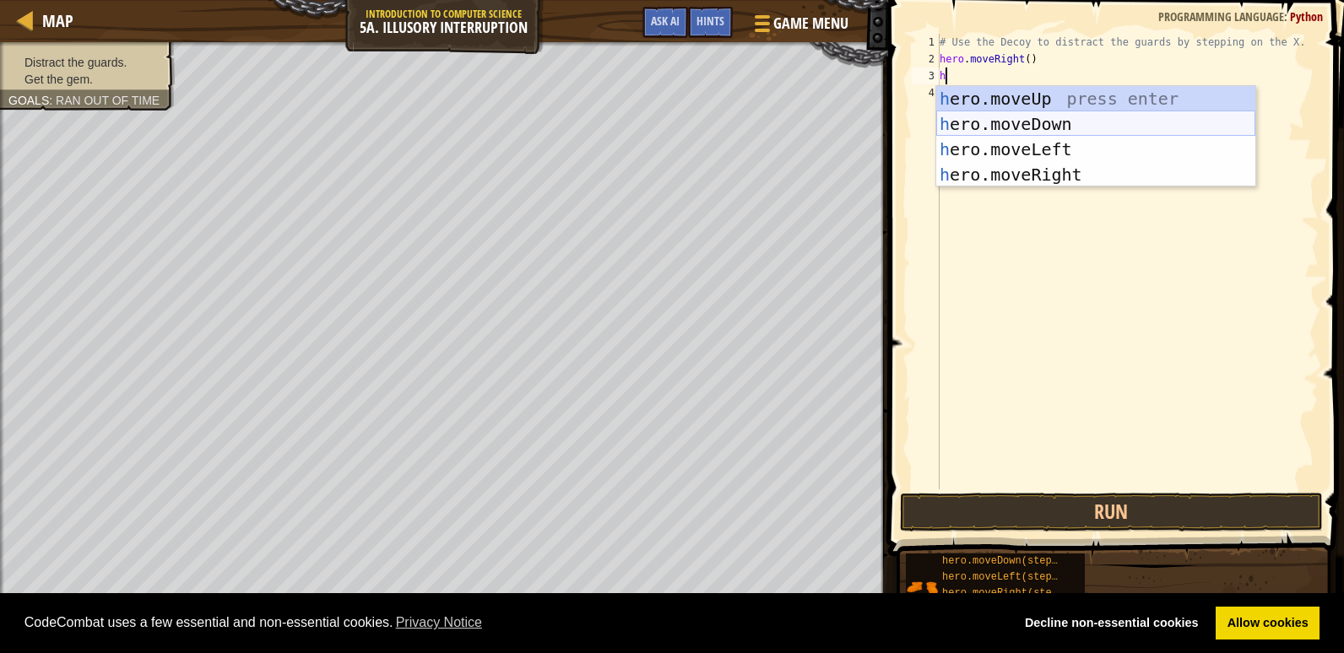
click at [1081, 120] on div "h ero.moveUp press enter h ero.moveDown press enter h ero.moveLeft press enter …" at bounding box center [1095, 162] width 319 height 152
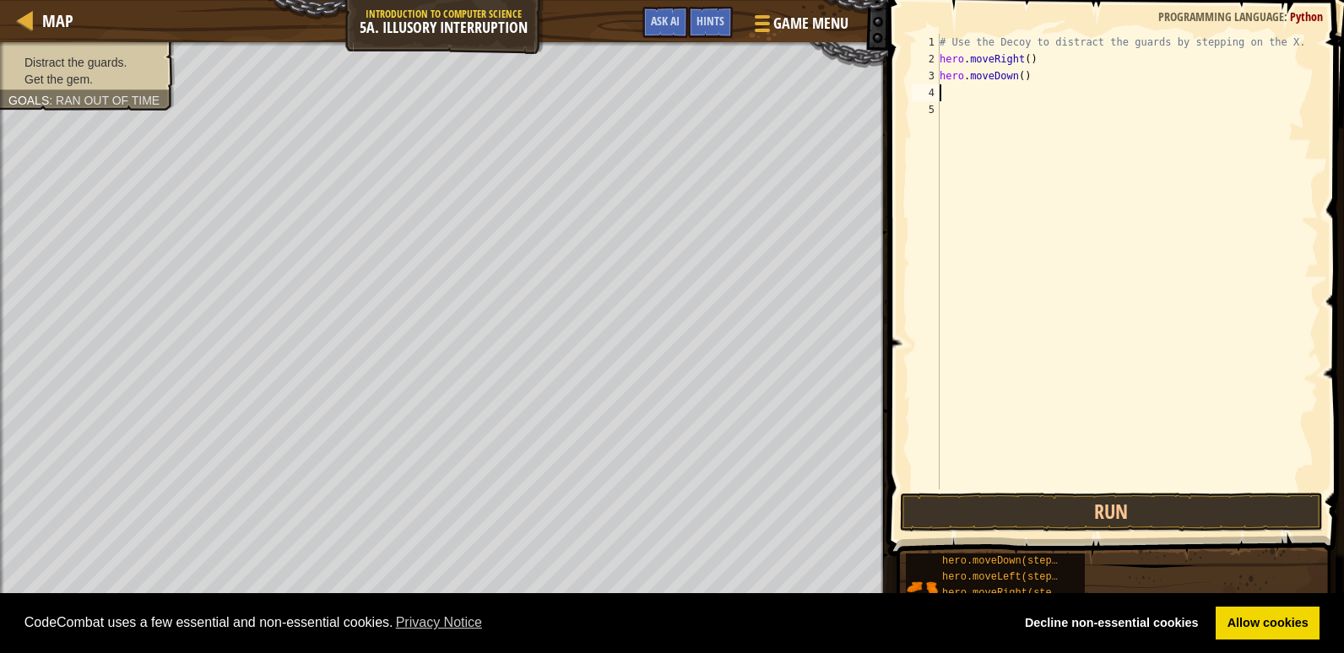
click at [1014, 73] on div "# Use the Decoy to distract the guards by stepping on the X. hero . moveRight (…" at bounding box center [1127, 279] width 382 height 490
click at [1019, 79] on div "# Use the Decoy to distract the guards by stepping on the X. hero . moveRight (…" at bounding box center [1127, 279] width 382 height 490
type textarea "hero.moveDown(2)"
click at [951, 95] on div "# Use the Decoy to distract the guards by stepping on the X. hero . moveRight (…" at bounding box center [1127, 279] width 382 height 490
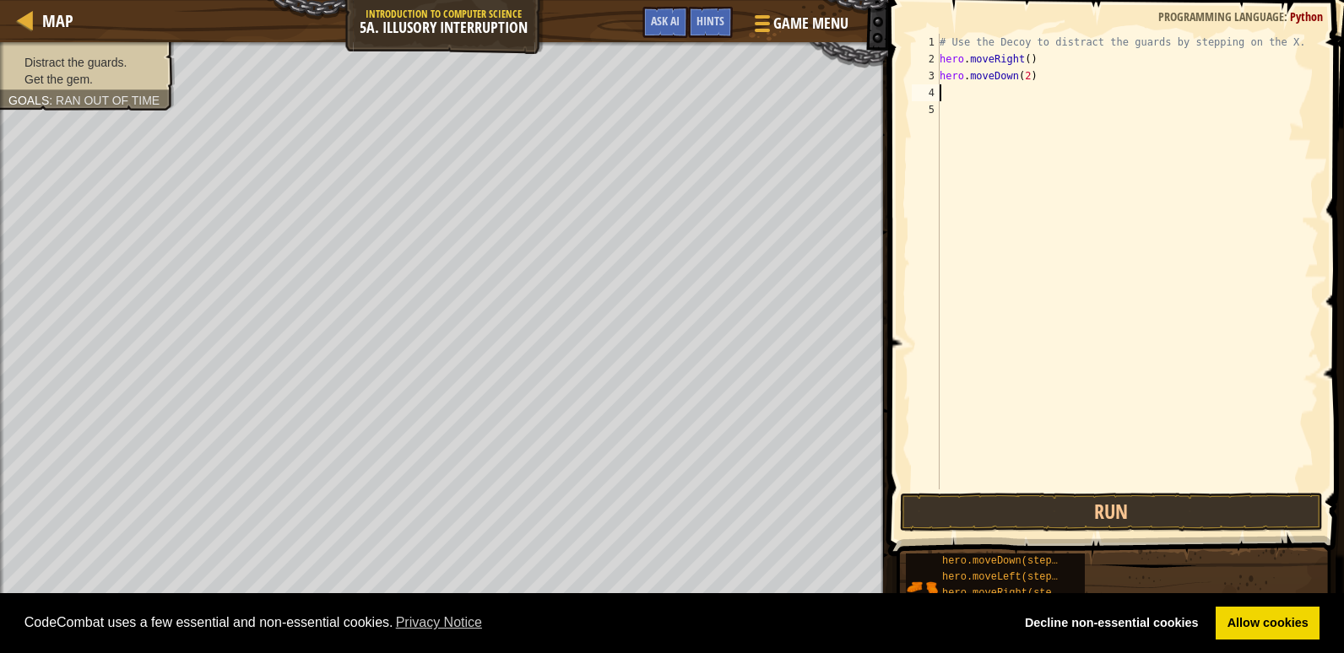
scroll to position [8, 0]
type textarea "h"
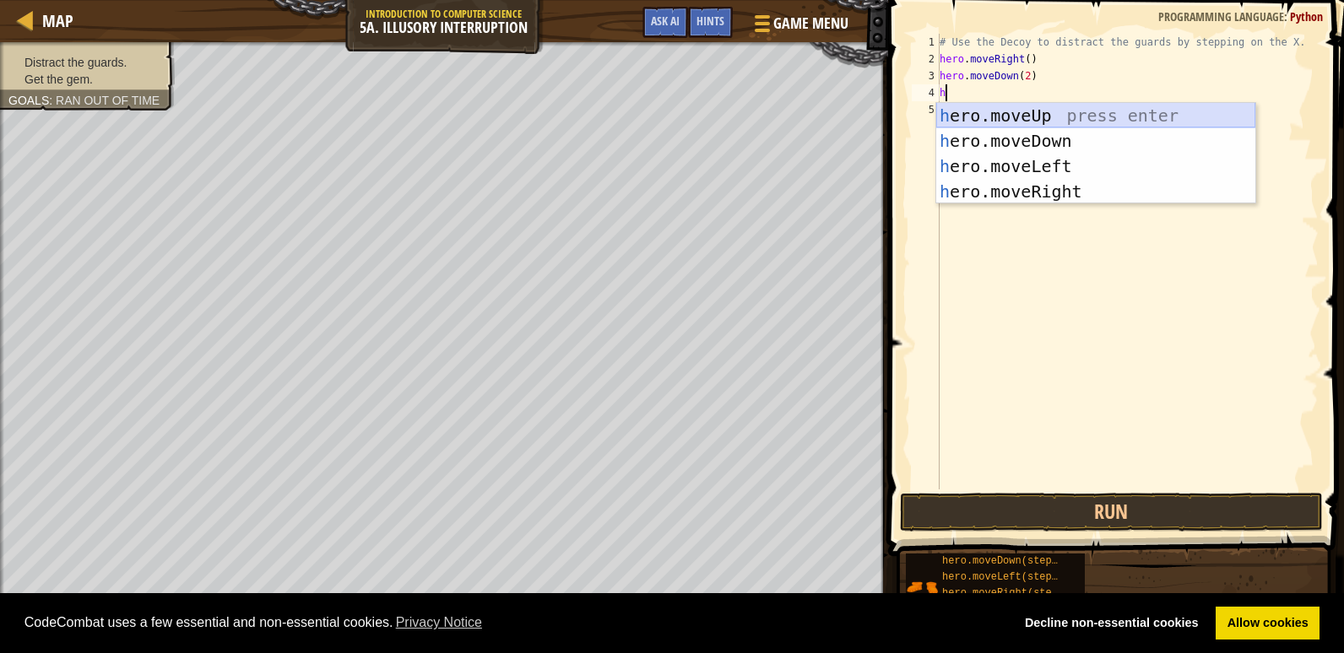
click at [1074, 121] on div "h ero.moveUp press enter h ero.moveDown press enter h ero.moveLeft press enter …" at bounding box center [1095, 179] width 319 height 152
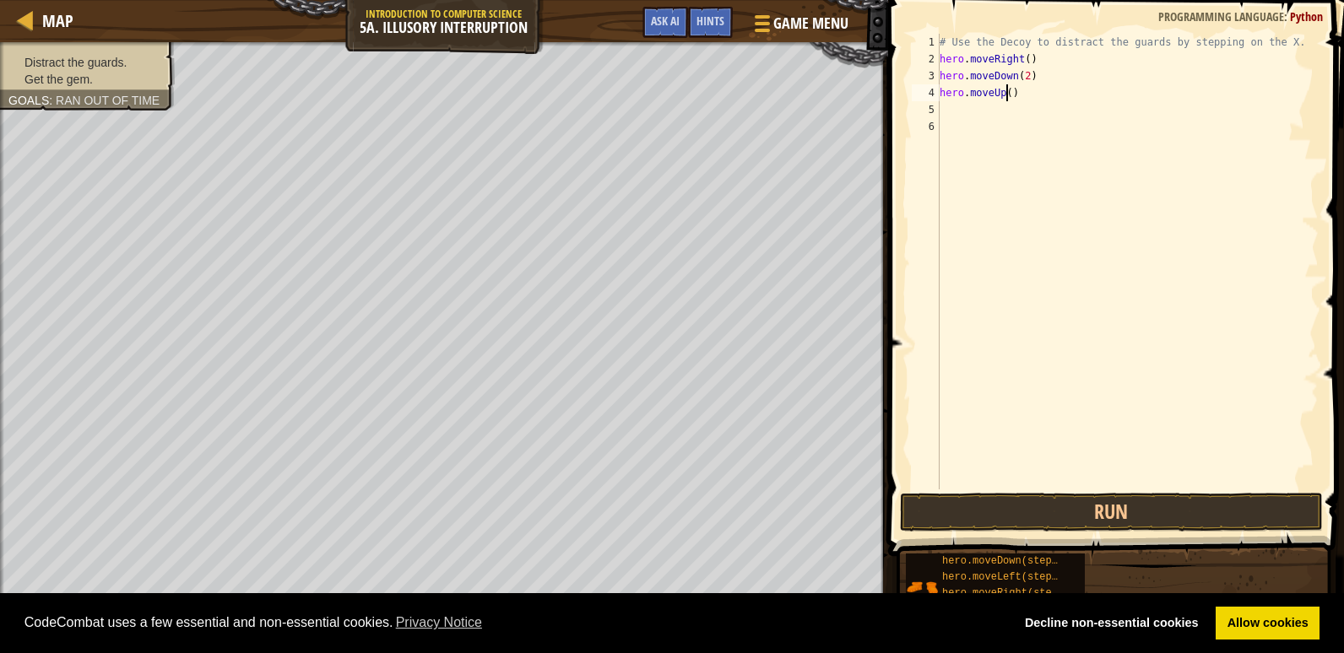
click at [1006, 94] on div "# Use the Decoy to distract the guards by stepping on the X. hero . moveRight (…" at bounding box center [1127, 279] width 382 height 490
type textarea "hero.moveUp(2)"
click at [945, 109] on div "# Use the Decoy to distract the guards by stepping on the X. hero . moveRight (…" at bounding box center [1127, 279] width 382 height 490
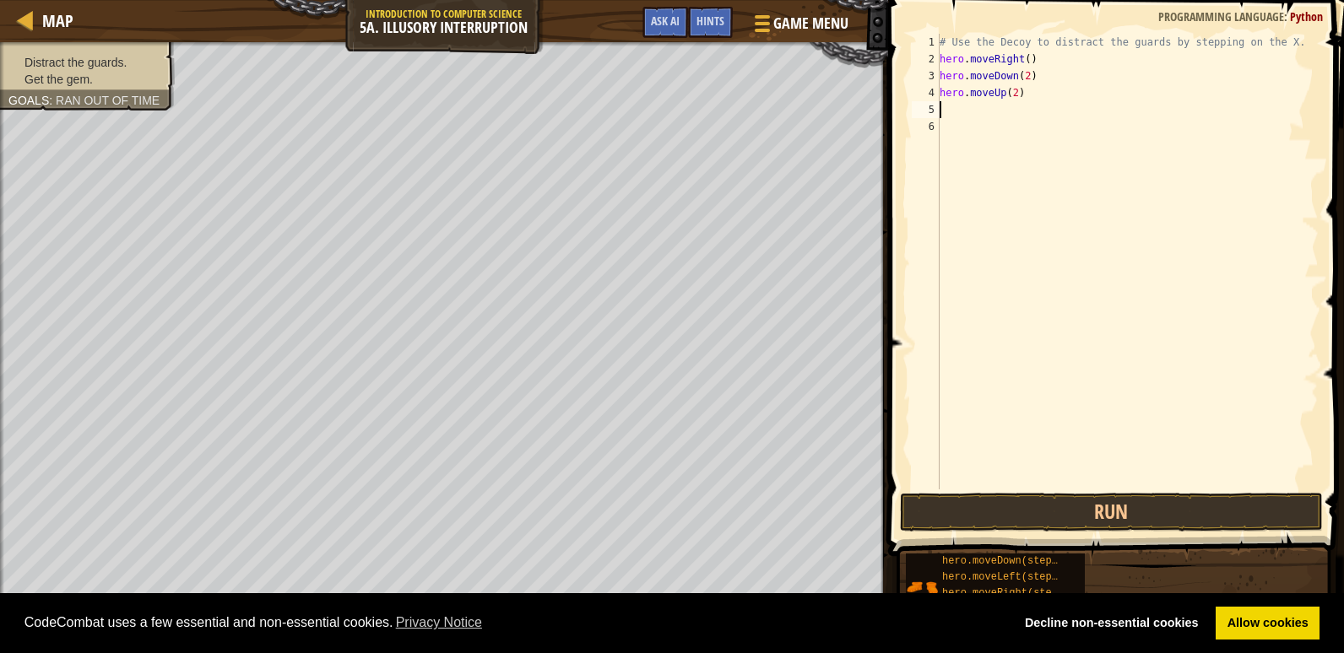
type textarea "h"
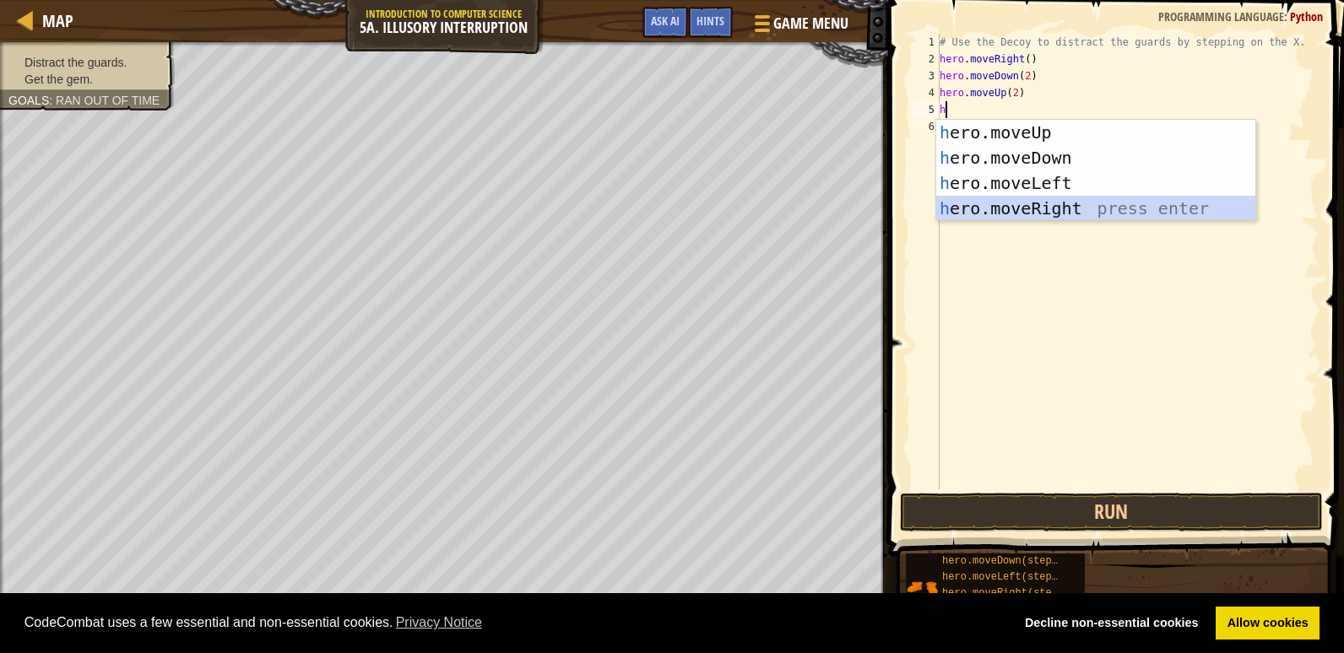
click at [1080, 209] on div "h ero.moveUp press enter h ero.moveDown press enter h ero.moveLeft press enter …" at bounding box center [1095, 196] width 319 height 152
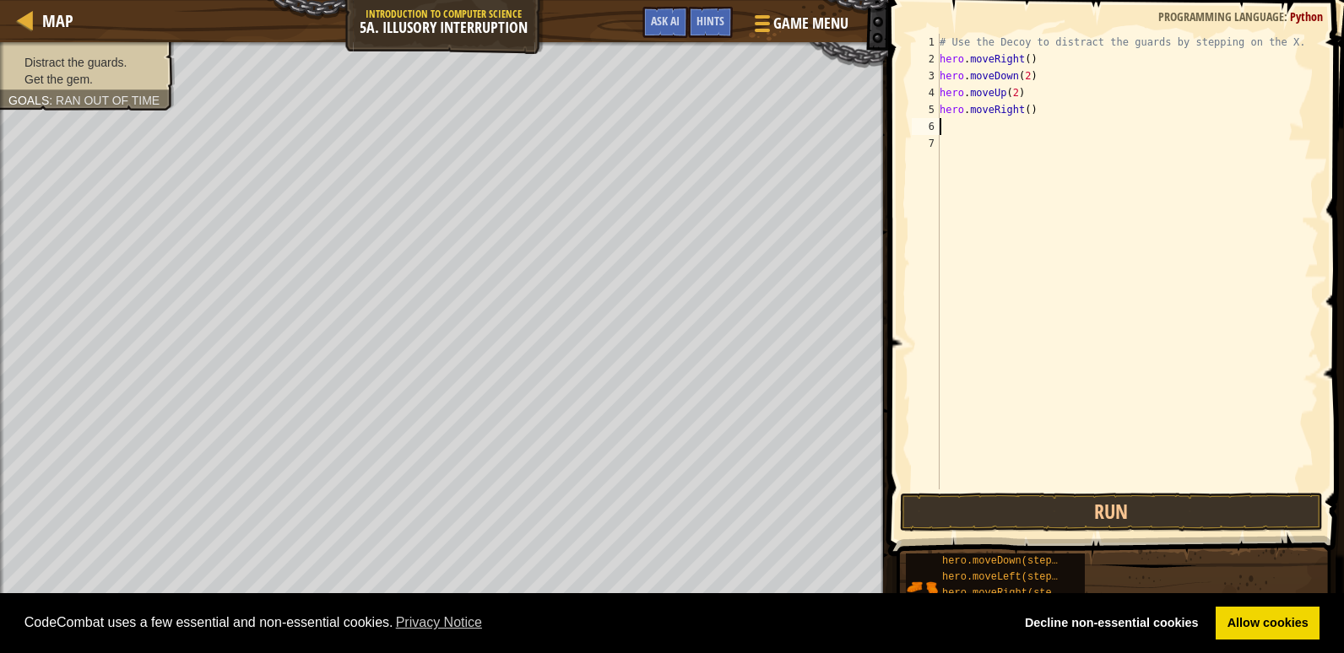
type textarea "h"
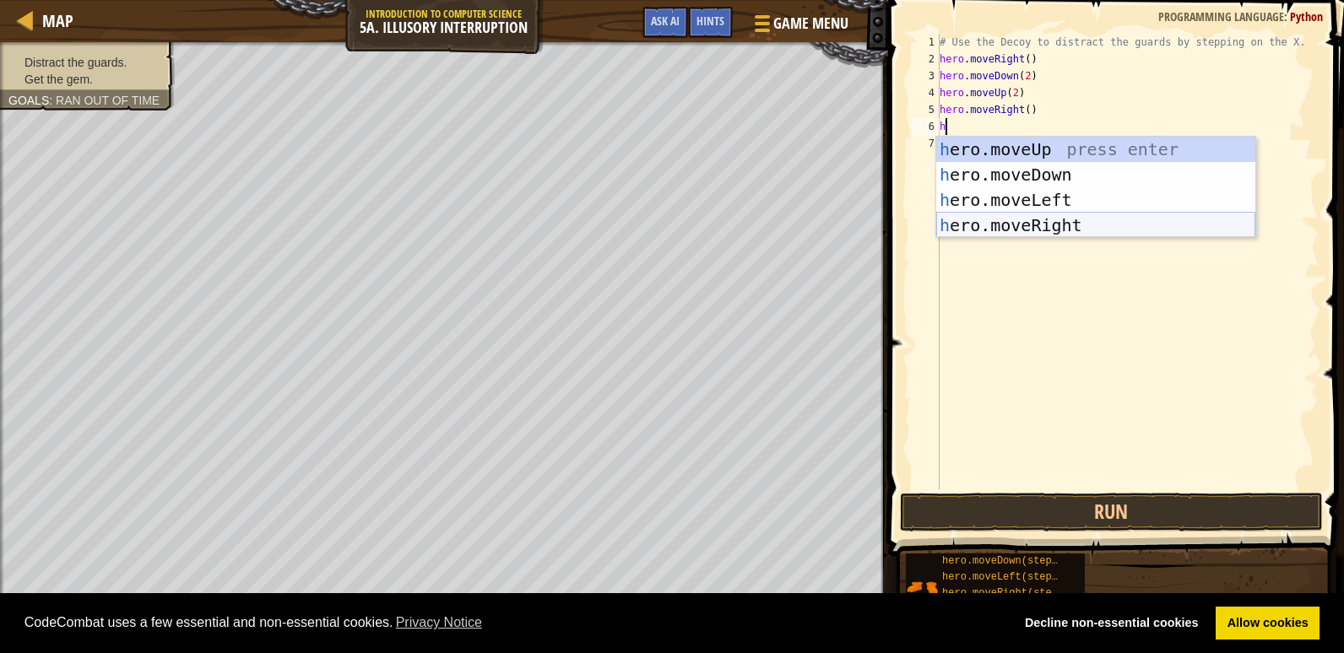
click at [1077, 214] on div "h ero.moveUp press enter h ero.moveDown press enter h ero.moveLeft press enter …" at bounding box center [1095, 213] width 319 height 152
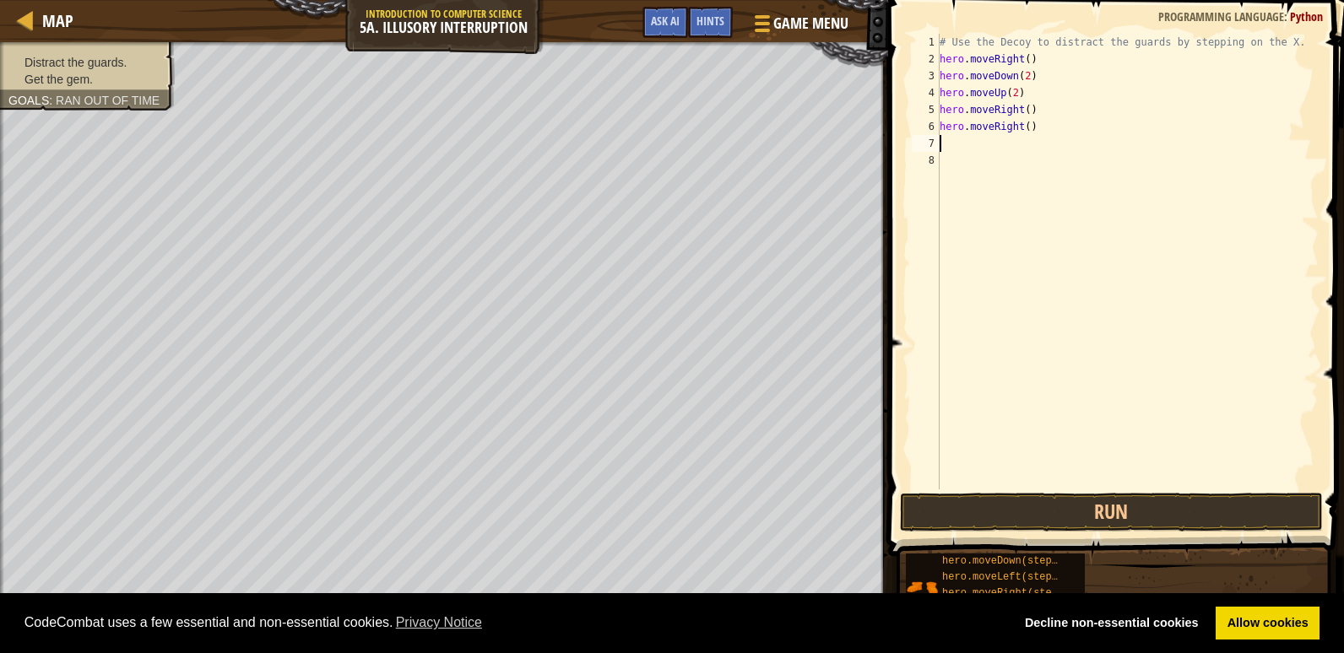
click at [1021, 128] on div "# Use the Decoy to distract the guards by stepping on the X. hero . moveRight (…" at bounding box center [1127, 279] width 382 height 490
type textarea "hero.moveRight(2)"
click at [1120, 505] on button "Run" at bounding box center [1111, 512] width 423 height 39
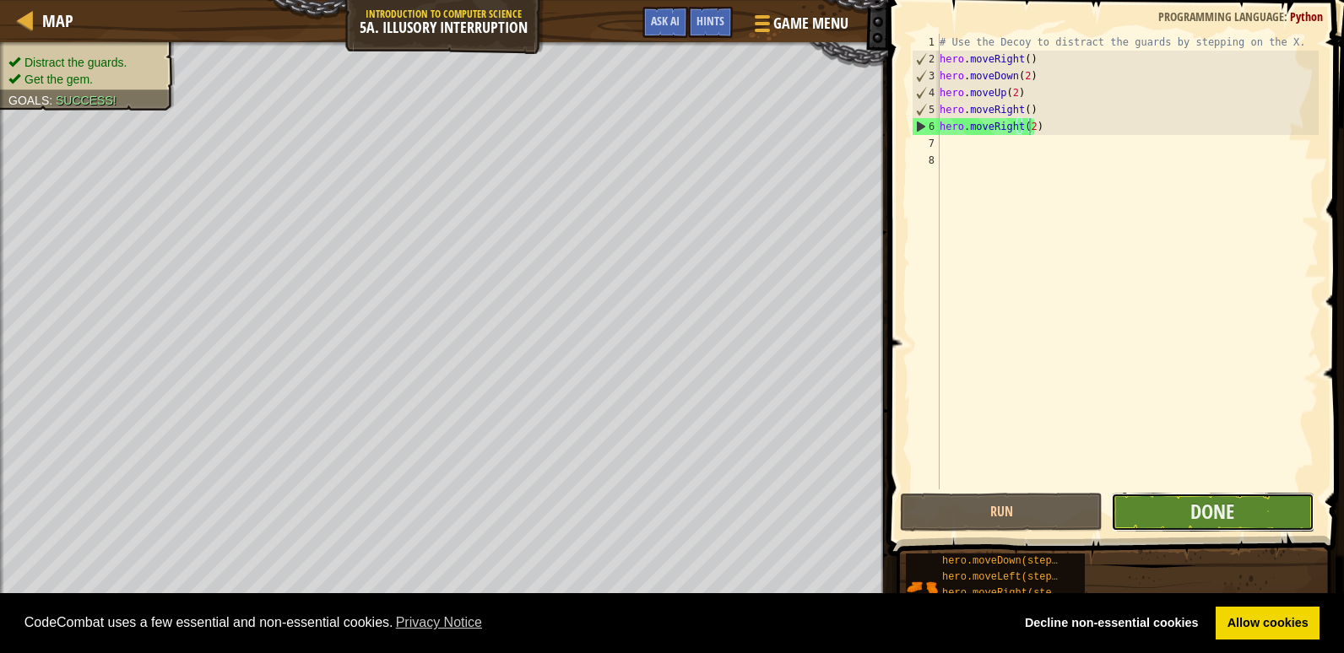
click at [1251, 501] on button "Done" at bounding box center [1212, 512] width 203 height 39
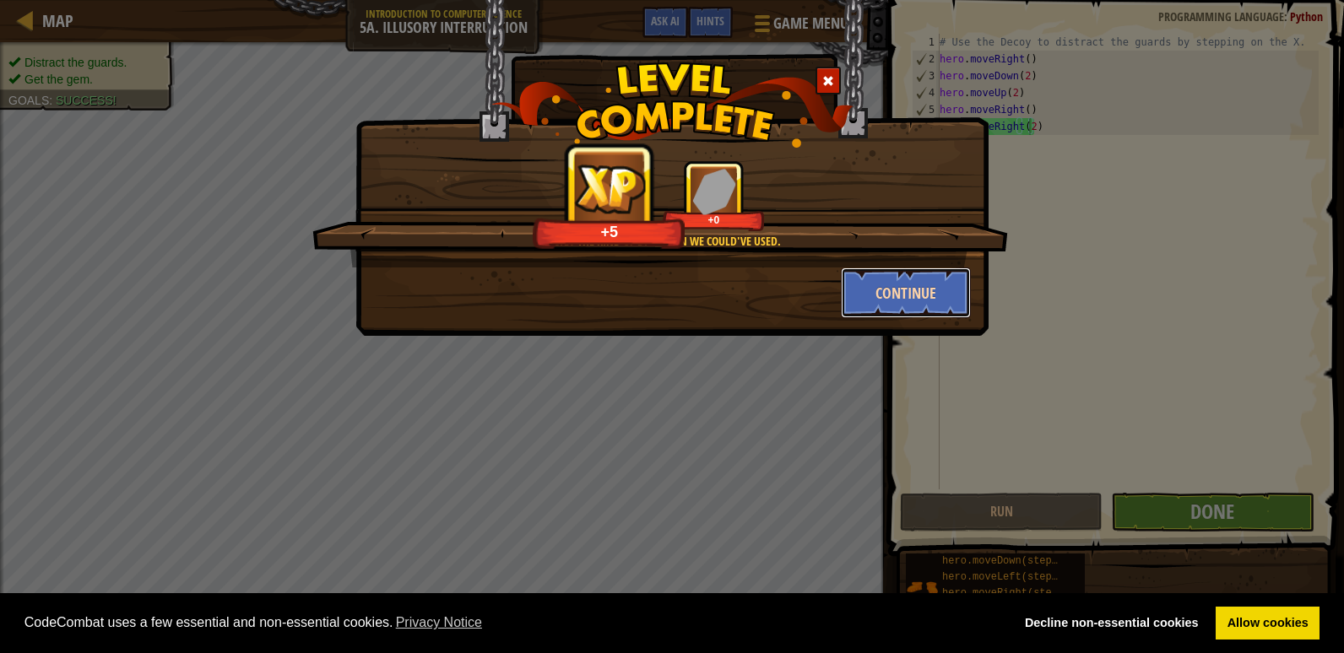
click at [880, 285] on button "Continue" at bounding box center [906, 293] width 131 height 51
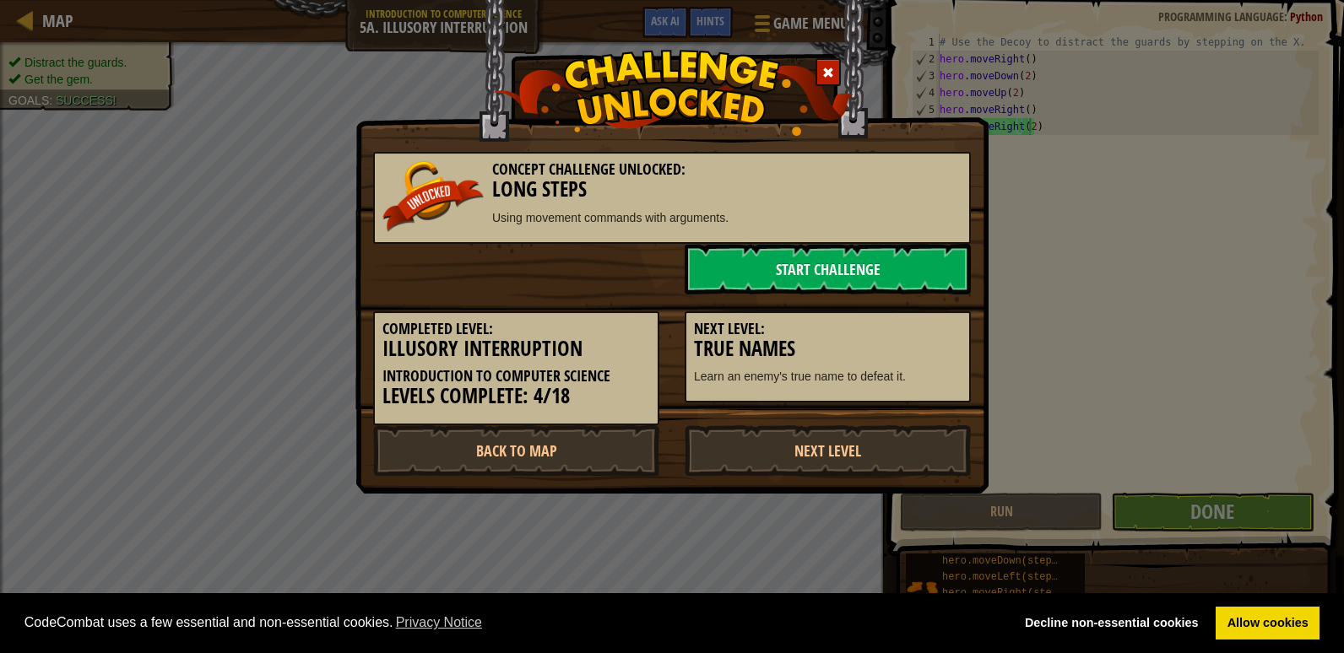
click at [763, 322] on h5 "Next Level:" at bounding box center [828, 329] width 268 height 17
